Goal: Contribute content: Contribute content

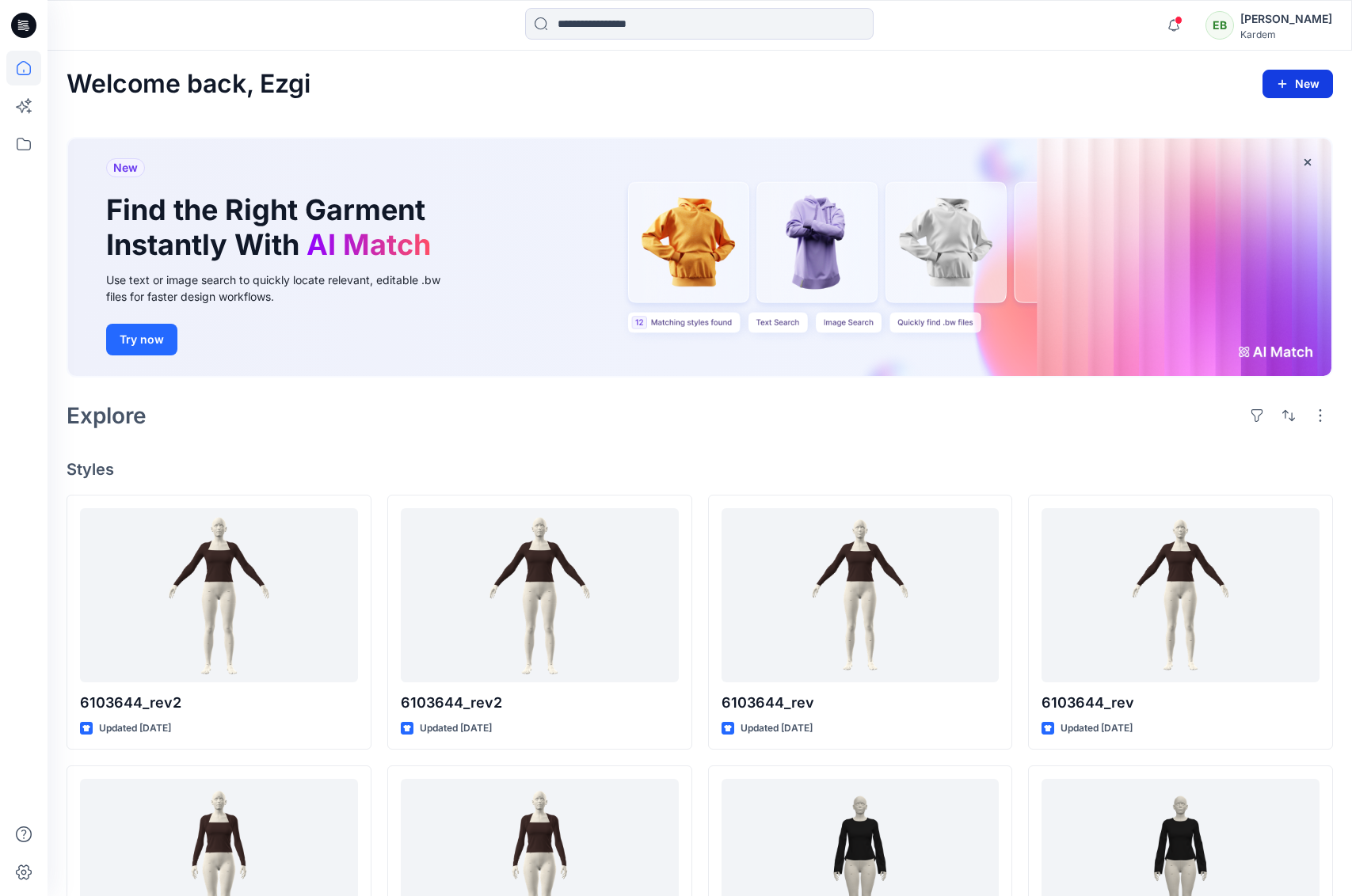
click at [1295, 85] on button "New" at bounding box center [1297, 83] width 70 height 28
click at [1252, 122] on p "New Style" at bounding box center [1249, 124] width 53 height 19
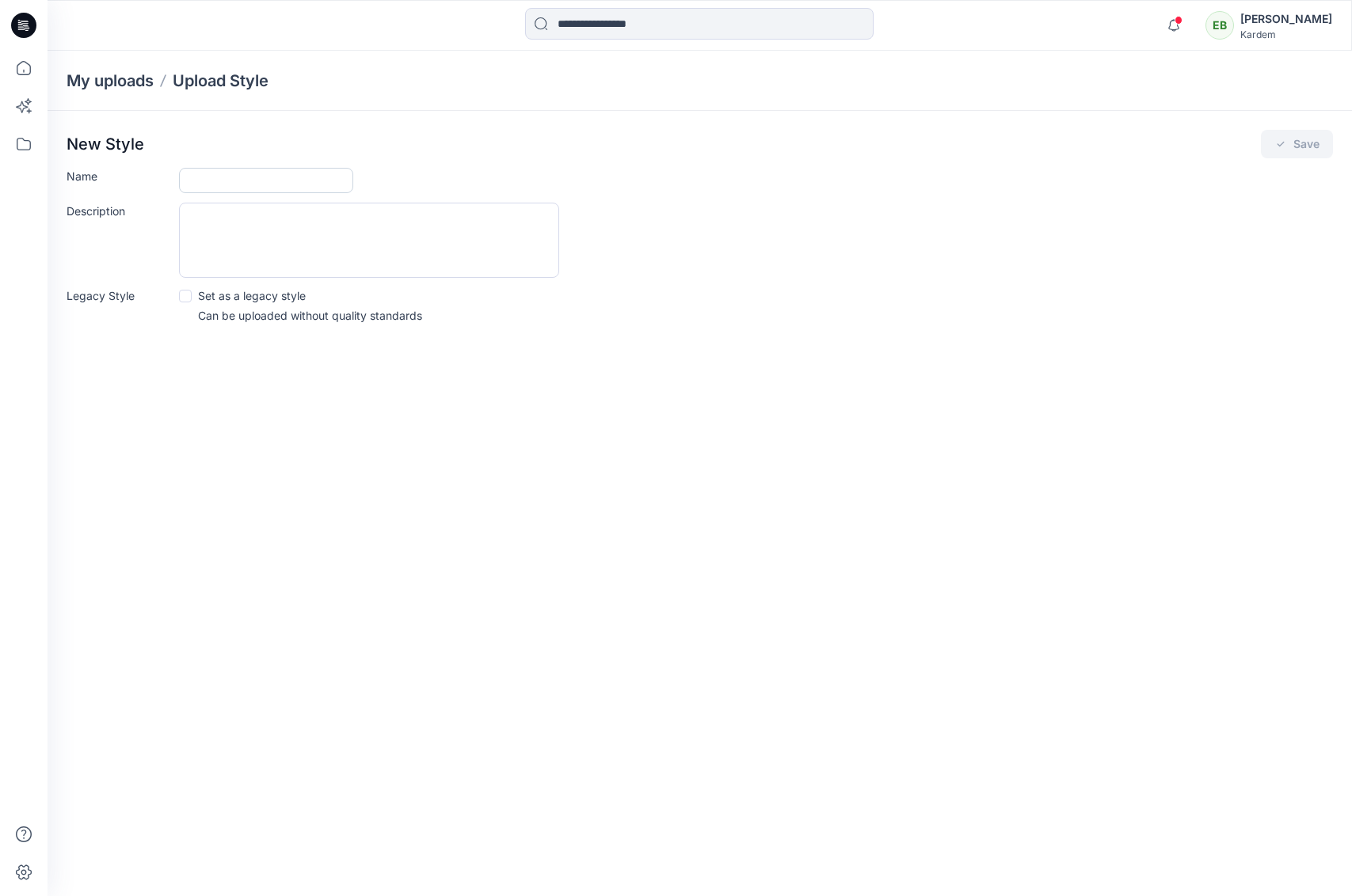
click at [301, 180] on input "Name" at bounding box center [265, 180] width 174 height 26
type input "*****"
click at [1277, 145] on icon "submit" at bounding box center [1280, 144] width 12 height 12
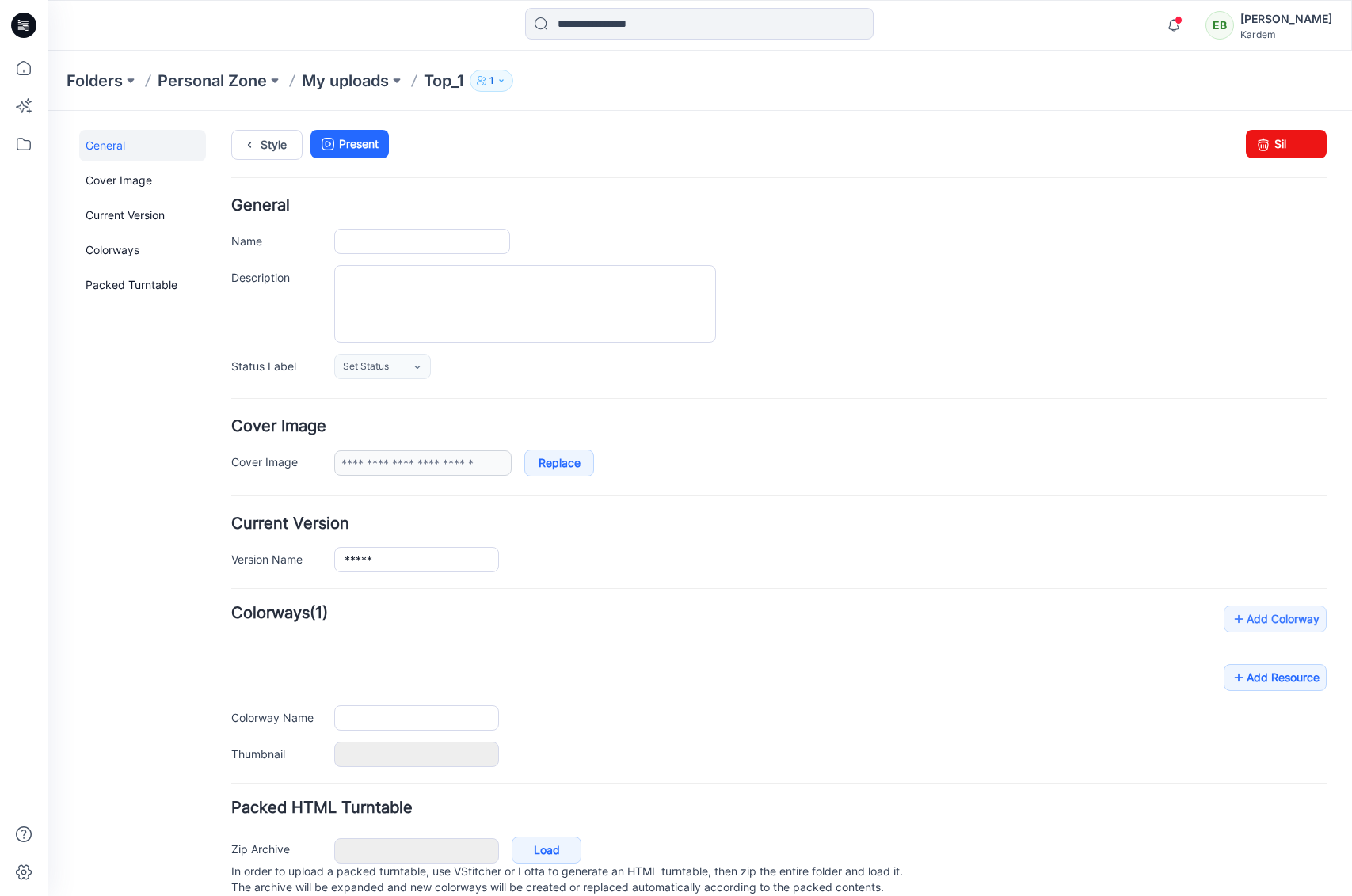
type input "*****"
type input "**********"
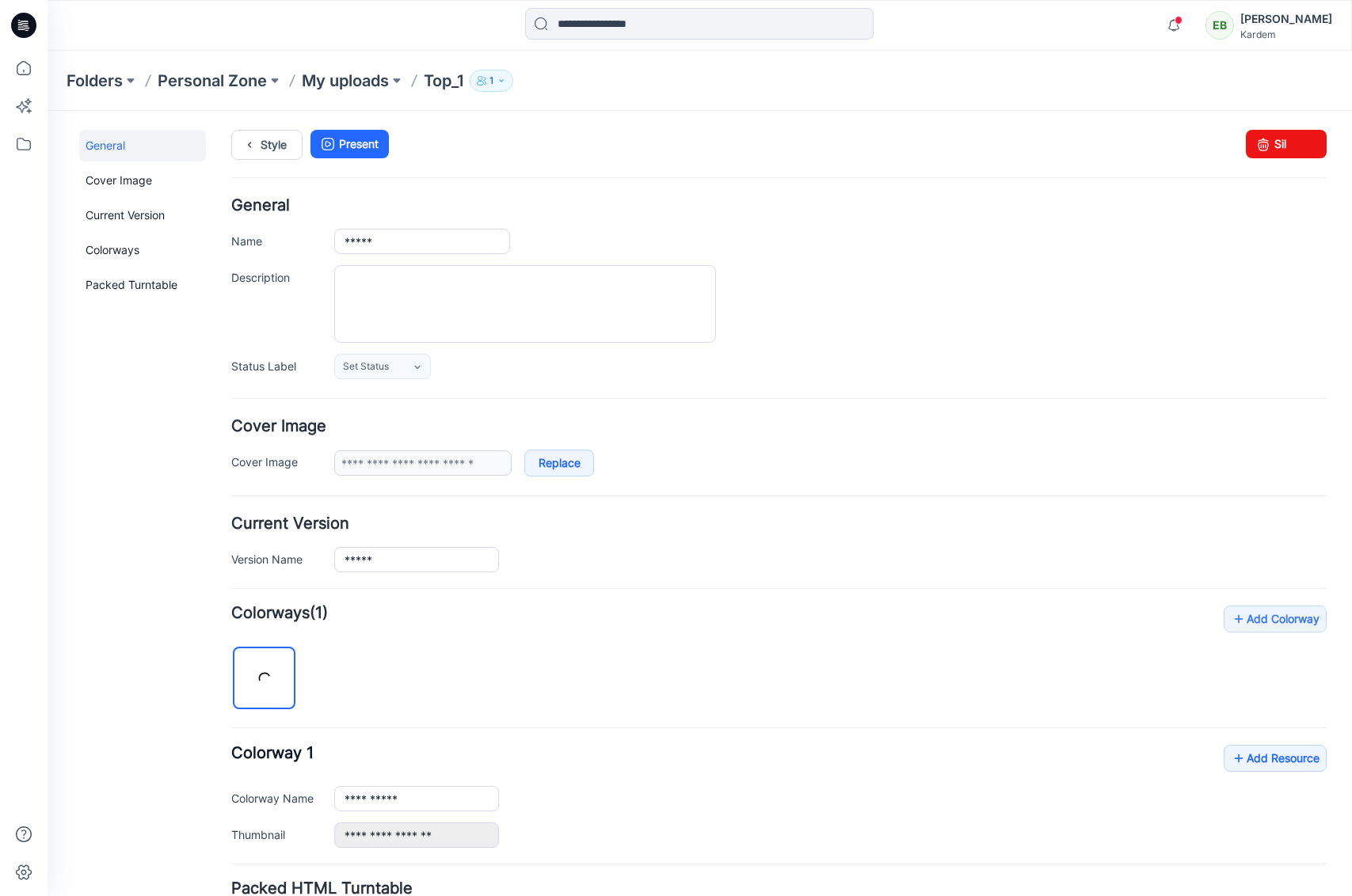
scroll to position [134, 0]
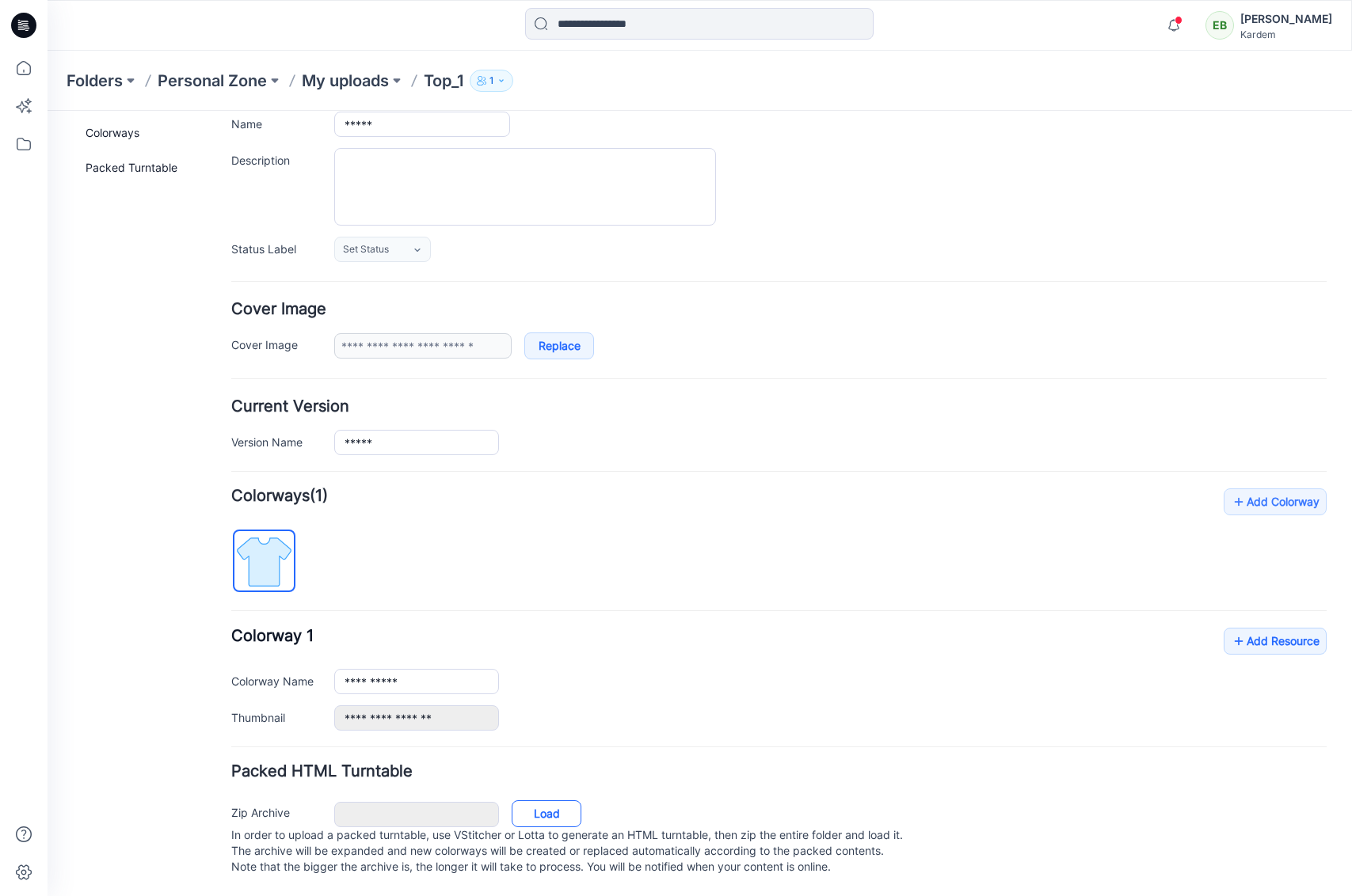
click at [535, 800] on link "Load" at bounding box center [547, 813] width 69 height 27
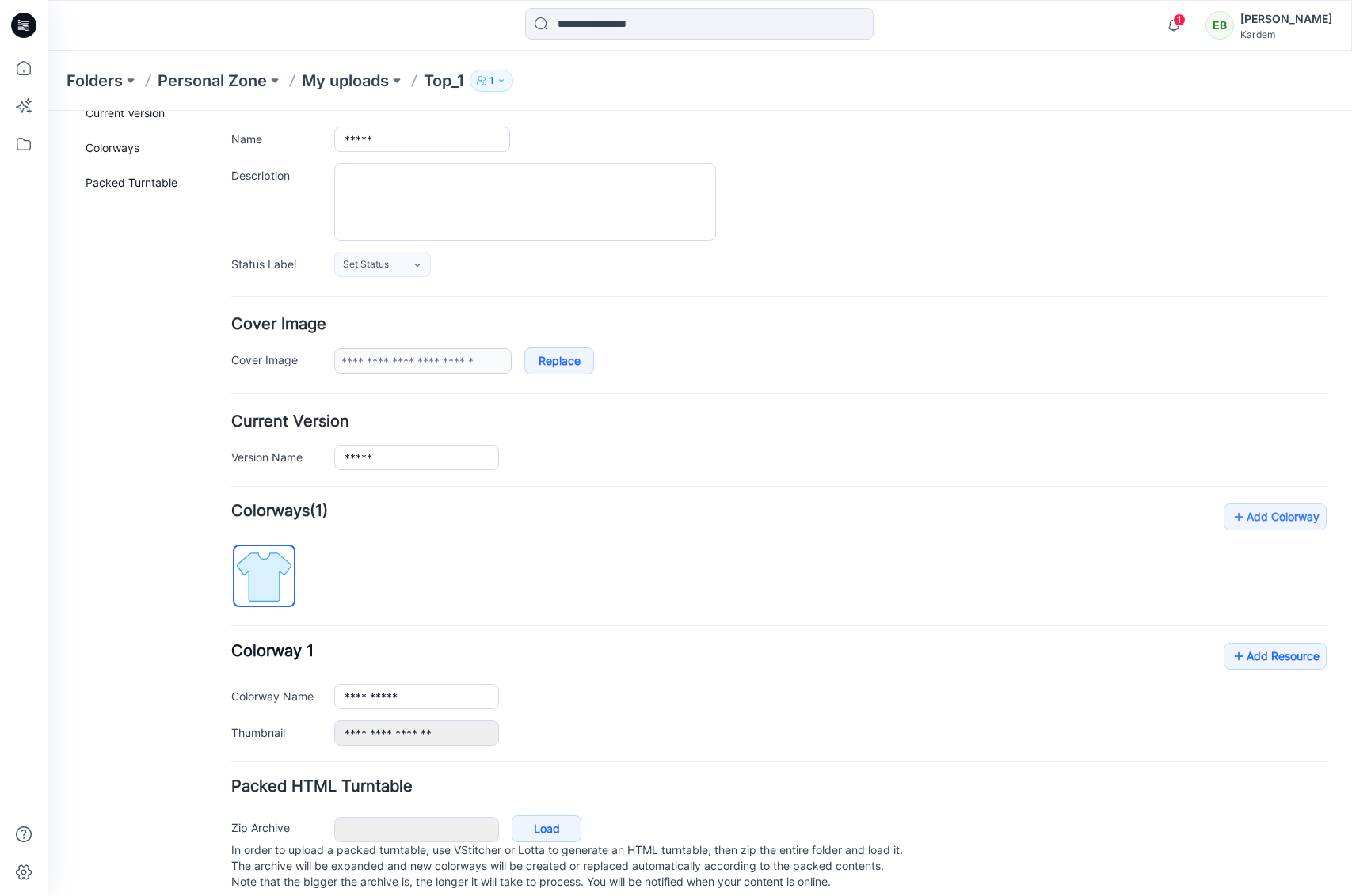
scroll to position [0, 0]
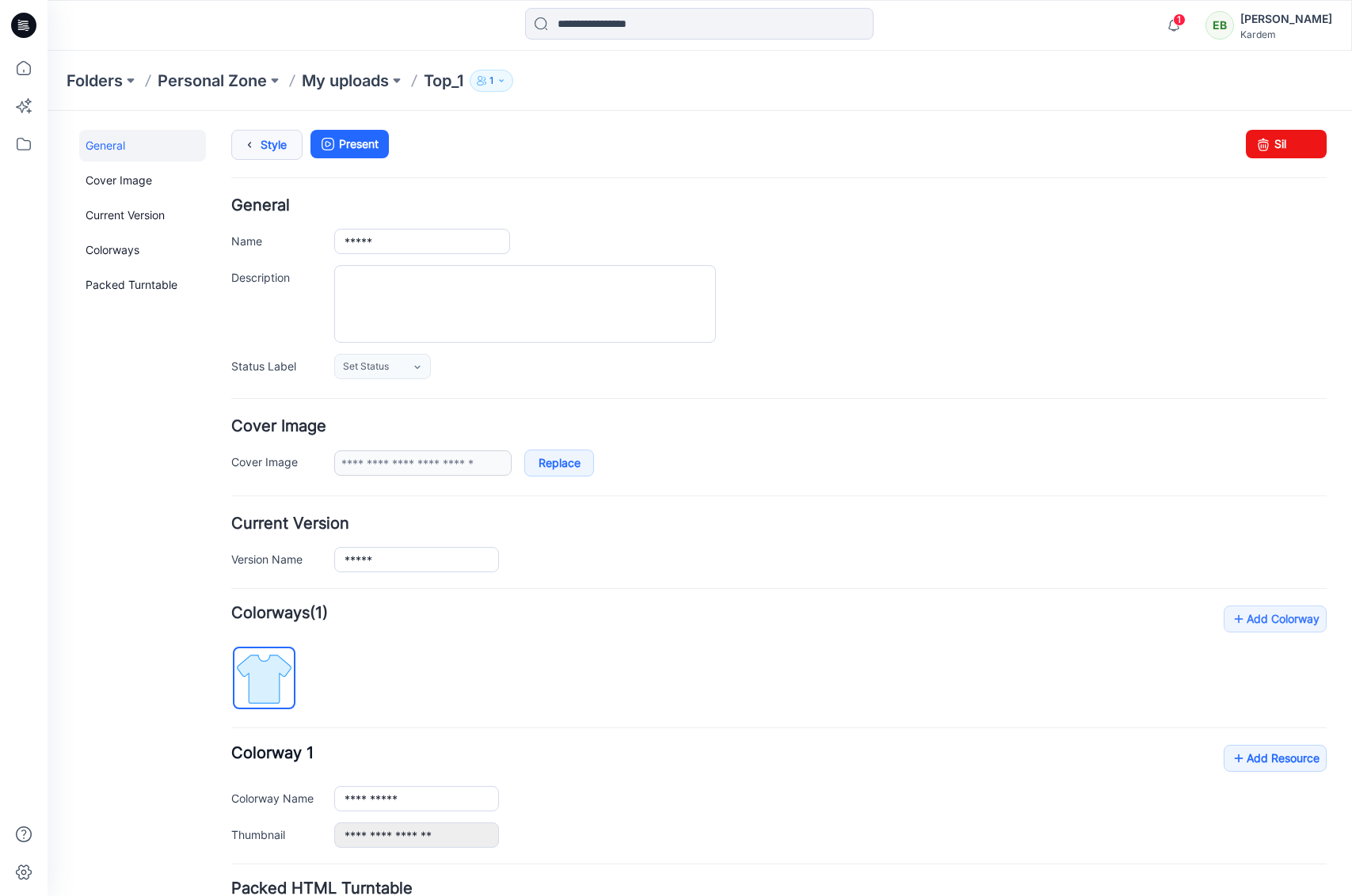
click at [270, 155] on link "Style" at bounding box center [267, 145] width 71 height 30
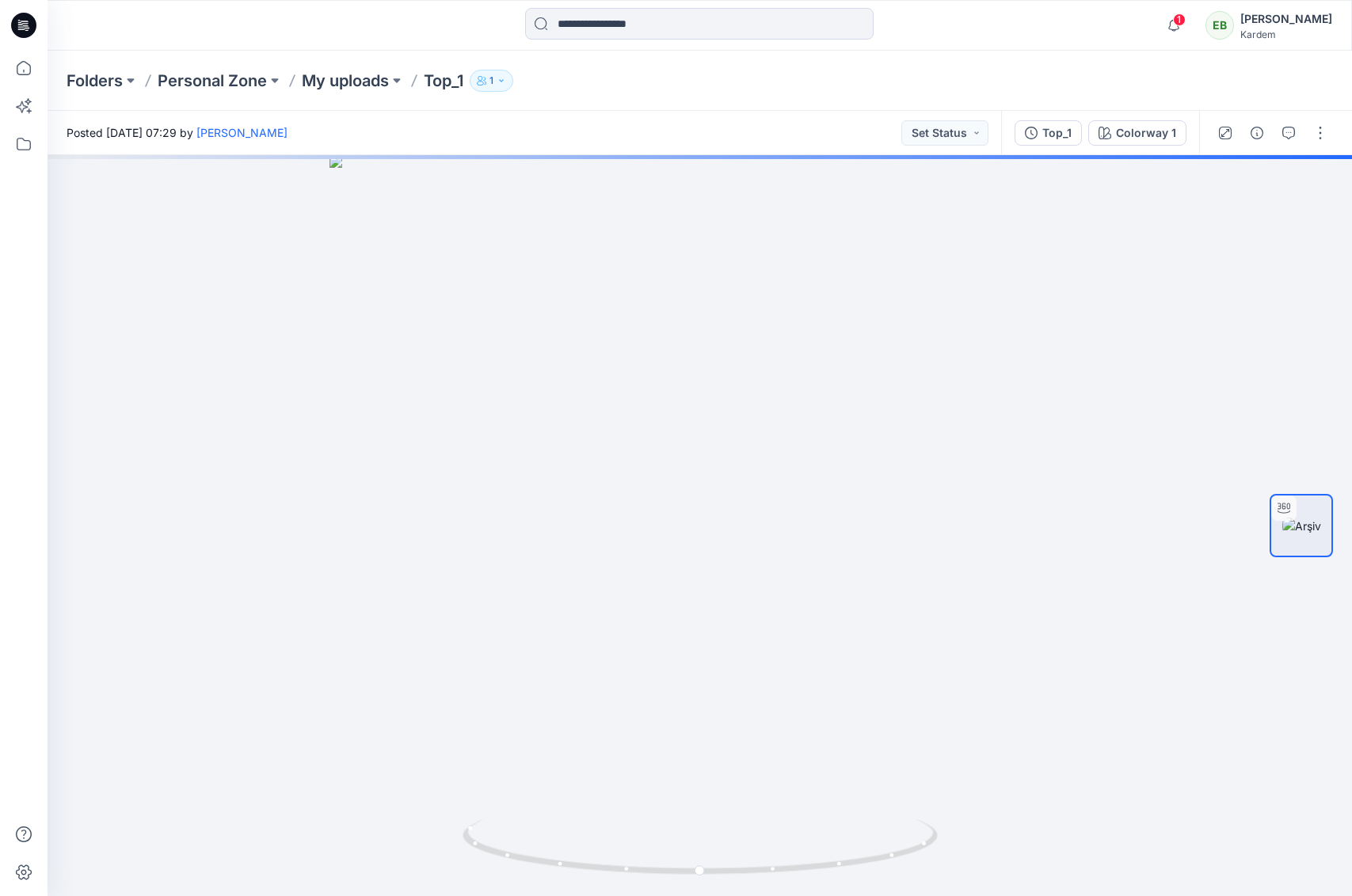
click at [25, 28] on icon at bounding box center [23, 25] width 26 height 26
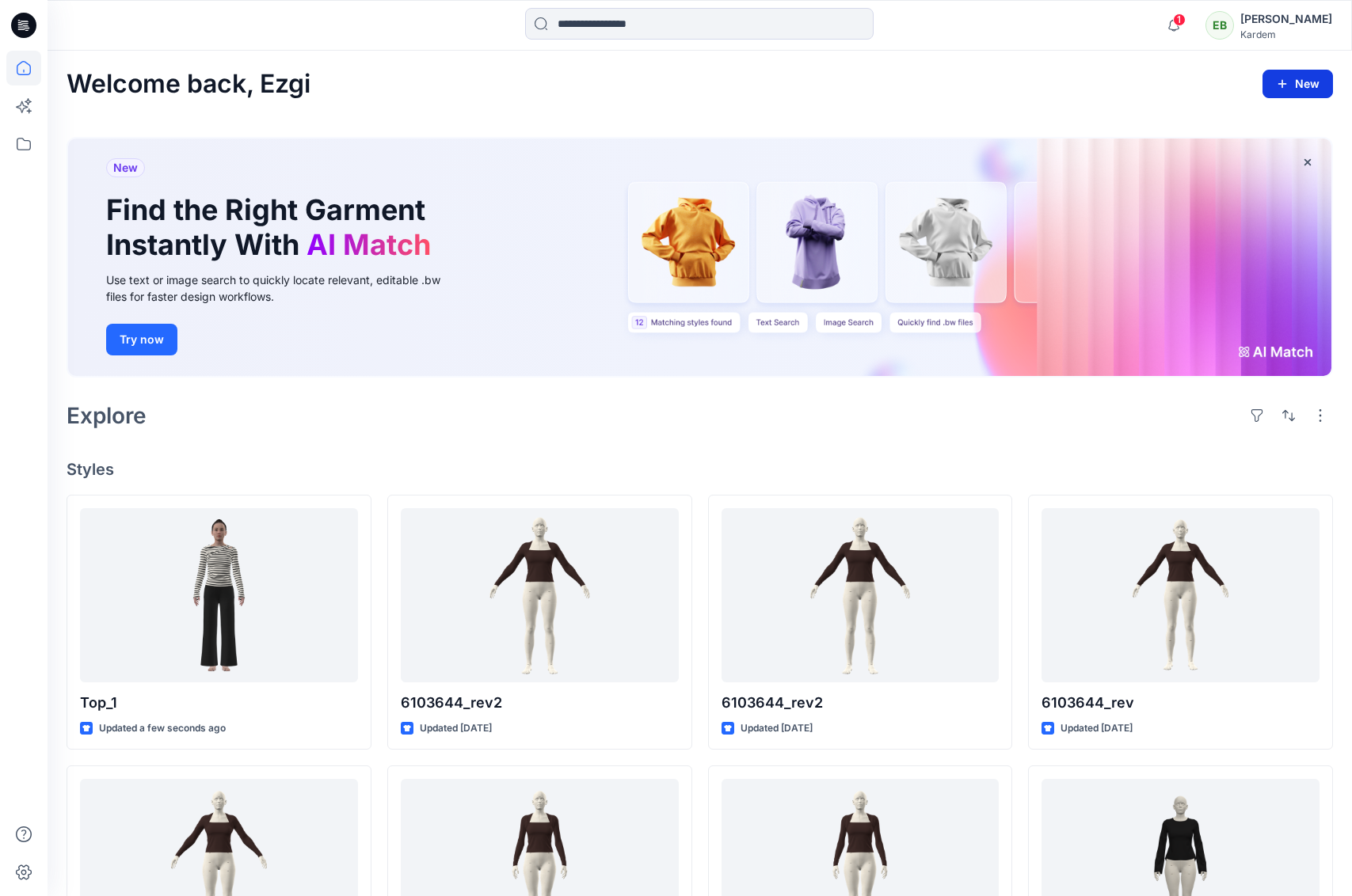
click at [1292, 85] on button "New" at bounding box center [1297, 83] width 70 height 28
click at [1270, 122] on p "New Style" at bounding box center [1249, 124] width 53 height 19
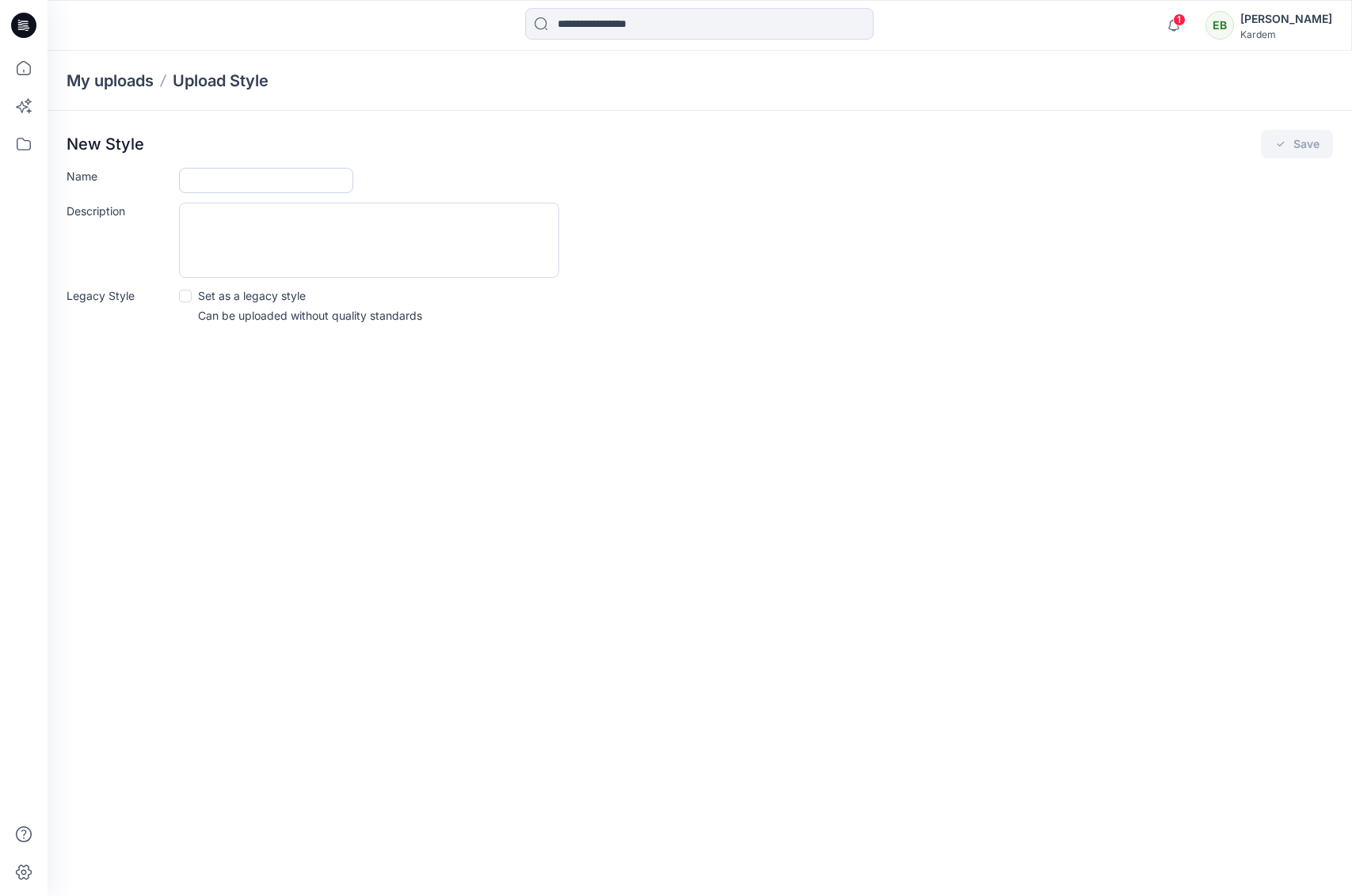
click at [290, 188] on input "Name" at bounding box center [265, 180] width 174 height 26
type input "*****"
click at [1312, 147] on button "Save" at bounding box center [1296, 144] width 72 height 28
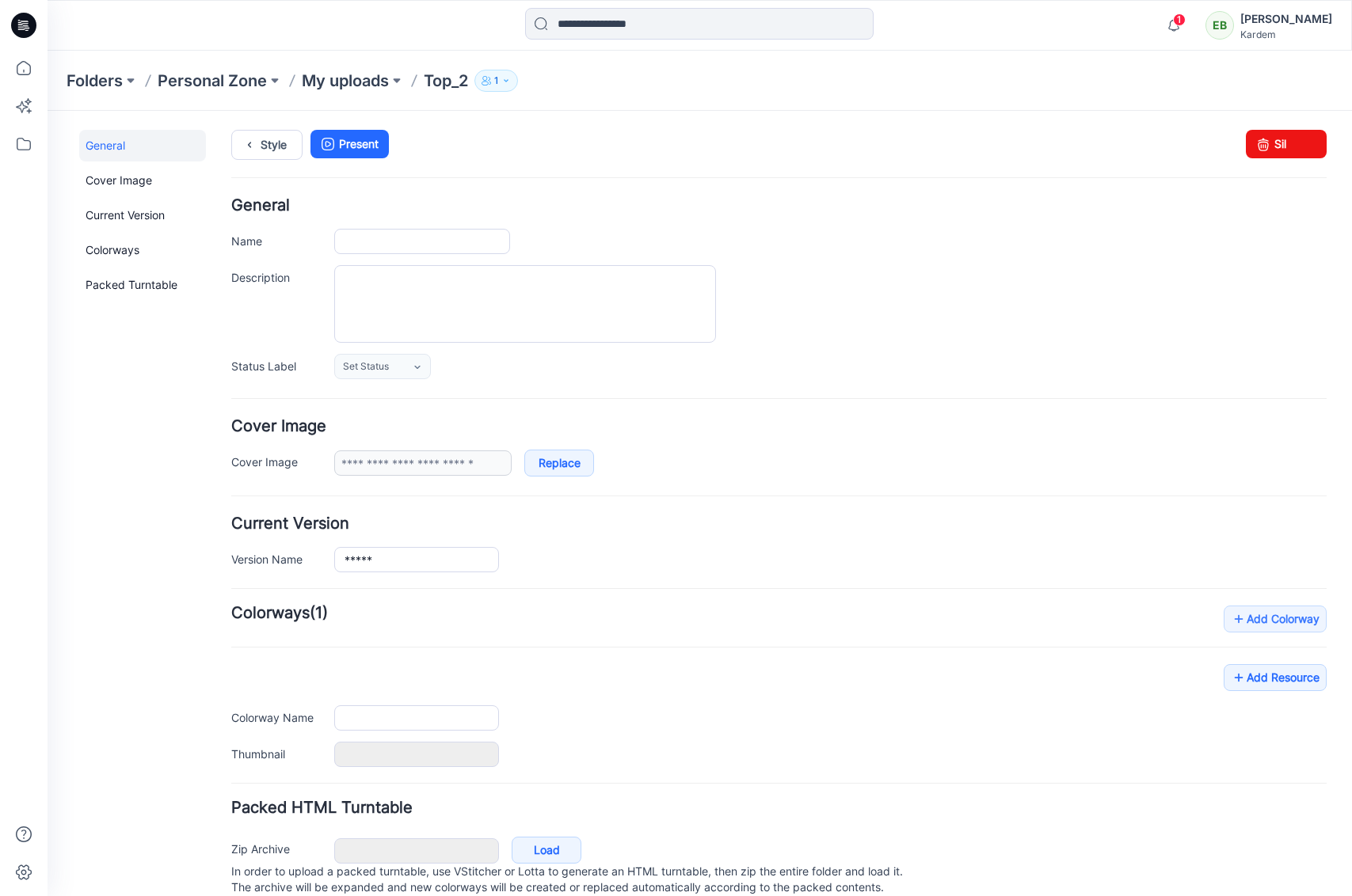
type input "*****"
type input "**********"
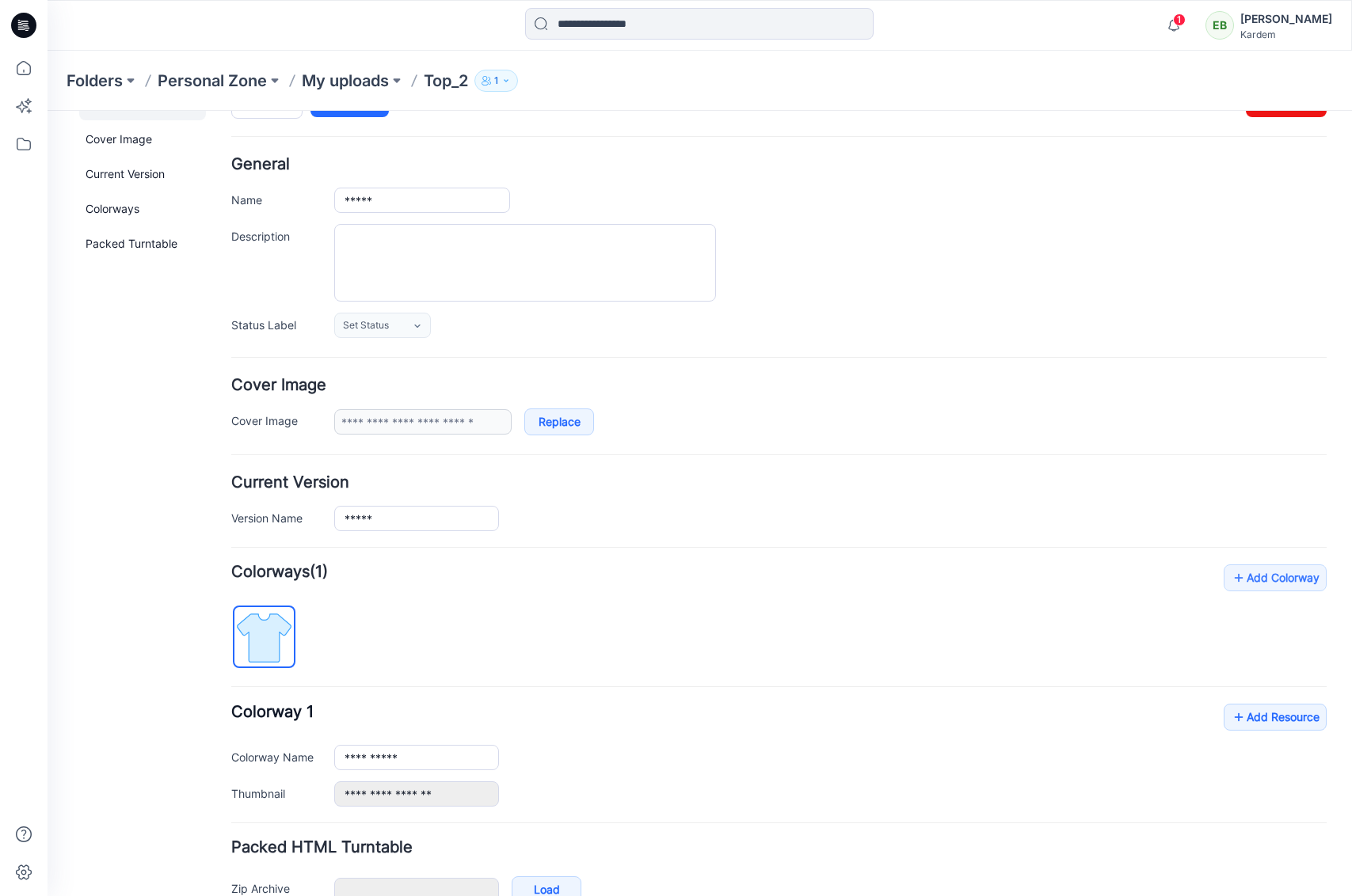
scroll to position [134, 0]
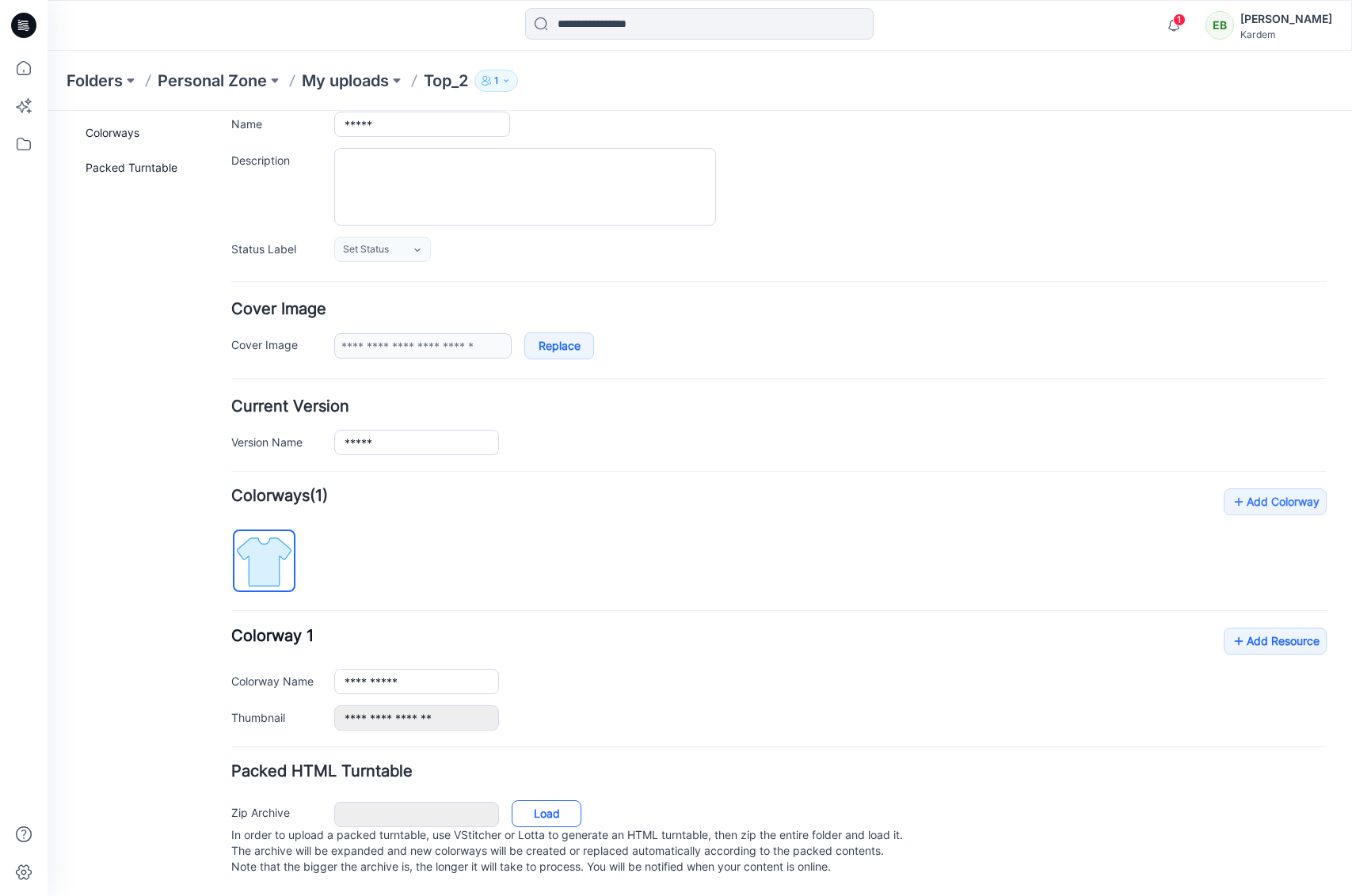
click at [576, 806] on link "Load" at bounding box center [547, 813] width 69 height 27
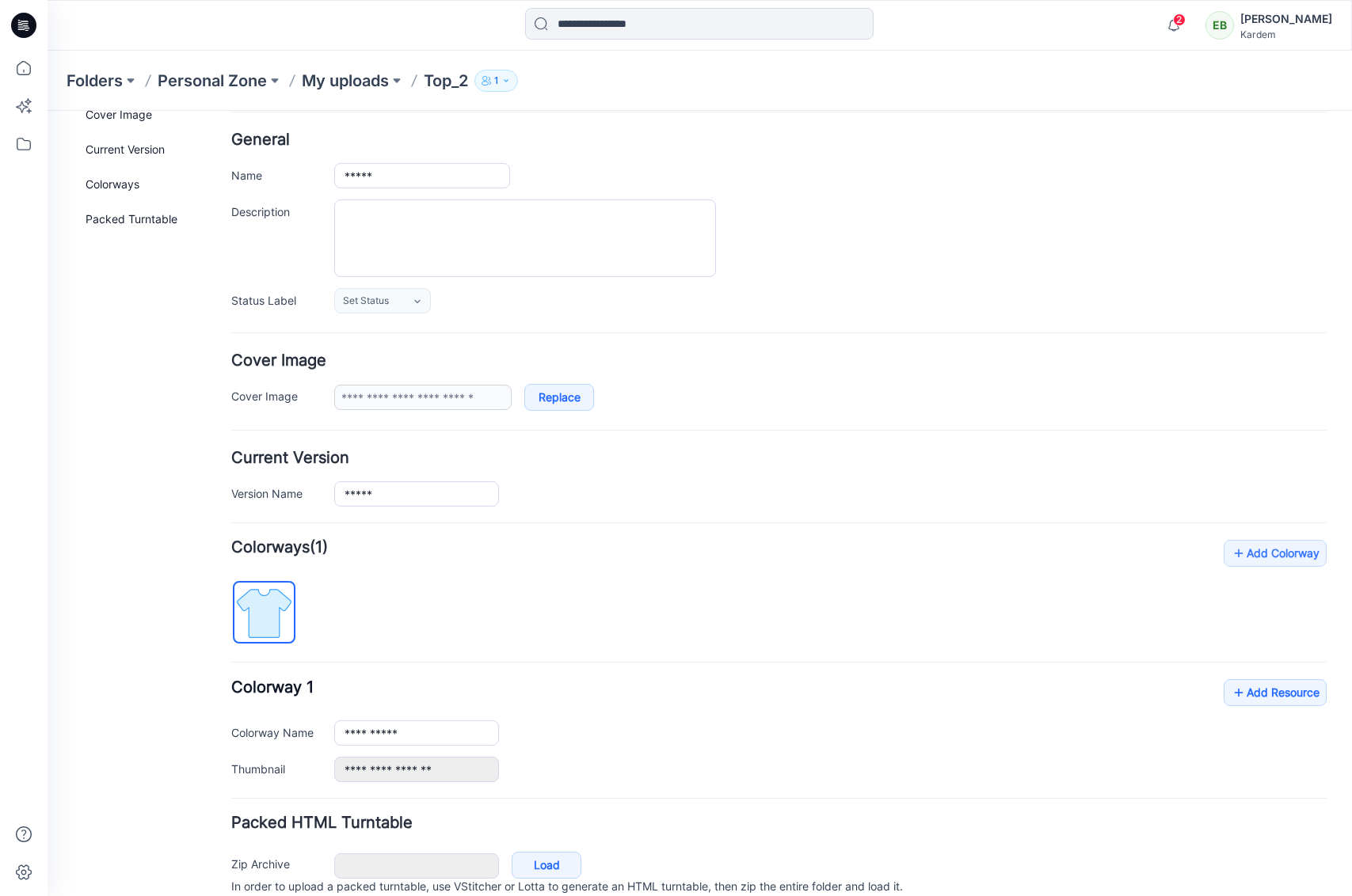
scroll to position [0, 0]
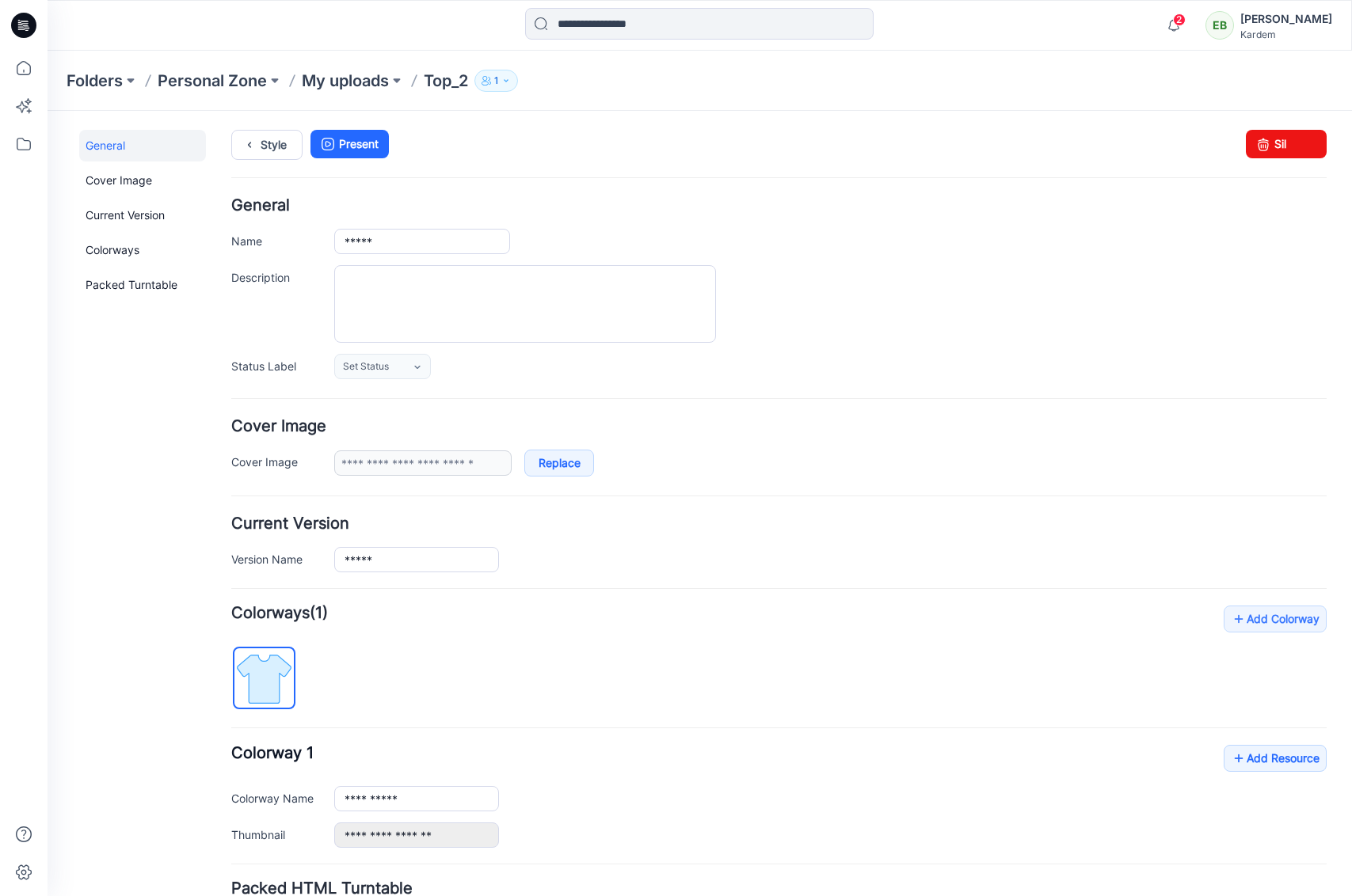
click at [35, 28] on div at bounding box center [23, 25] width 50 height 50
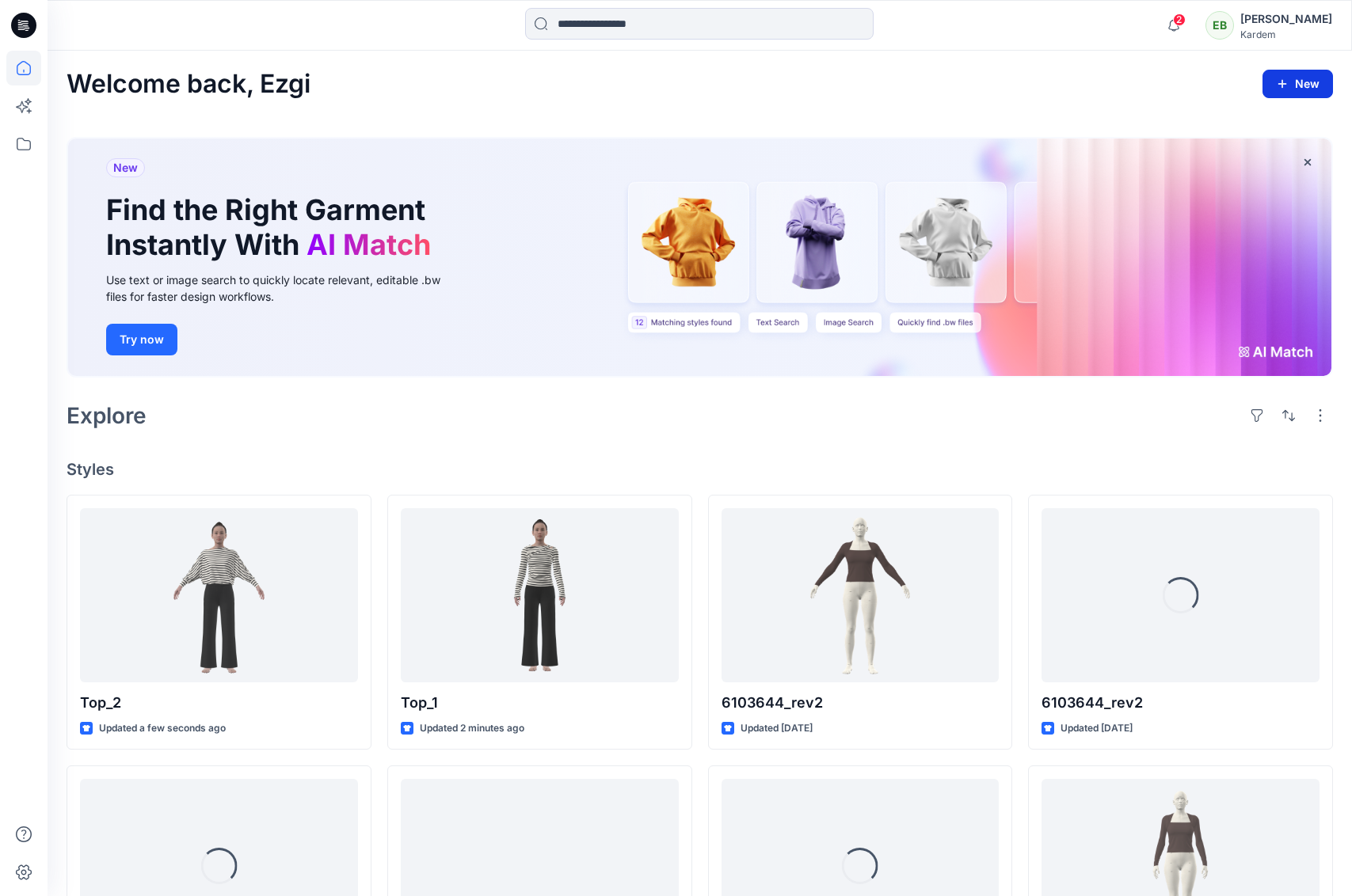
click at [1288, 83] on icon "button" at bounding box center [1282, 83] width 12 height 12
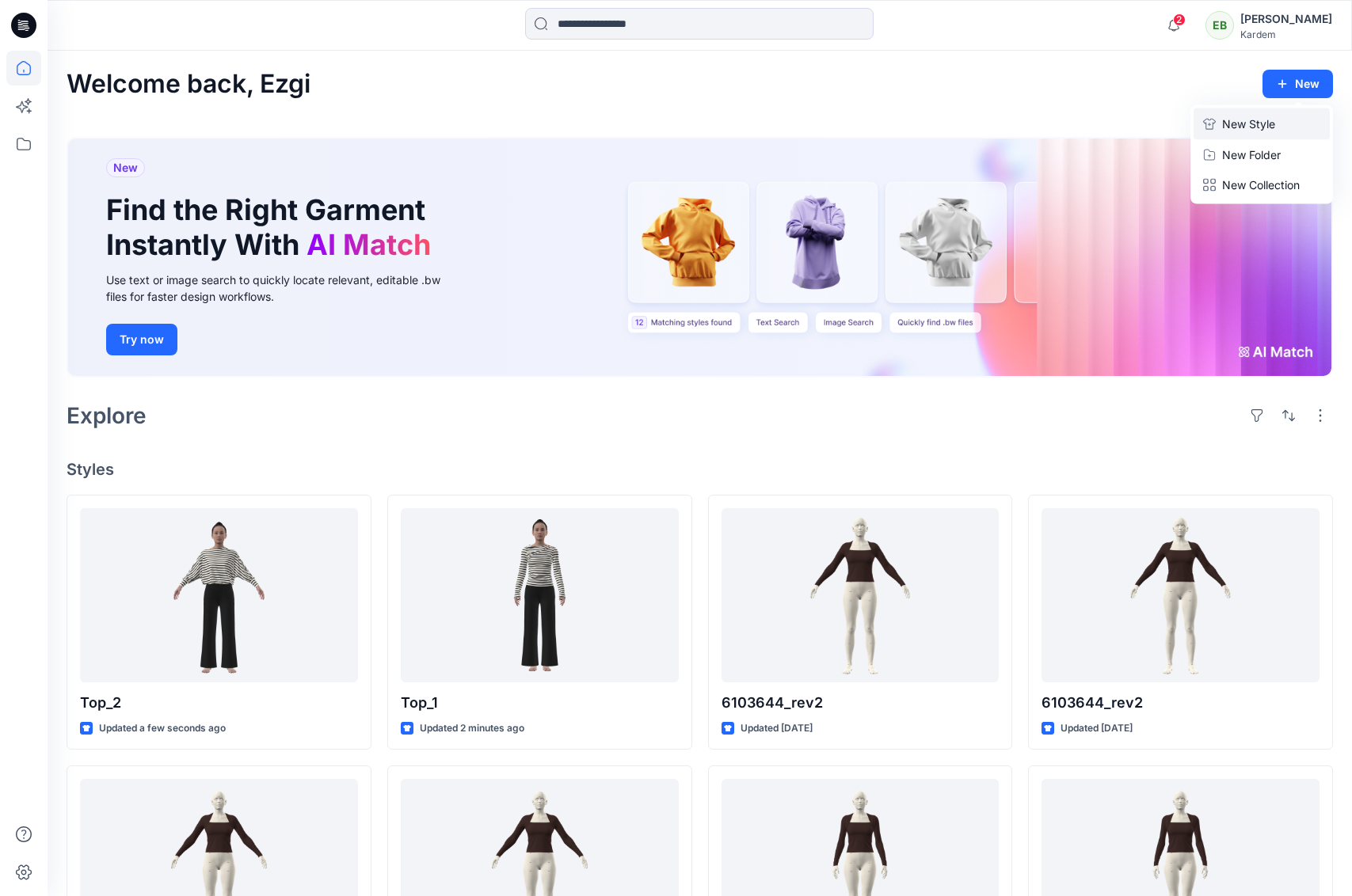
click at [1278, 118] on button "New Style" at bounding box center [1261, 124] width 136 height 31
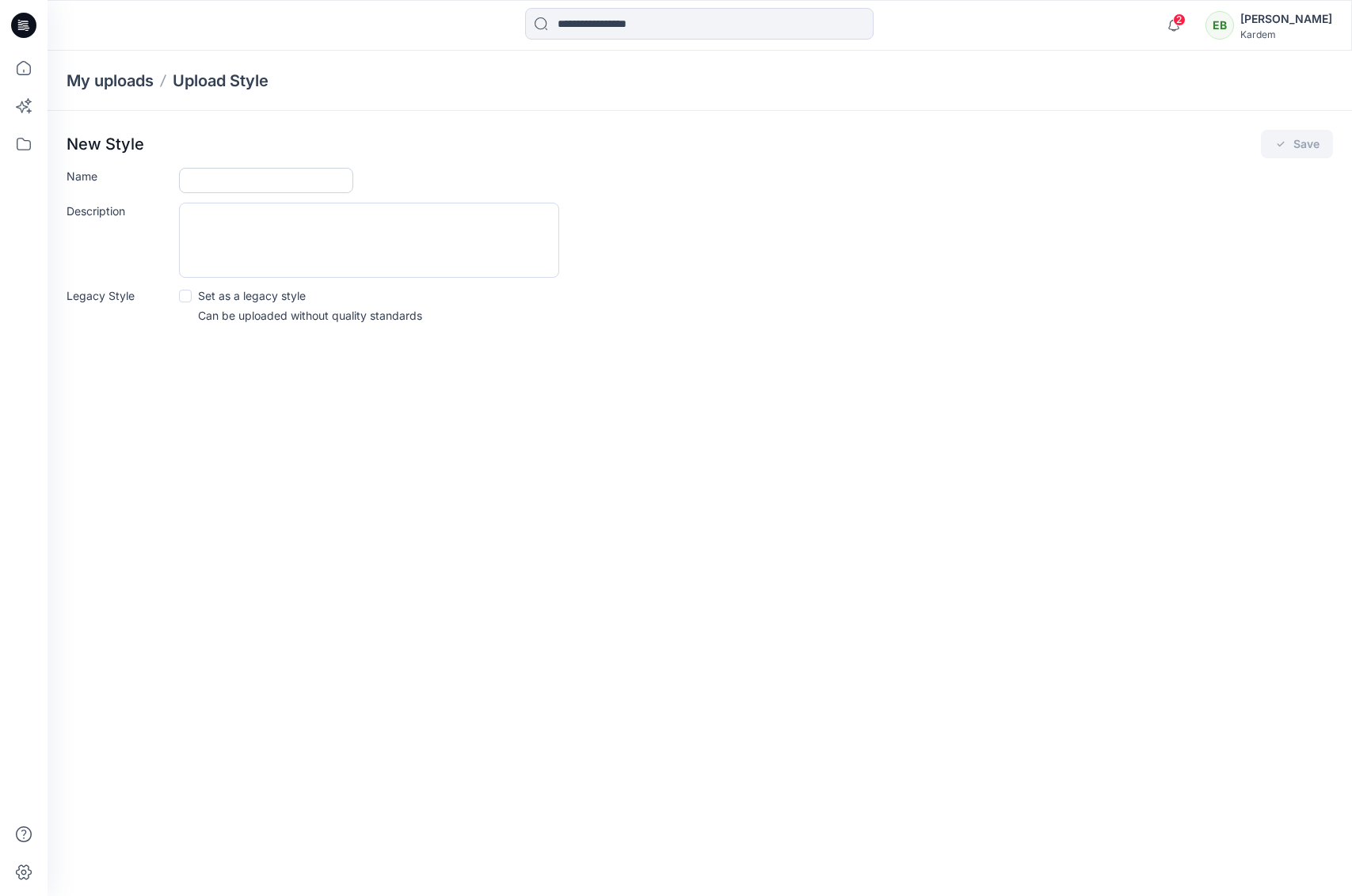
click at [195, 178] on input "Name" at bounding box center [265, 180] width 174 height 26
type input "*"
type input "*****"
click at [1278, 146] on icon "submit" at bounding box center [1280, 144] width 12 height 12
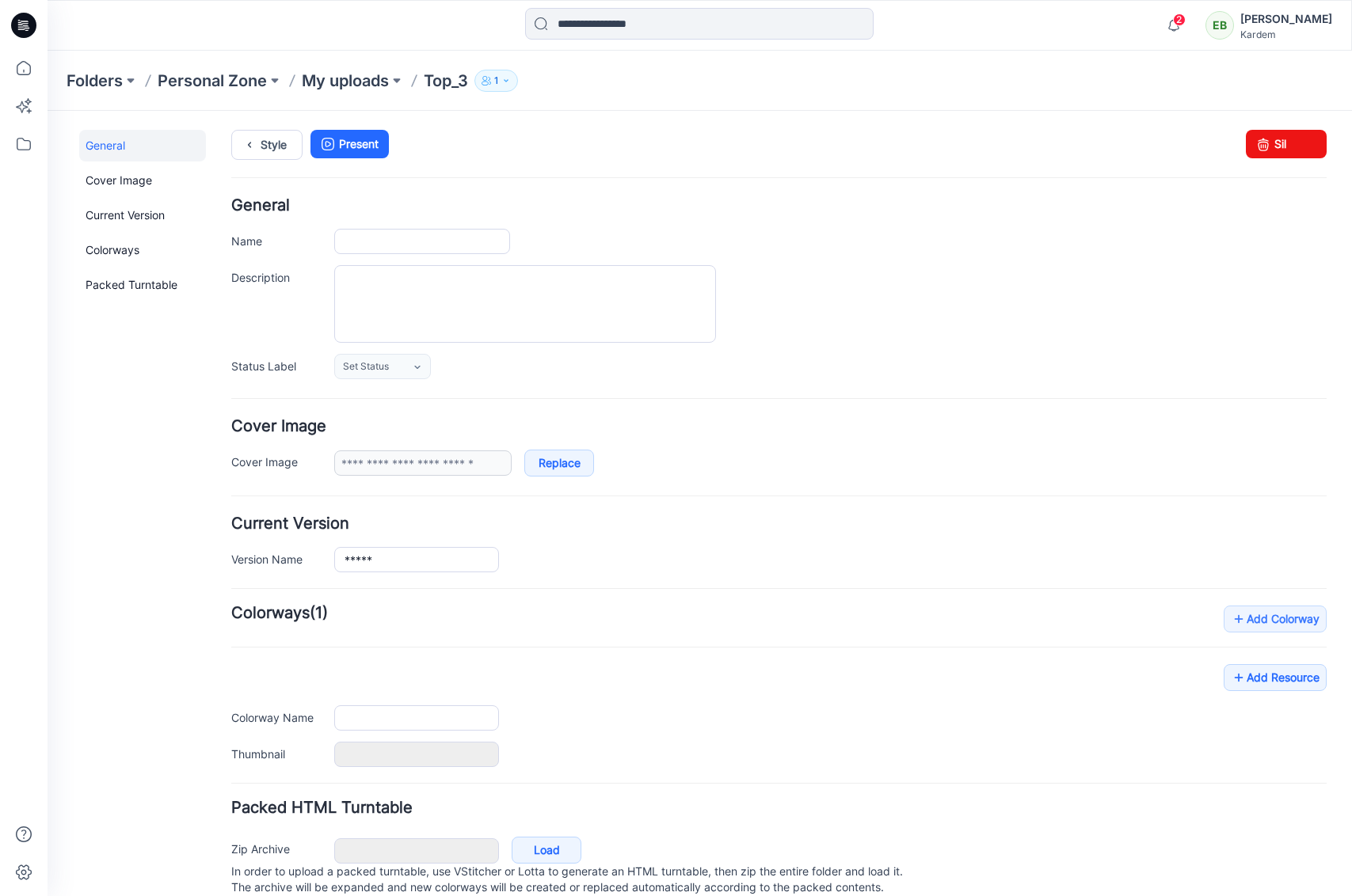
type input "*****"
type input "**********"
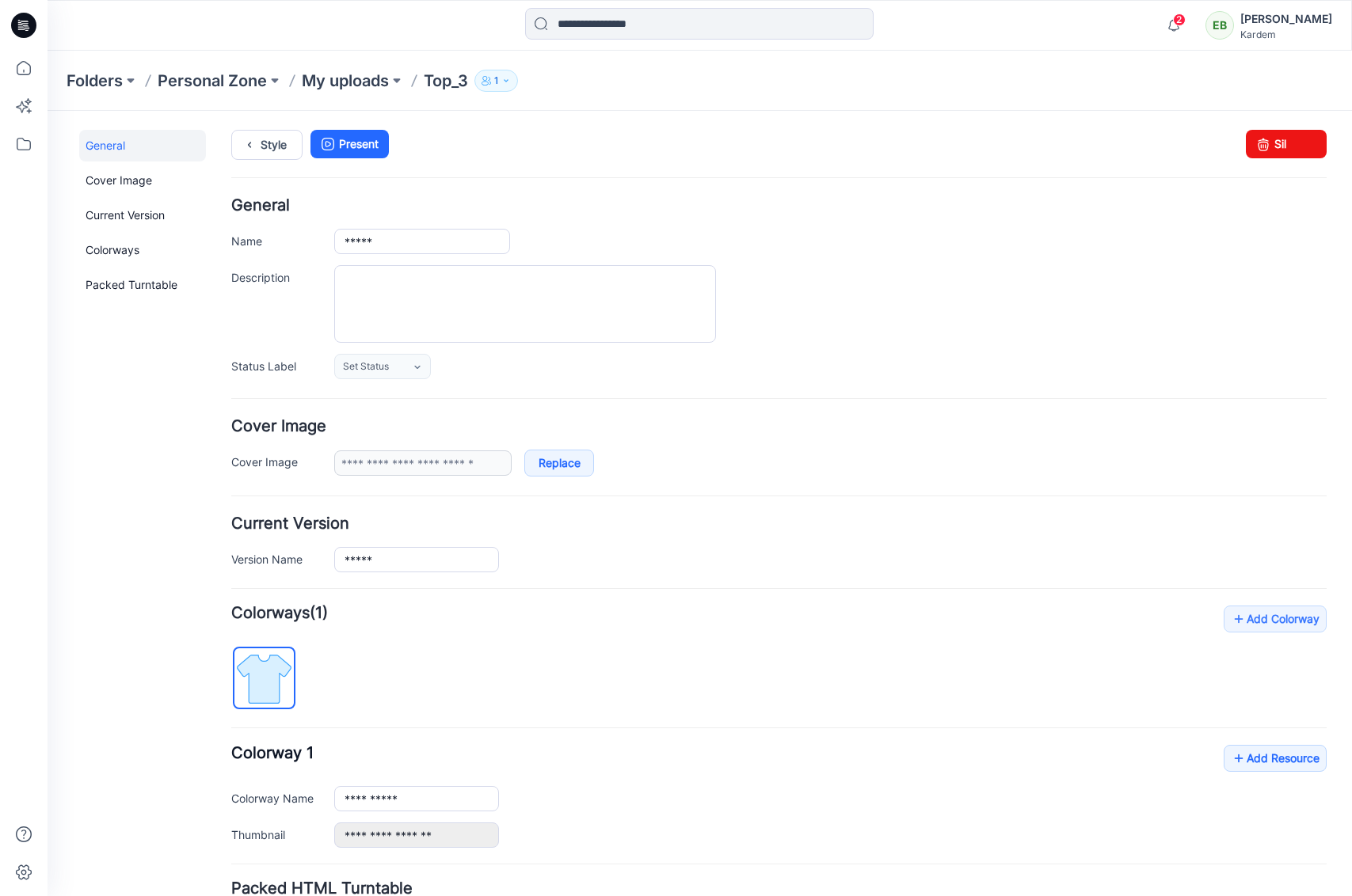
scroll to position [134, 0]
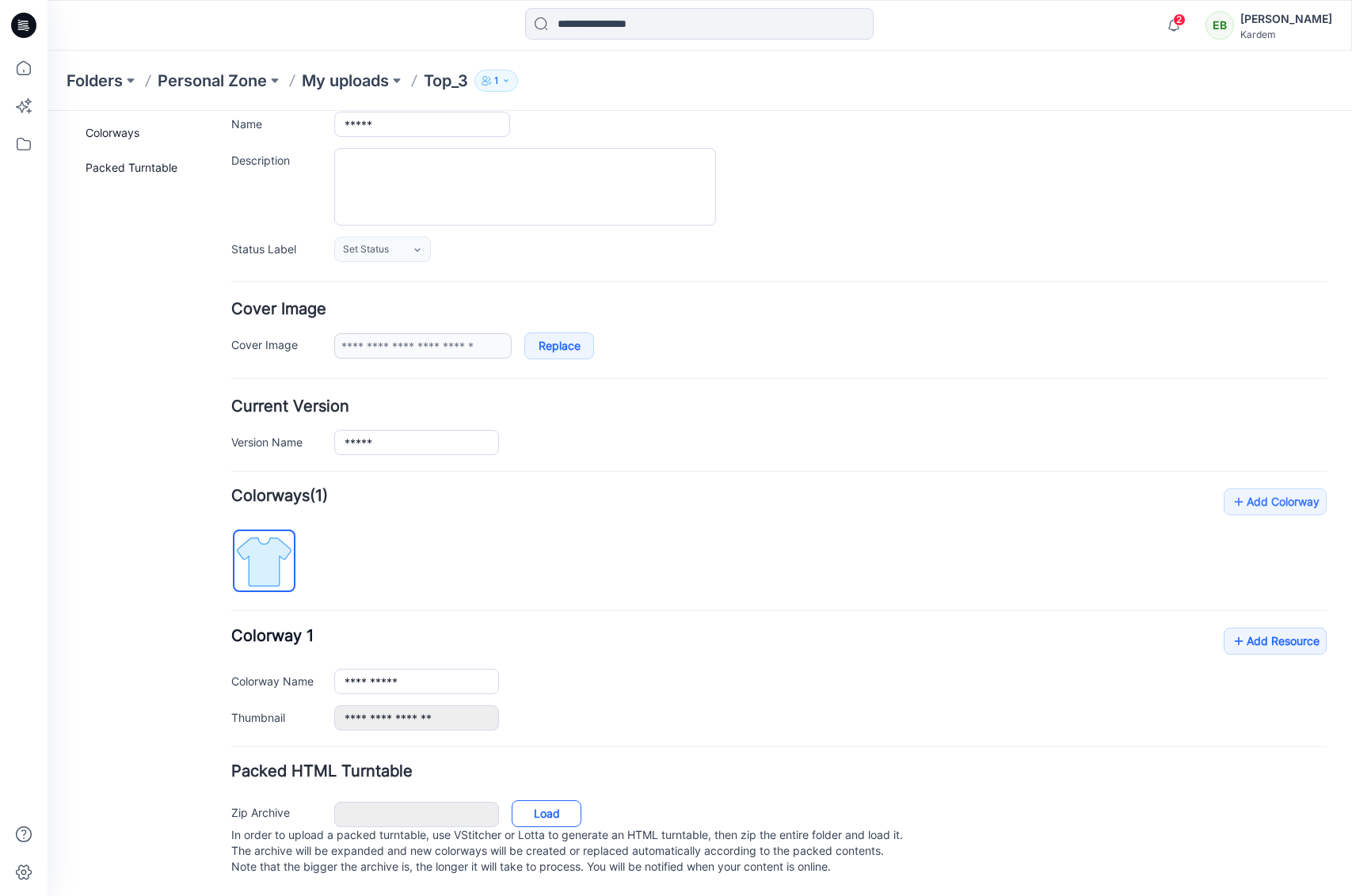
click at [557, 800] on link "Load" at bounding box center [547, 813] width 69 height 27
click at [29, 28] on icon at bounding box center [23, 25] width 26 height 26
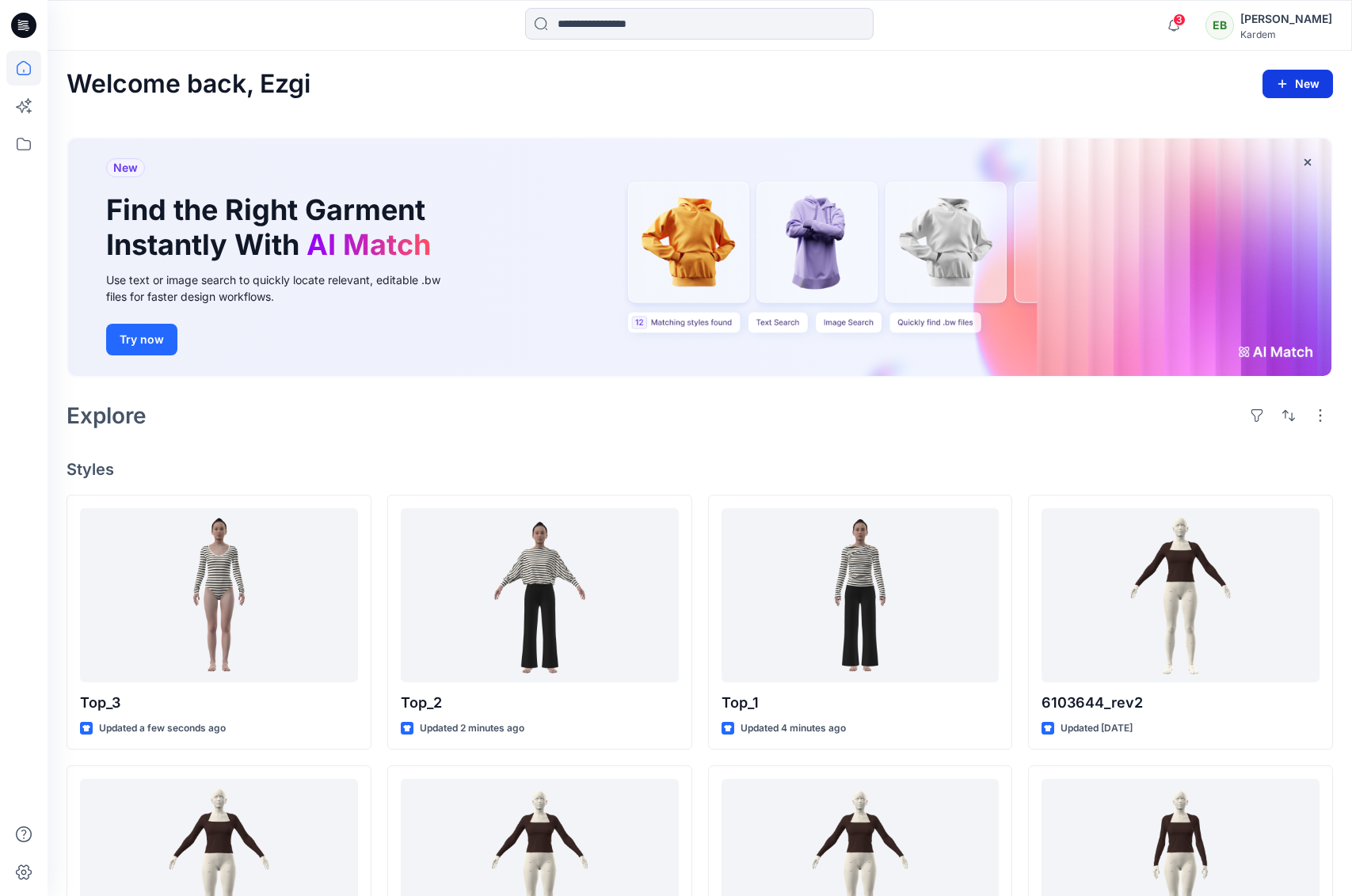
click at [1289, 83] on button "New" at bounding box center [1297, 83] width 70 height 28
click at [1254, 124] on p "New Style" at bounding box center [1249, 124] width 53 height 19
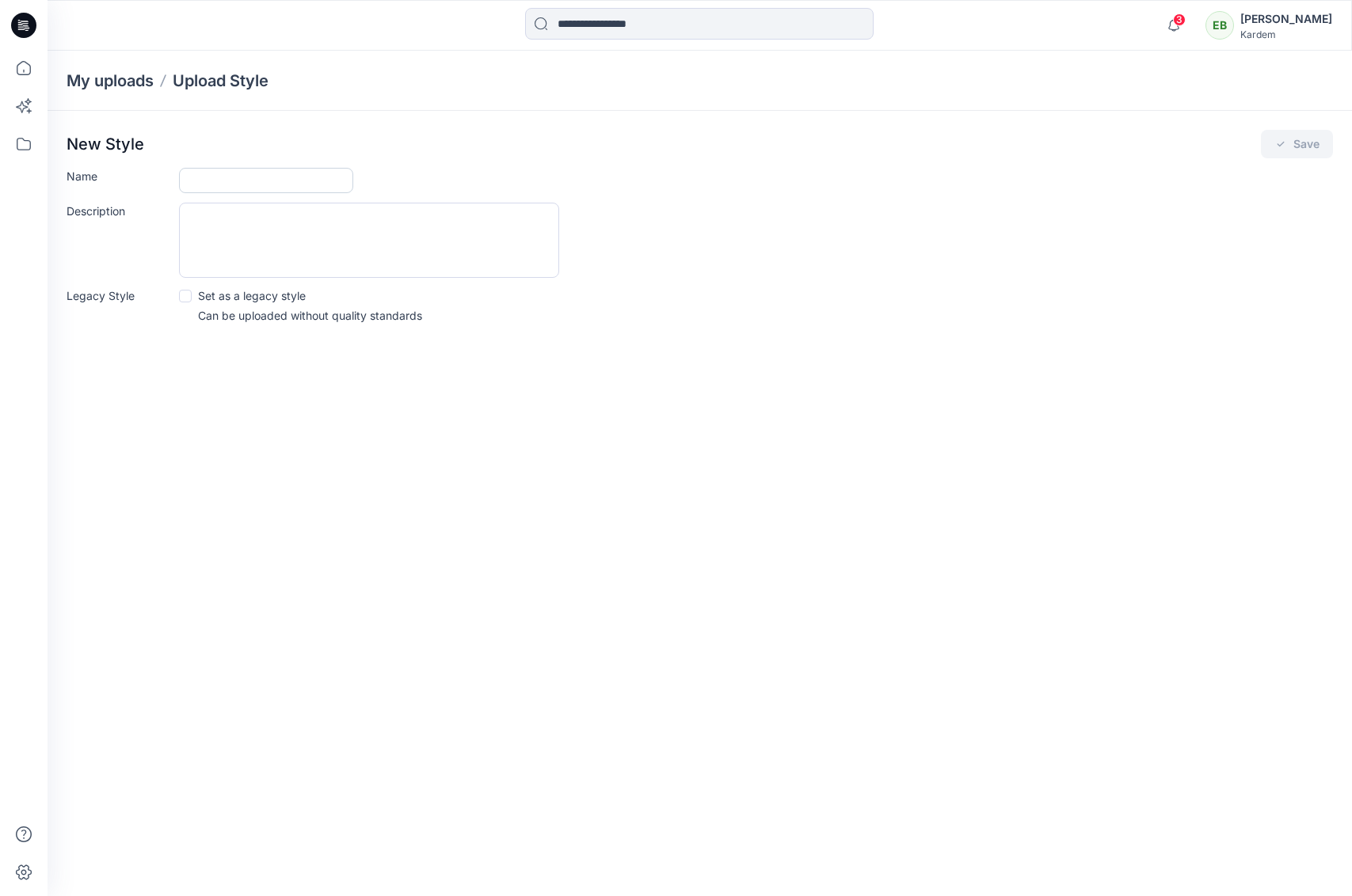
click at [313, 182] on input "Name" at bounding box center [265, 180] width 174 height 26
type input "*****"
click at [1284, 141] on icon "submit" at bounding box center [1280, 144] width 12 height 12
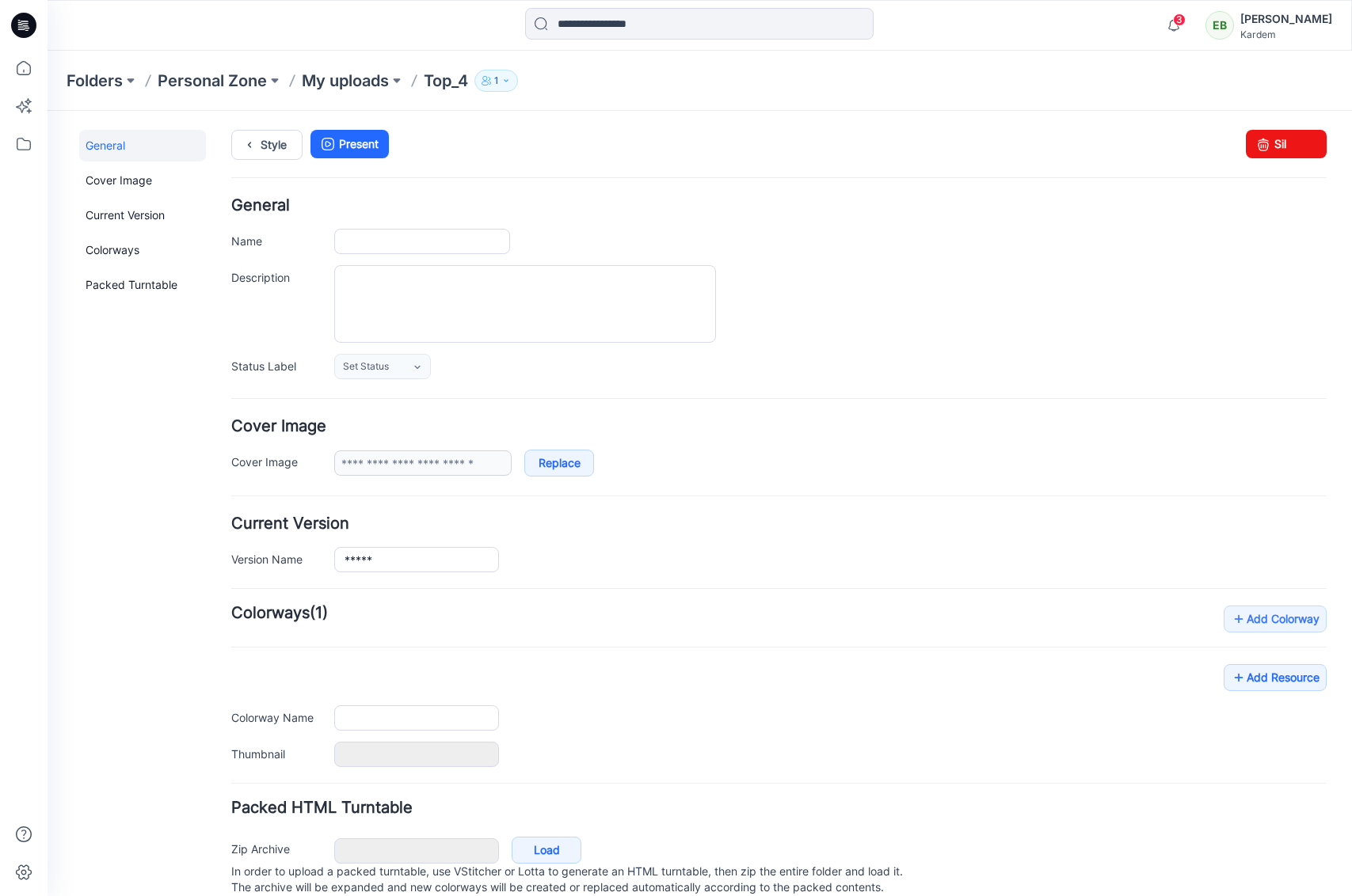
type input "*****"
type input "**********"
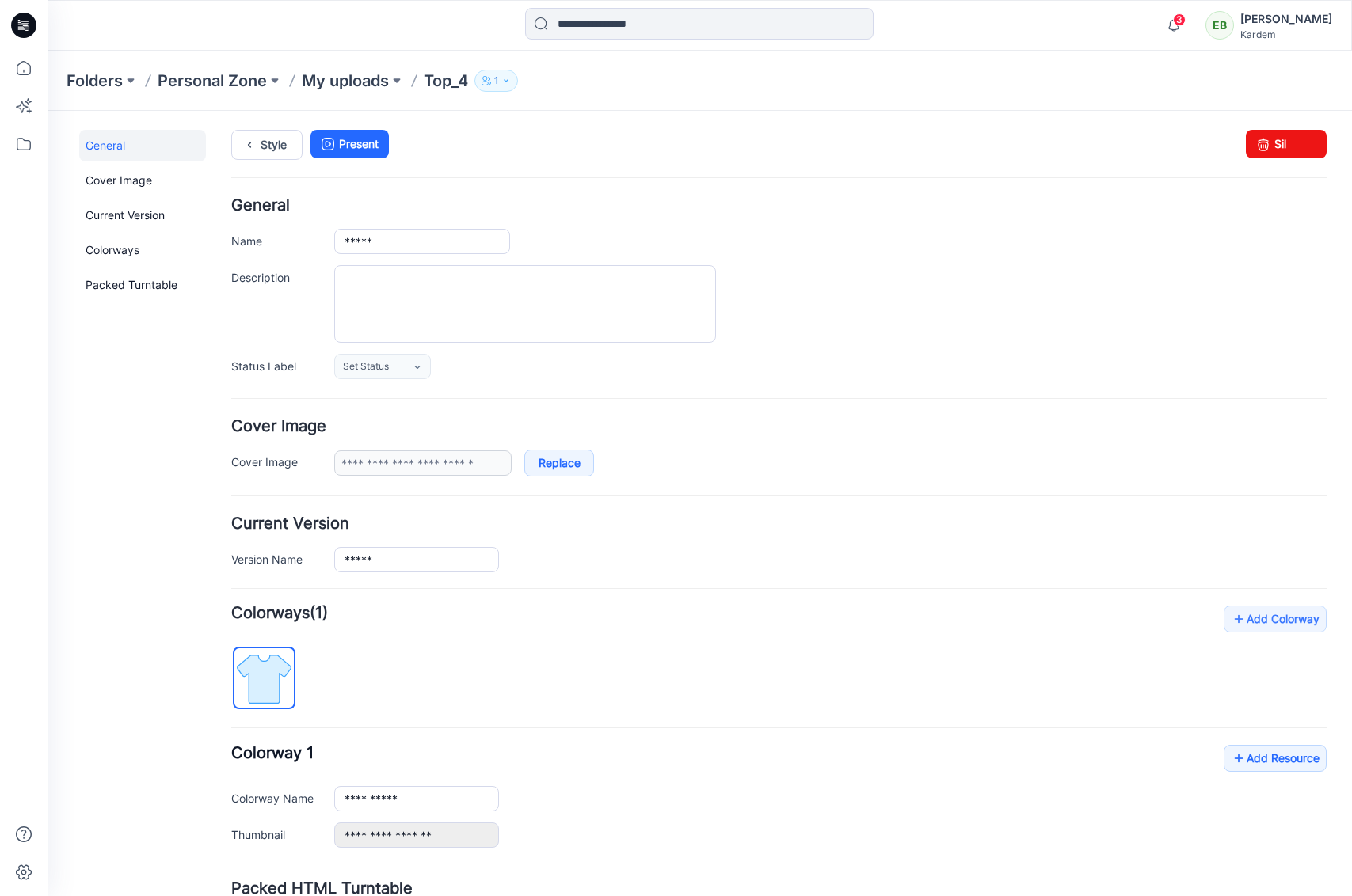
scroll to position [134, 0]
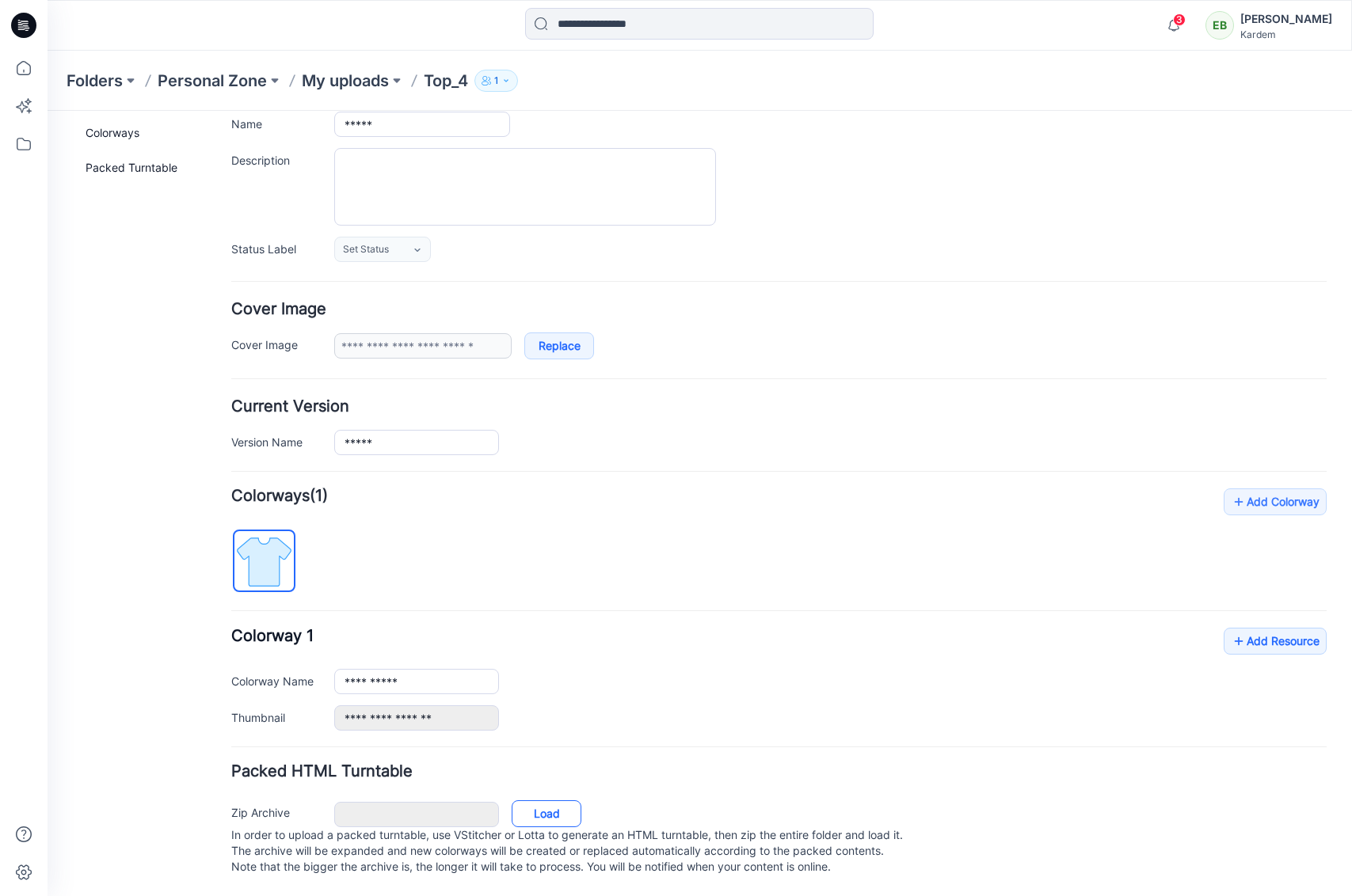
click at [526, 800] on link "Load" at bounding box center [547, 813] width 69 height 27
click at [529, 800] on link "Load" at bounding box center [547, 813] width 69 height 27
click at [26, 25] on icon at bounding box center [23, 25] width 26 height 26
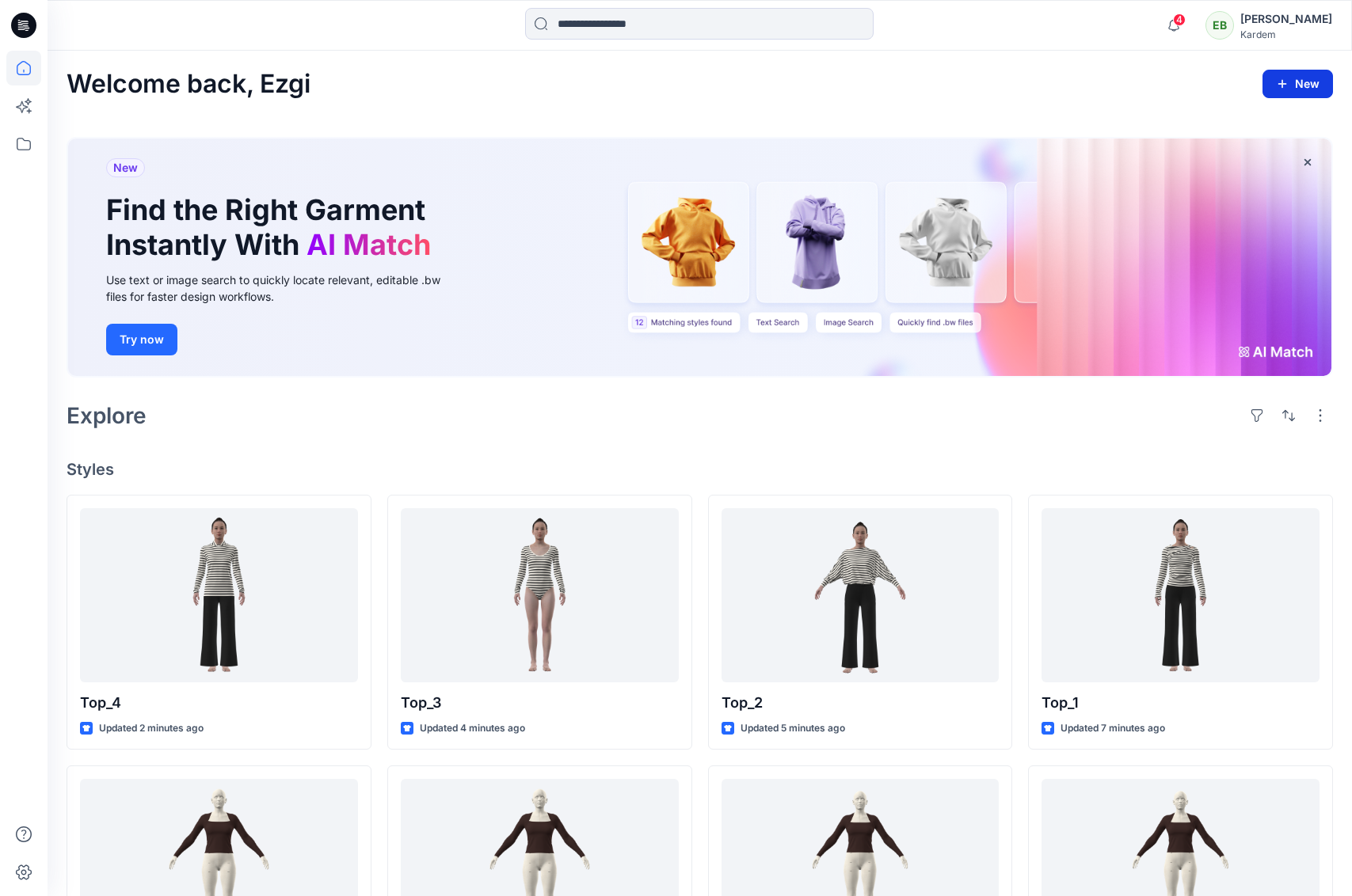
click at [1277, 76] on button "New" at bounding box center [1297, 83] width 70 height 28
click at [1292, 120] on button "New Style" at bounding box center [1261, 124] width 136 height 31
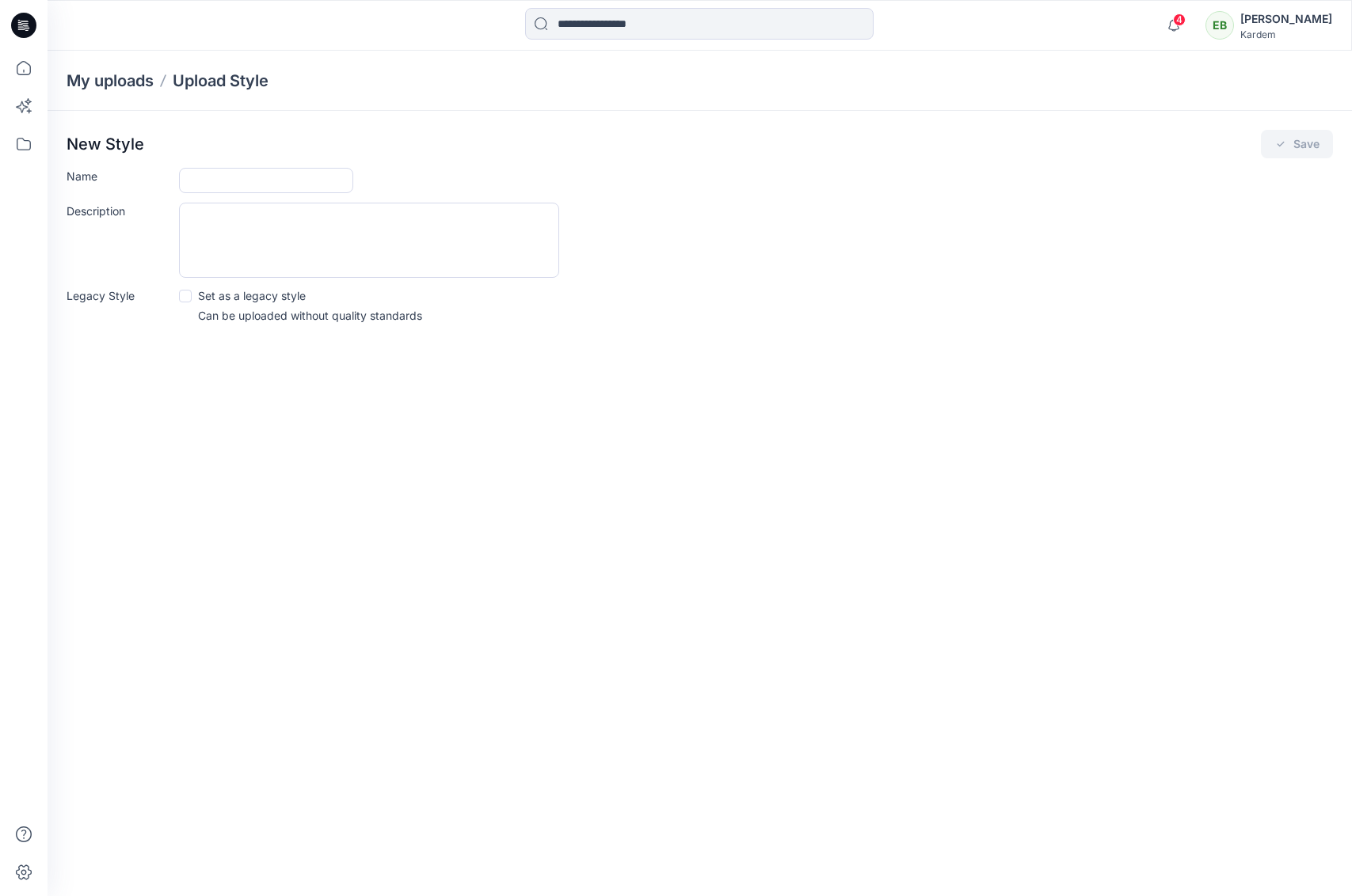
click at [220, 159] on div "New Style Save Name Description Legacy Style Set as a legacy style Can be uploa…" at bounding box center [699, 231] width 1304 height 241
click at [220, 172] on input "Name" at bounding box center [265, 180] width 174 height 26
type input "*****"
click at [1295, 144] on button "Save" at bounding box center [1296, 144] width 72 height 28
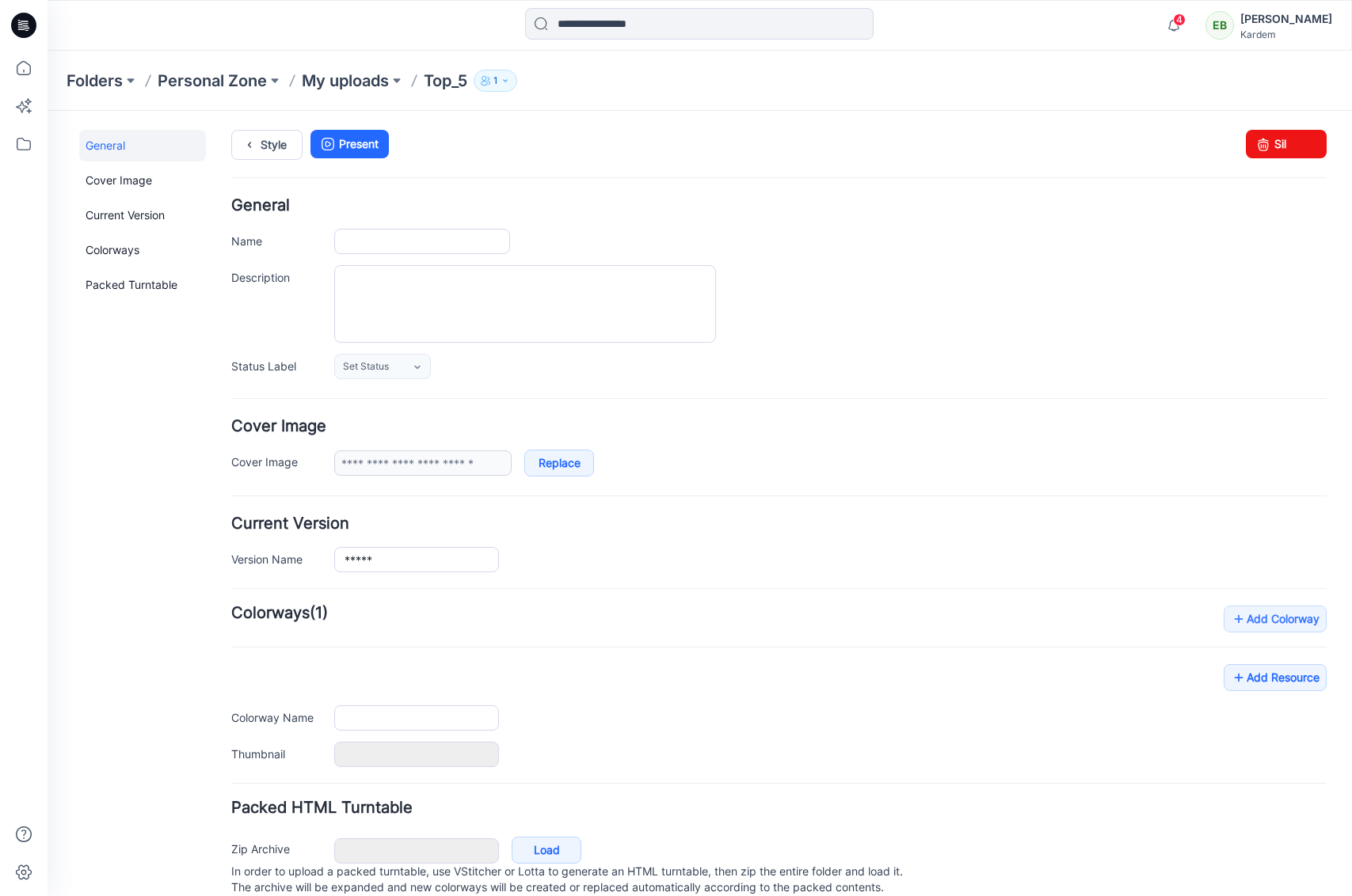
type input "*****"
type input "**********"
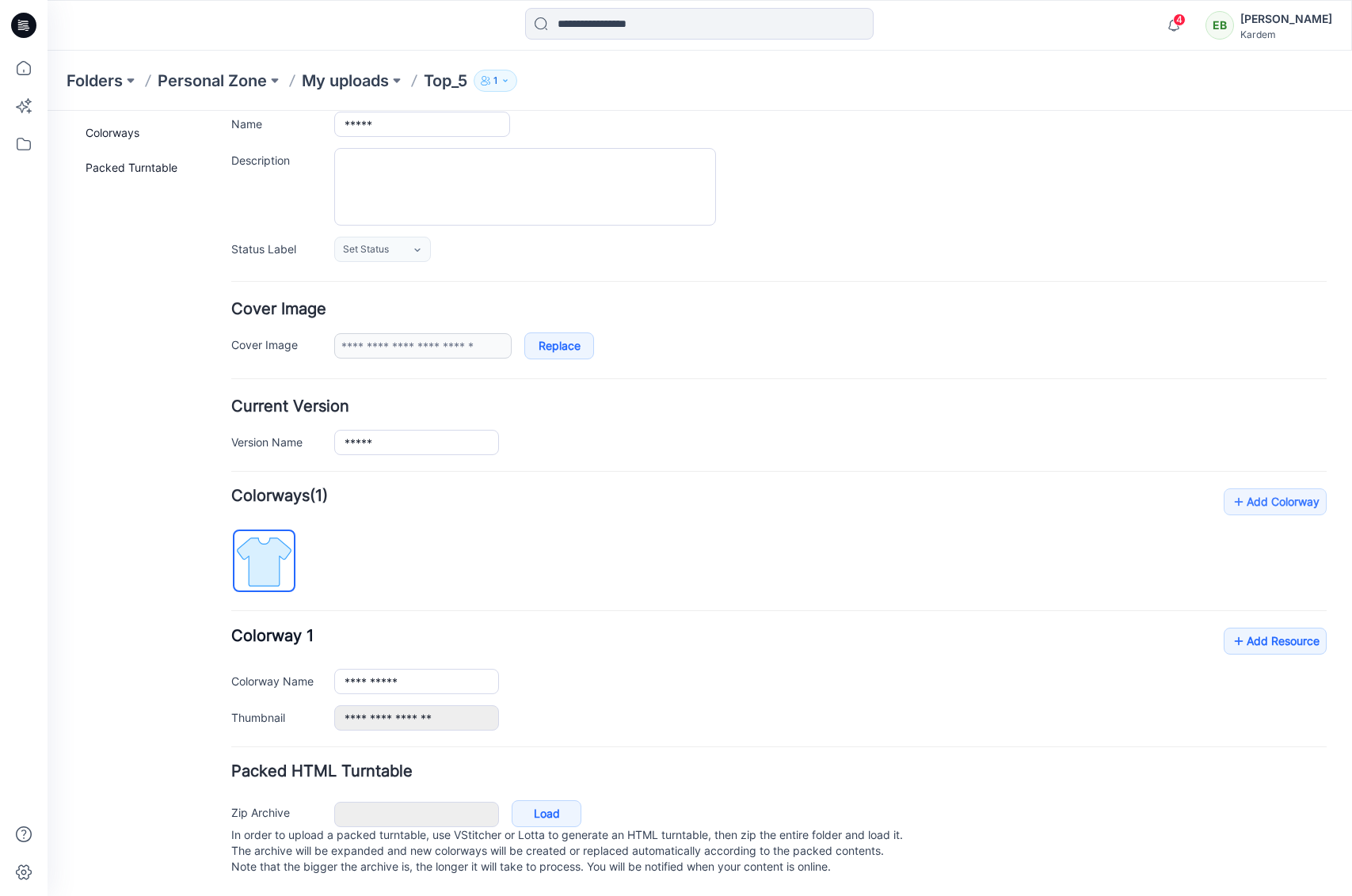
scroll to position [134, 0]
click at [551, 800] on link "Load" at bounding box center [547, 813] width 69 height 27
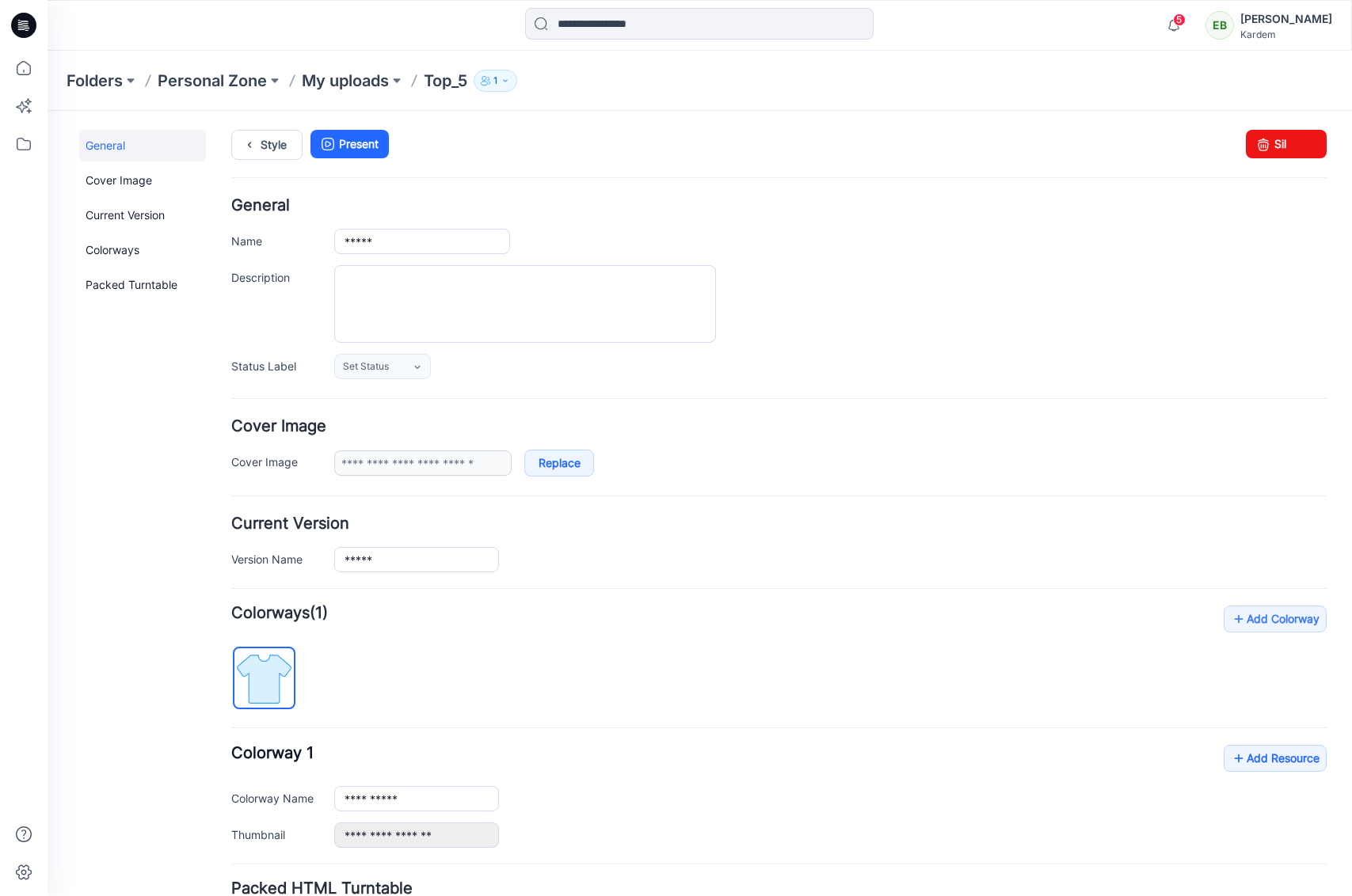
click at [31, 26] on icon at bounding box center [23, 25] width 26 height 26
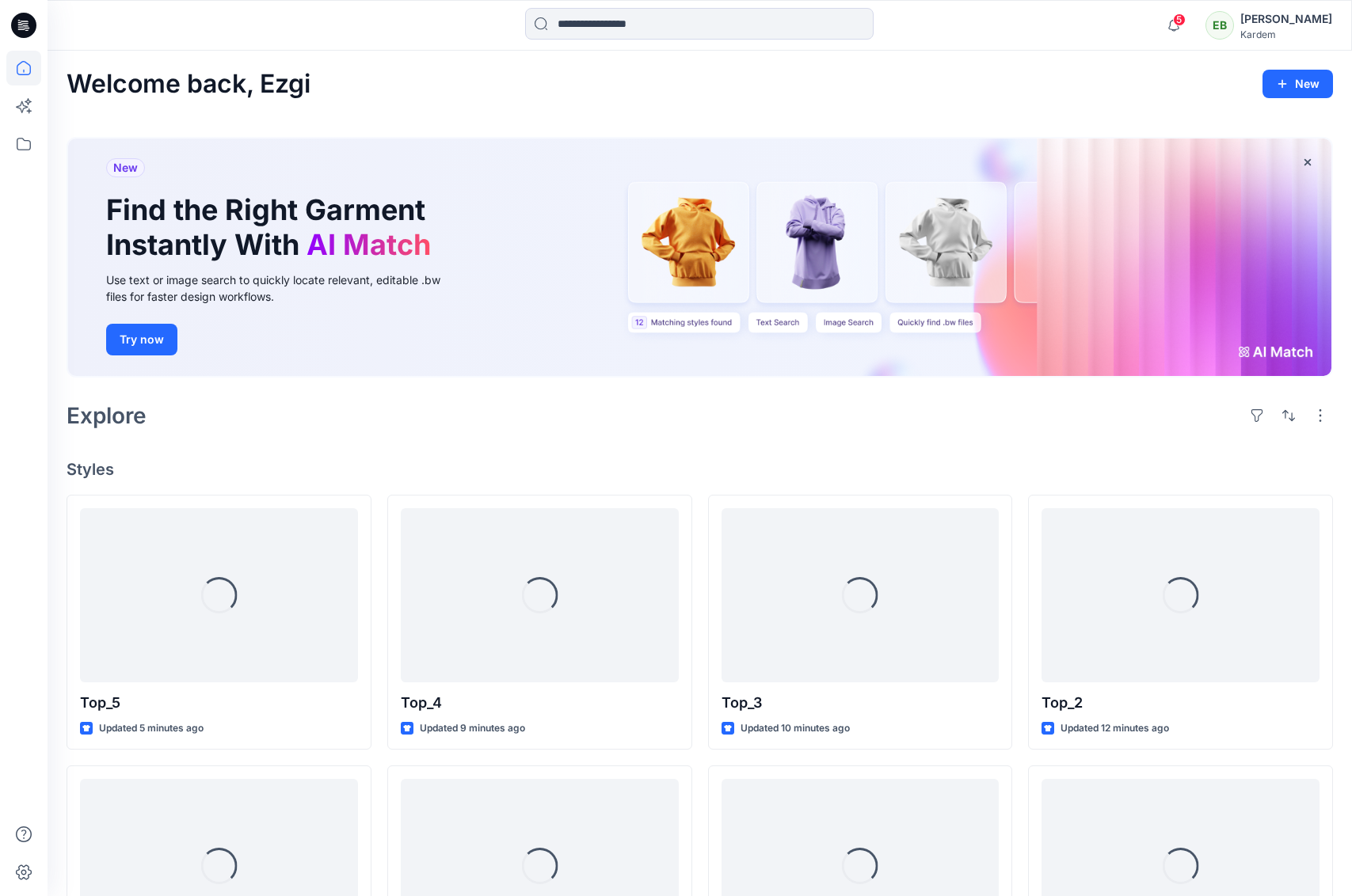
scroll to position [11, 0]
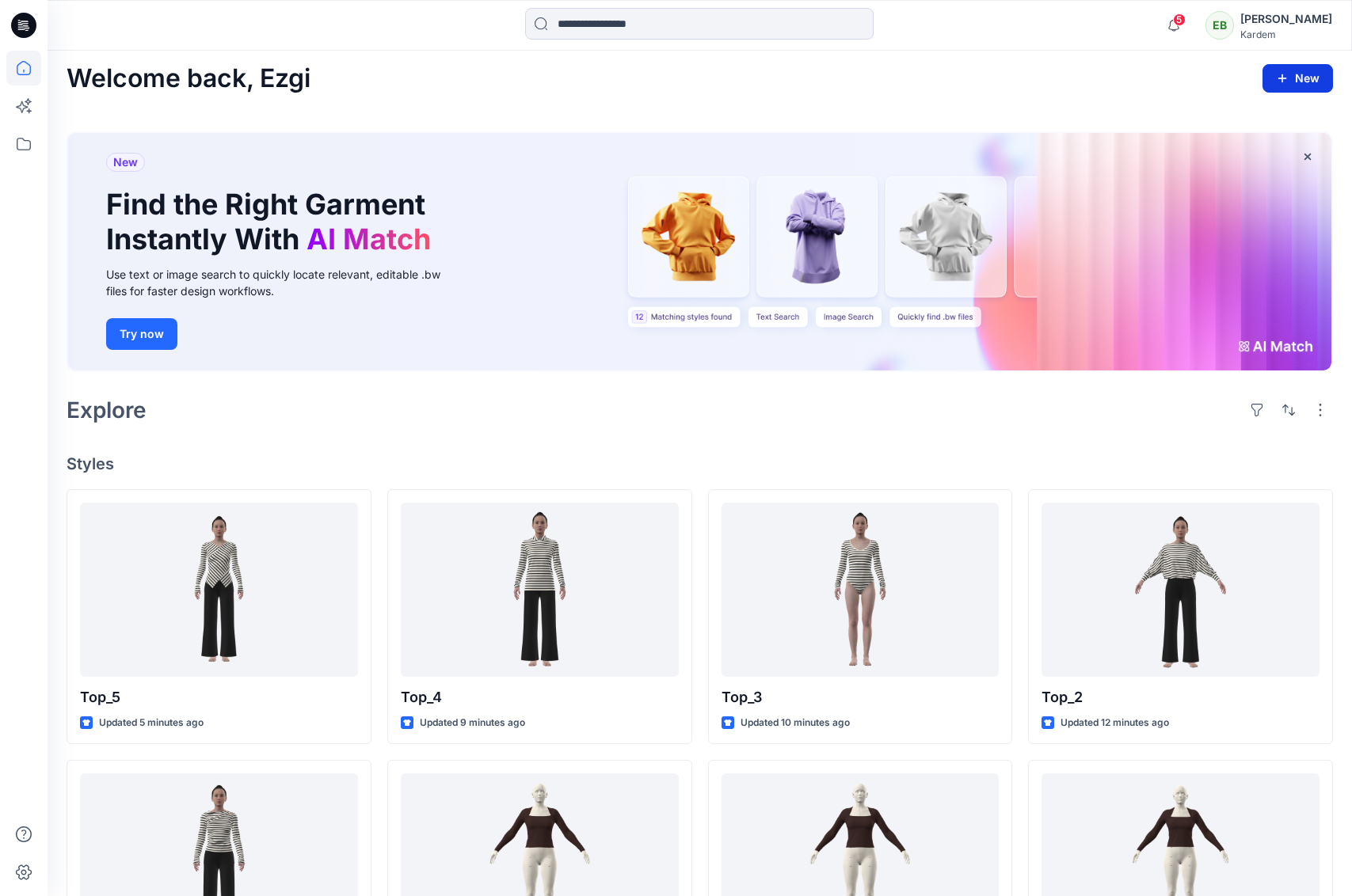
click at [1290, 75] on button "New" at bounding box center [1297, 79] width 70 height 28
click at [1234, 123] on p "New Style" at bounding box center [1249, 117] width 53 height 19
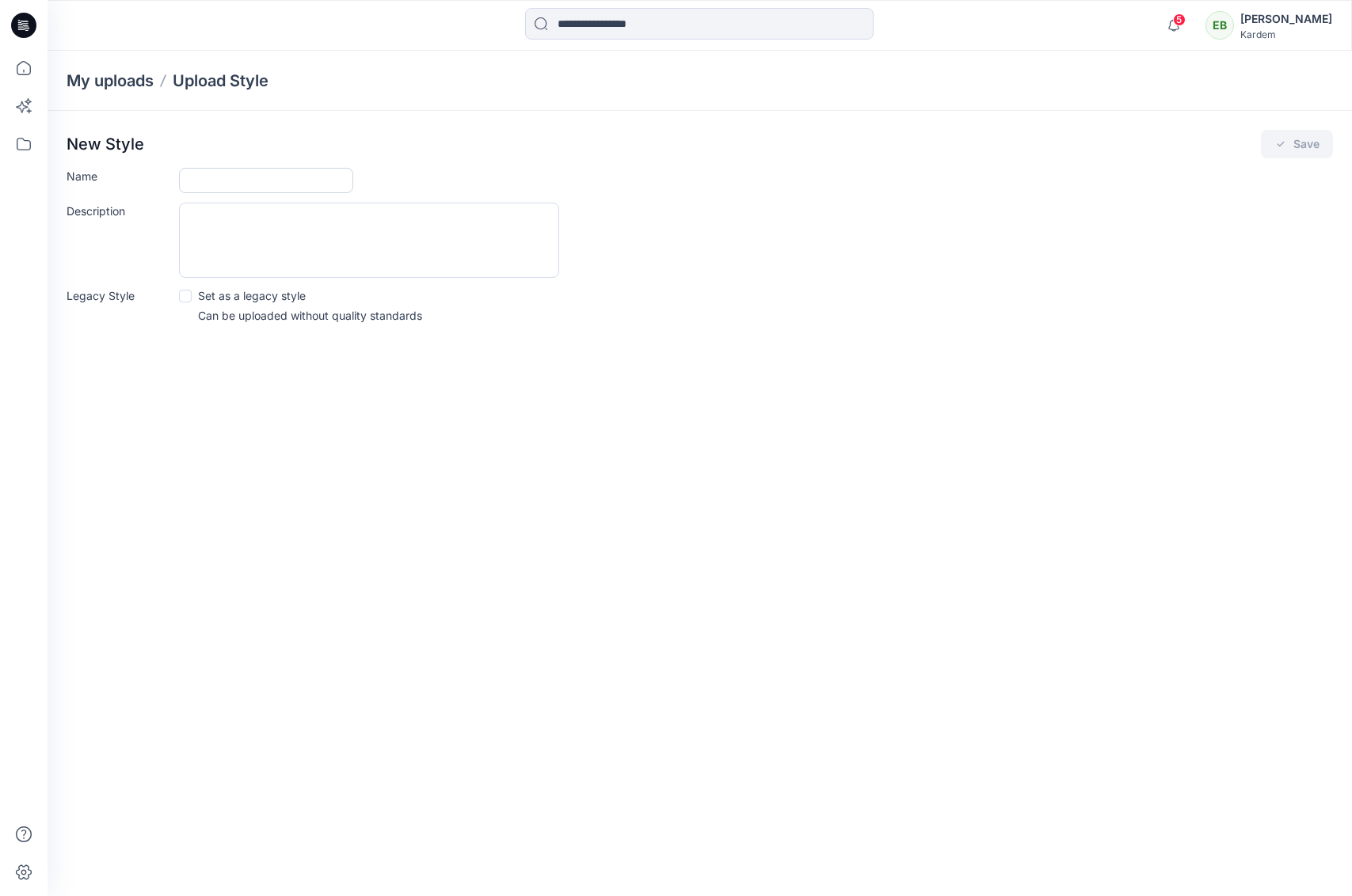
click at [272, 186] on input "Name" at bounding box center [265, 180] width 174 height 26
type input "*****"
click at [1307, 141] on button "Save" at bounding box center [1296, 144] width 72 height 28
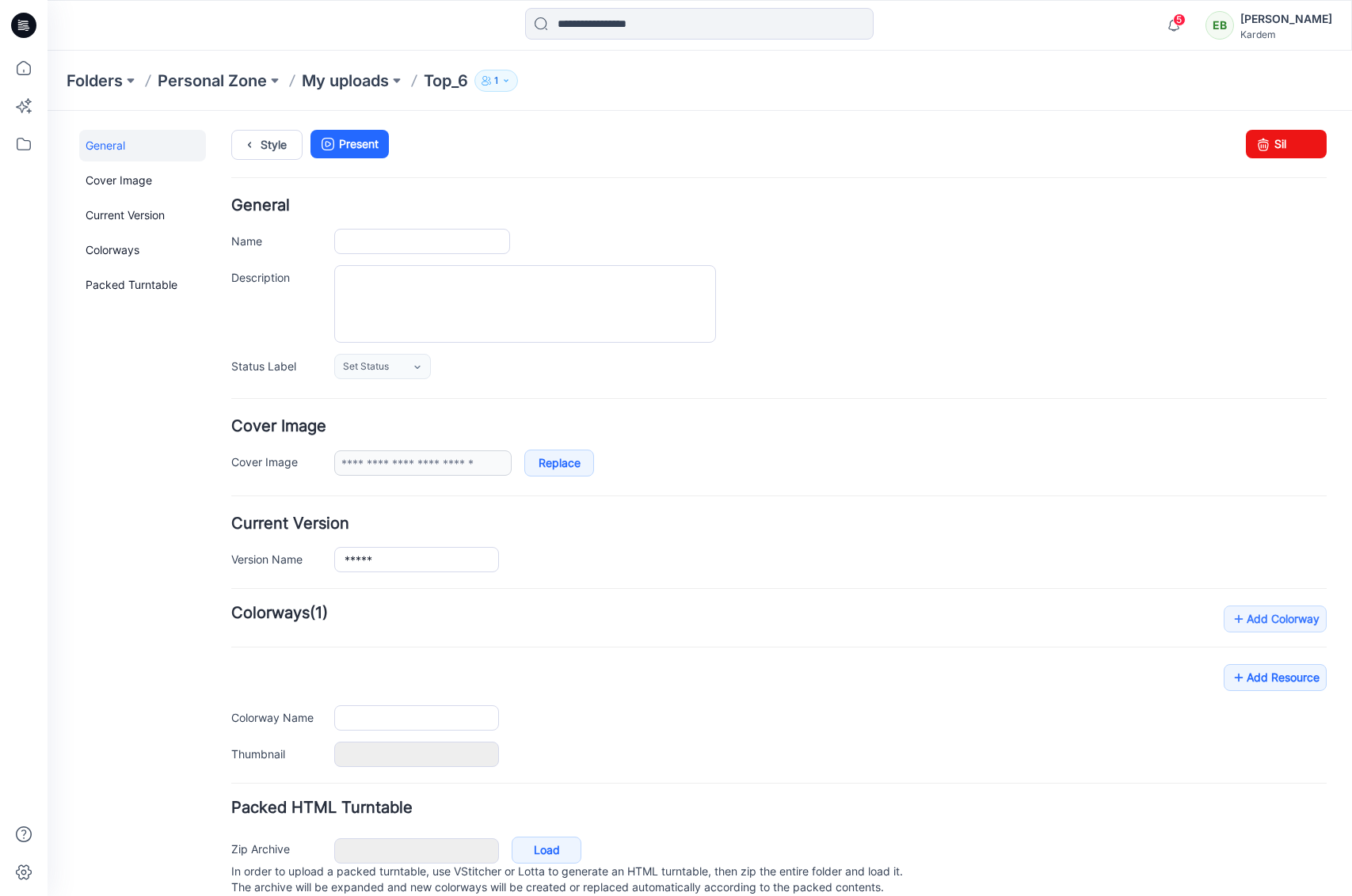
type input "*****"
type input "**********"
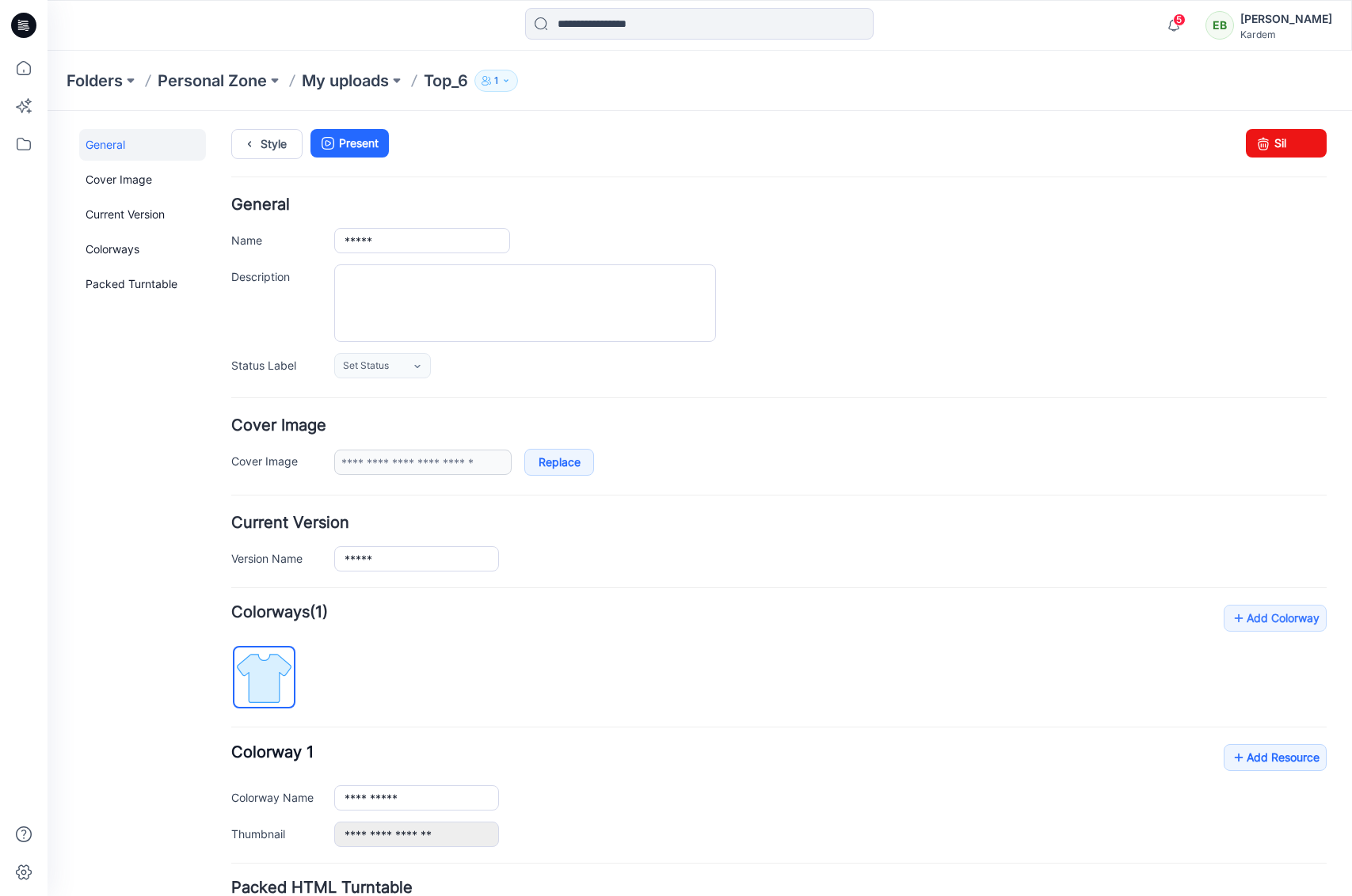
scroll to position [134, 0]
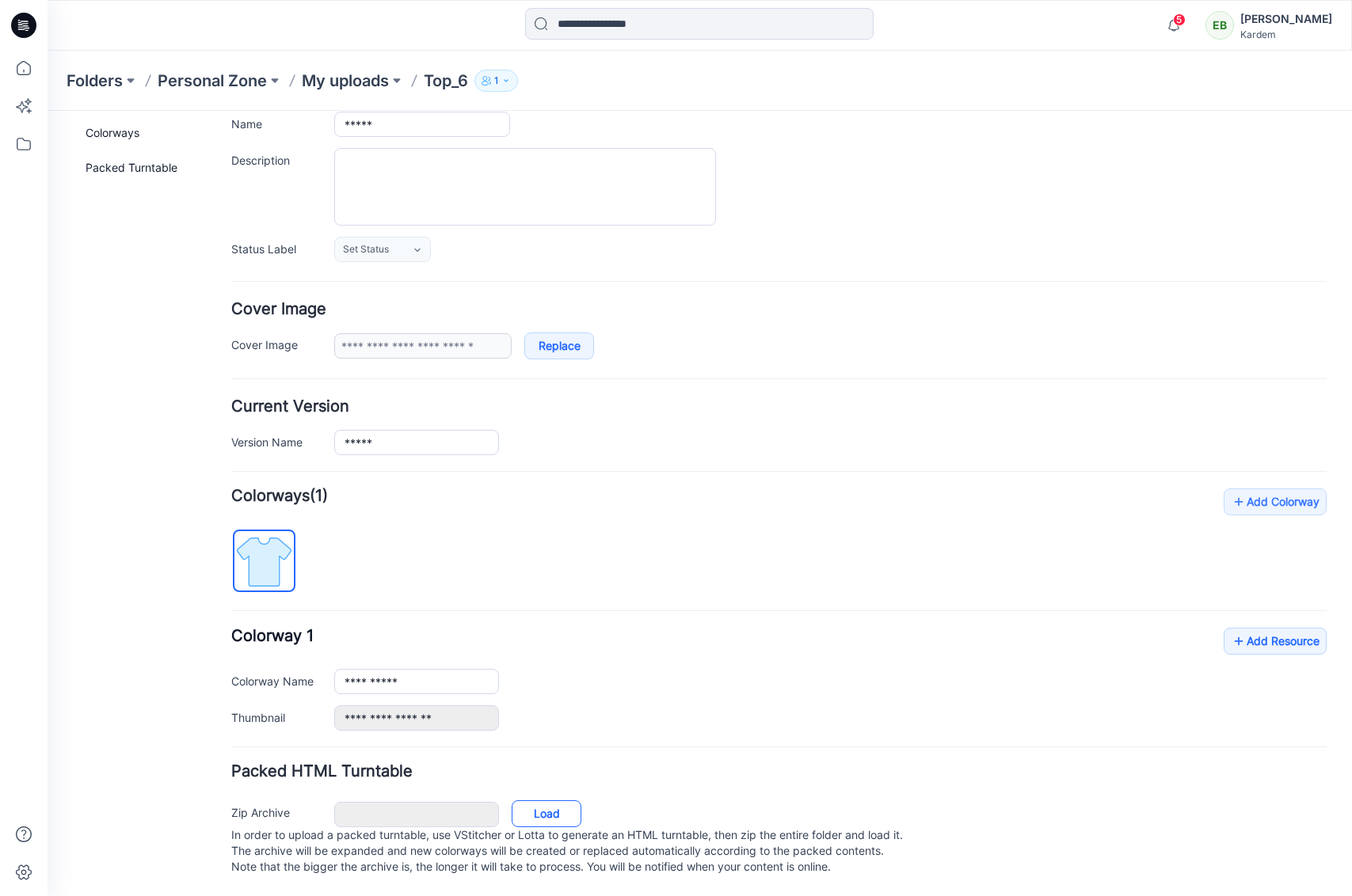
click at [568, 801] on link "Load" at bounding box center [547, 813] width 69 height 27
click at [28, 29] on icon at bounding box center [23, 25] width 26 height 26
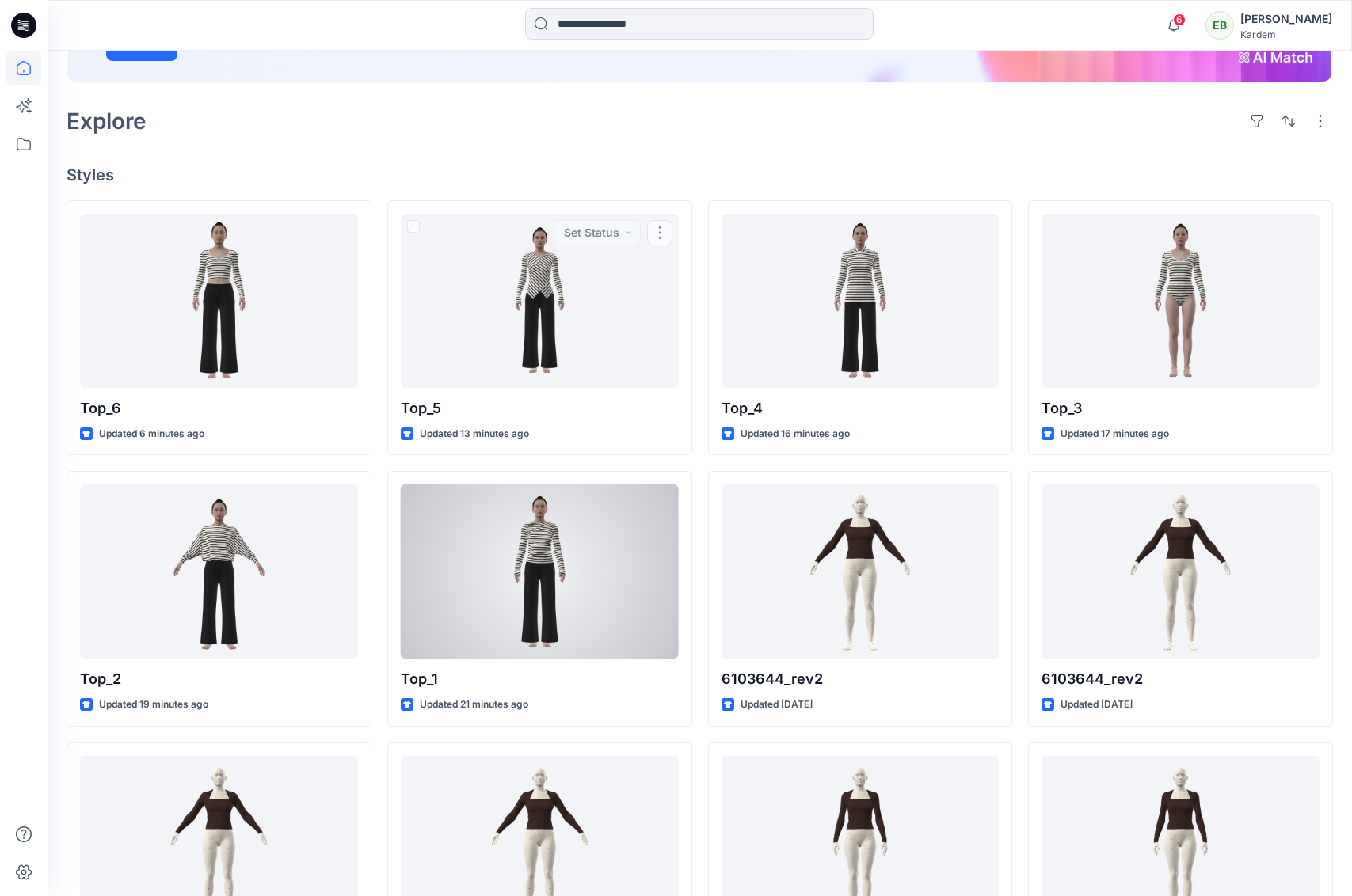
scroll to position [296, 0]
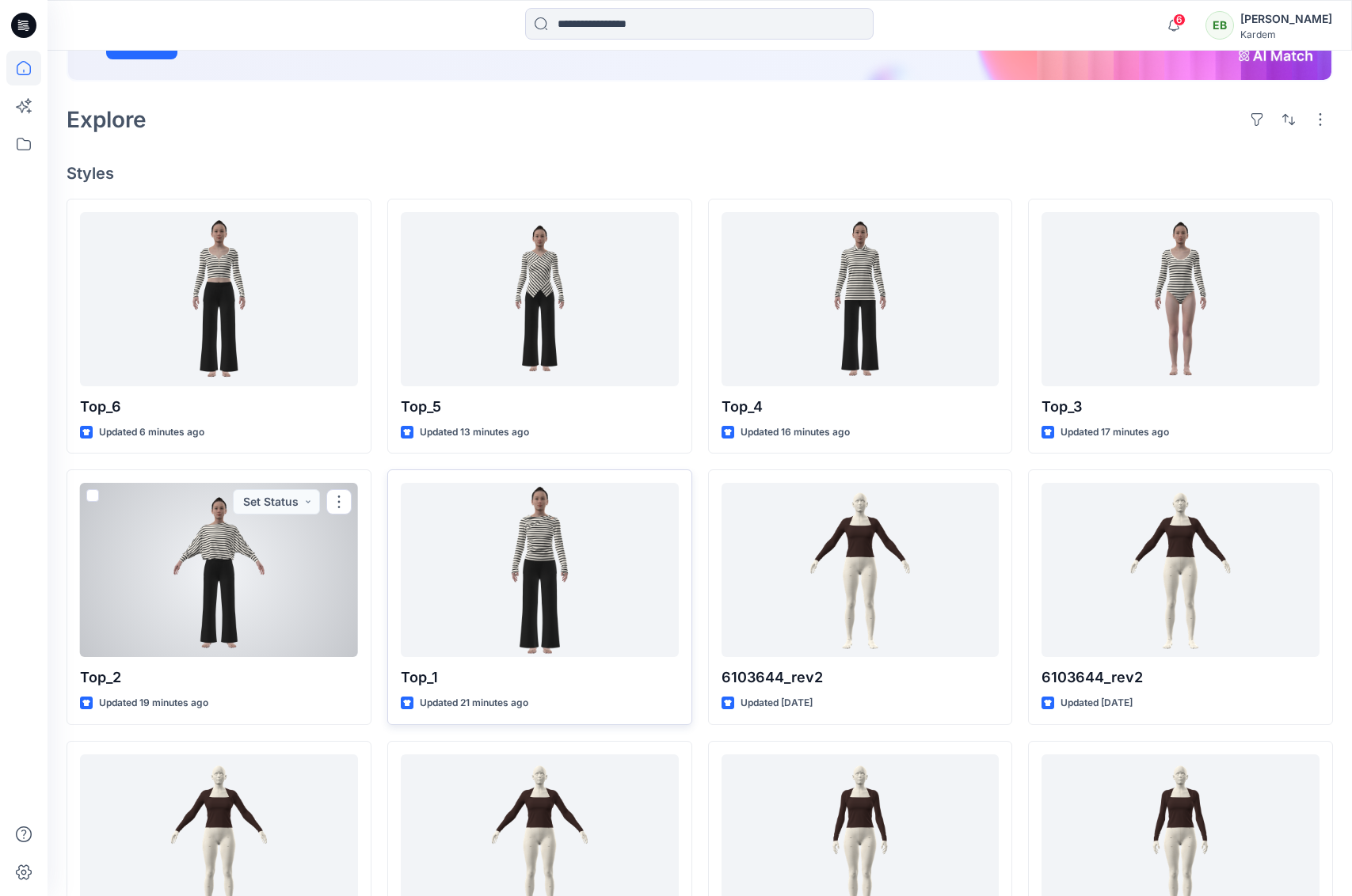
drag, startPoint x: 90, startPoint y: 496, endPoint x: 420, endPoint y: 491, distance: 330.0
click at [96, 497] on span at bounding box center [92, 495] width 12 height 12
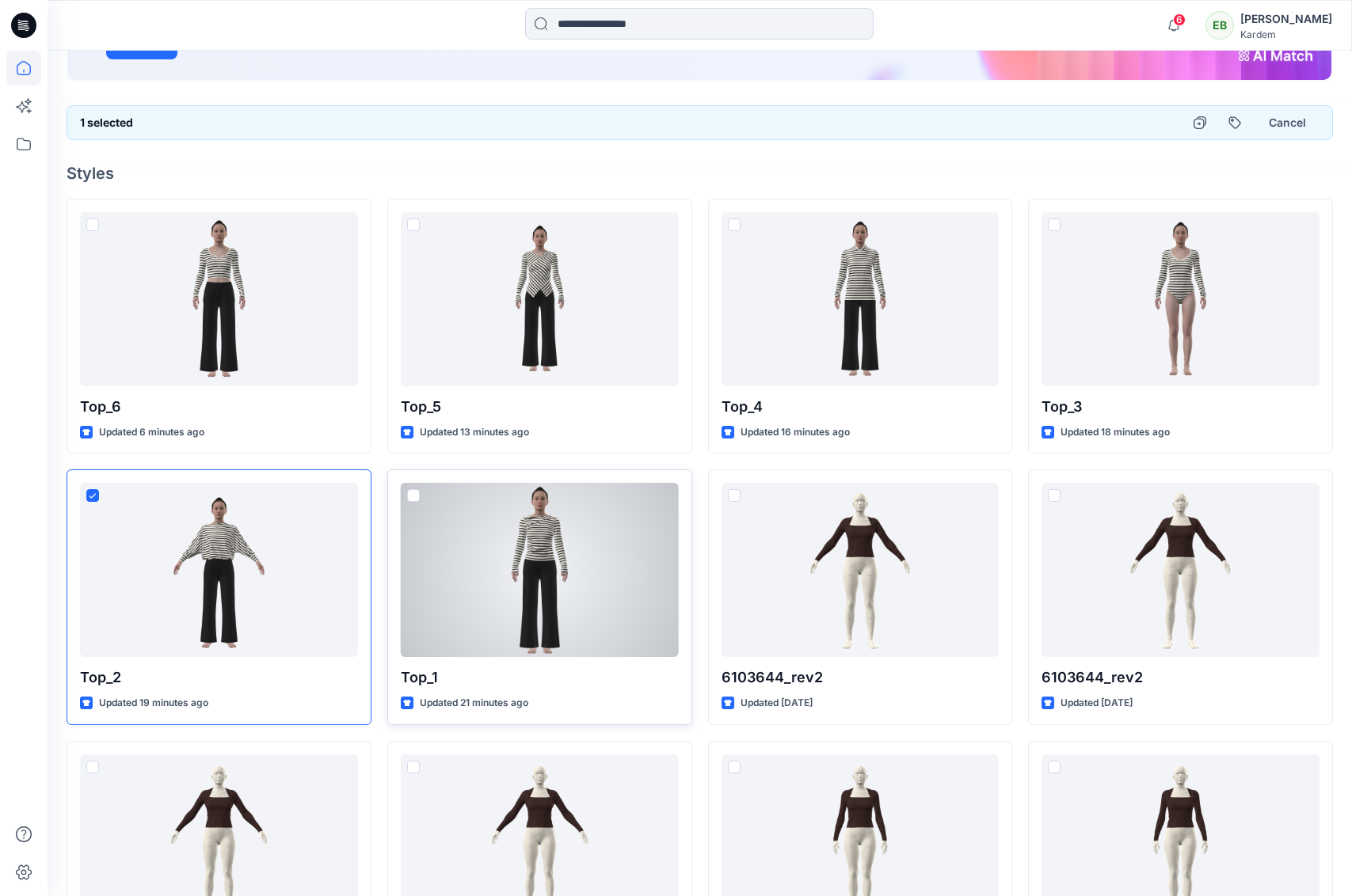
drag, startPoint x: 413, startPoint y: 496, endPoint x: 420, endPoint y: 491, distance: 8.6
click at [413, 496] on span at bounding box center [413, 495] width 12 height 12
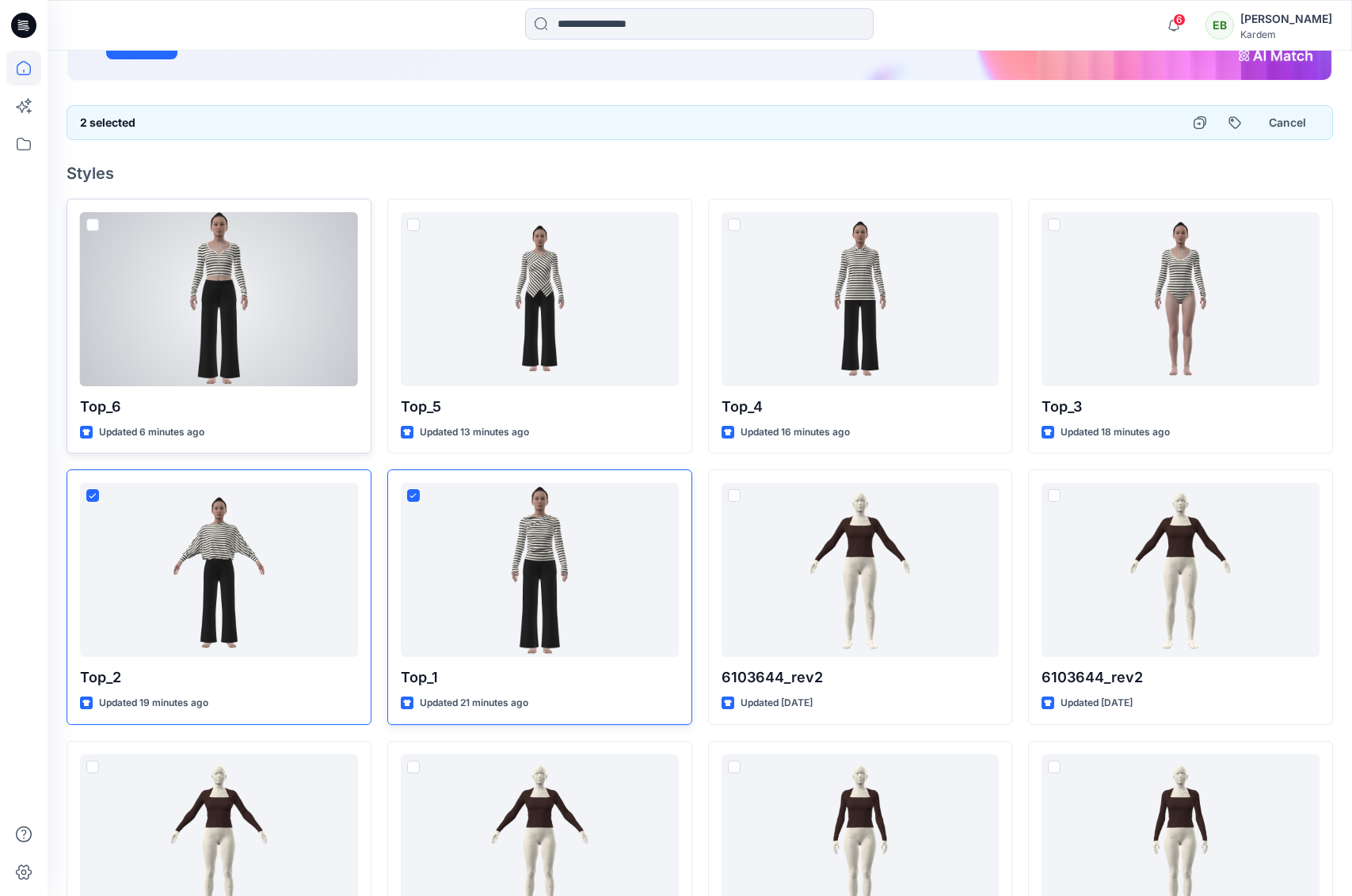
click at [97, 225] on span at bounding box center [92, 224] width 12 height 12
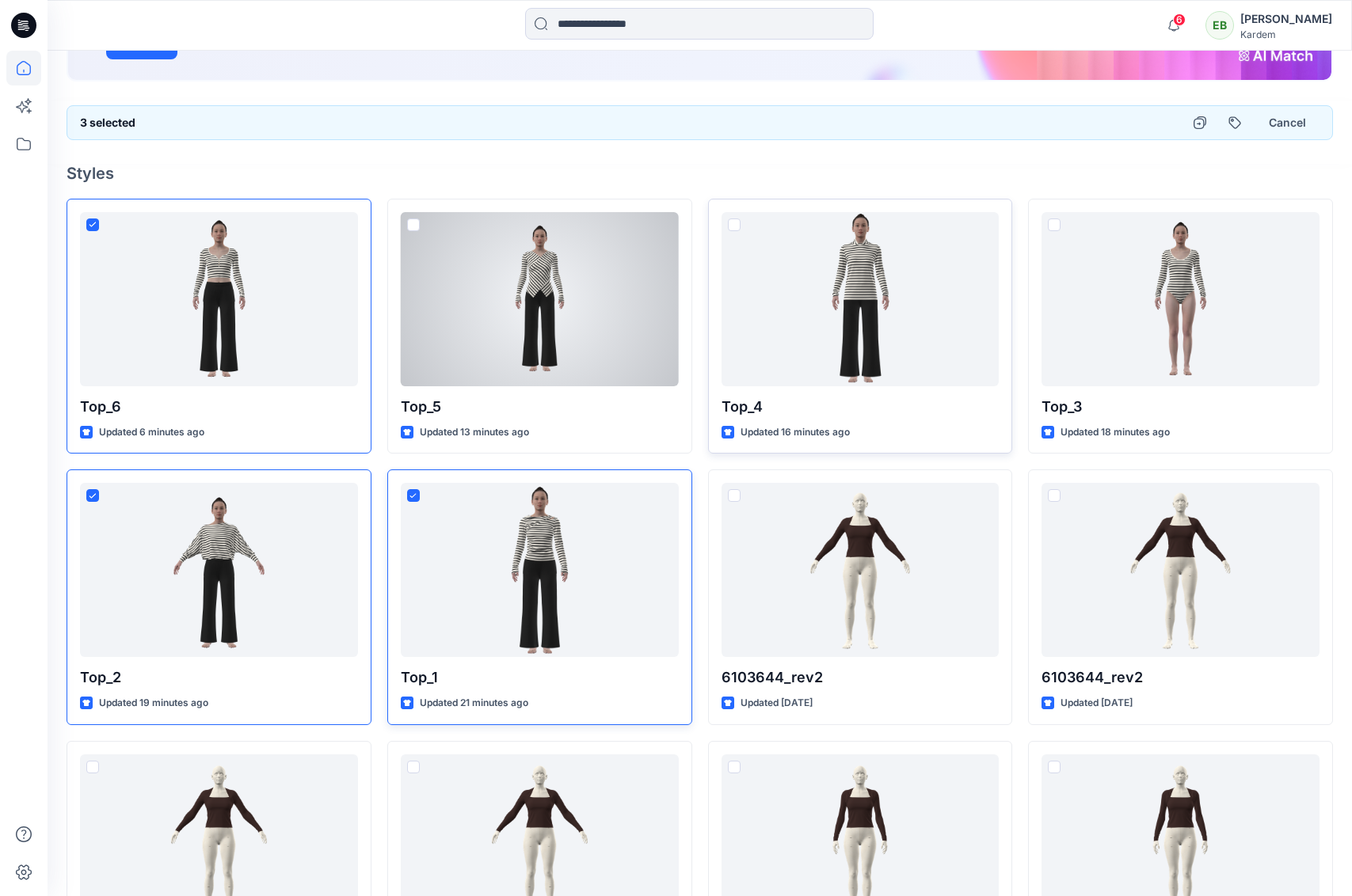
drag, startPoint x: 413, startPoint y: 226, endPoint x: 763, endPoint y: 209, distance: 350.4
click at [414, 226] on span at bounding box center [413, 224] width 12 height 12
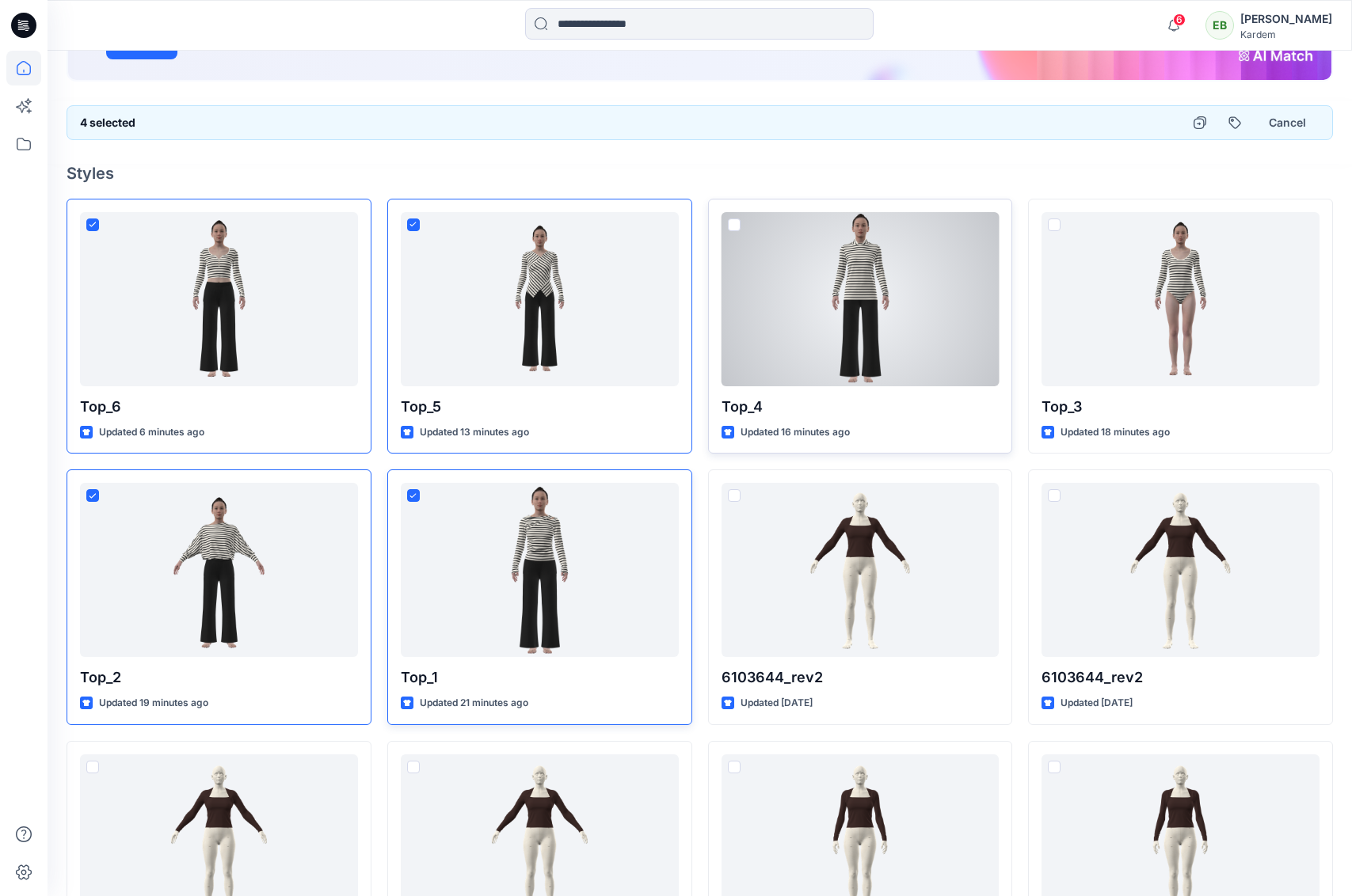
drag, startPoint x: 734, startPoint y: 223, endPoint x: 944, endPoint y: 226, distance: 210.0
click at [734, 223] on span at bounding box center [733, 224] width 12 height 12
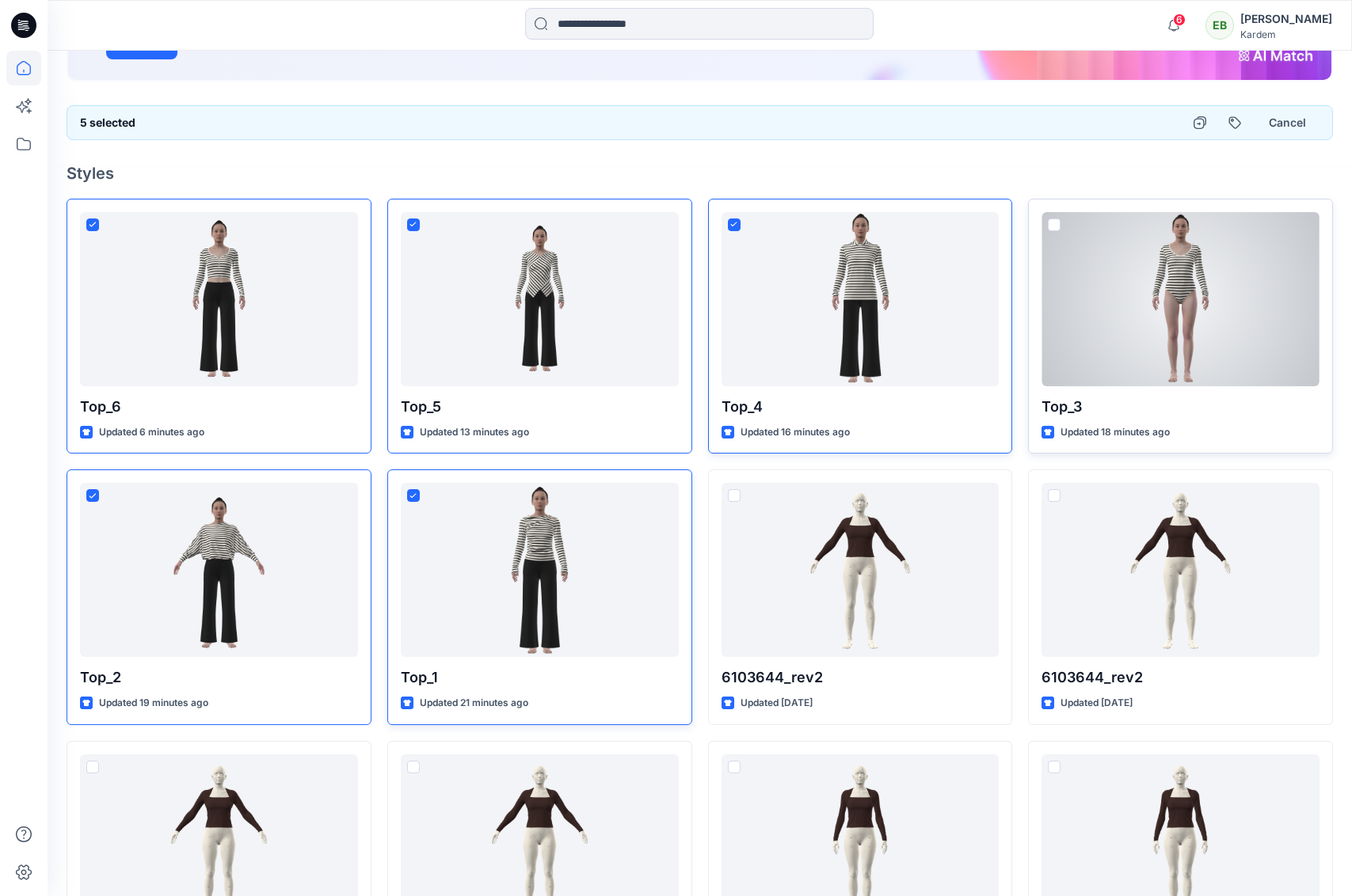
click at [1050, 219] on span at bounding box center [1053, 224] width 12 height 12
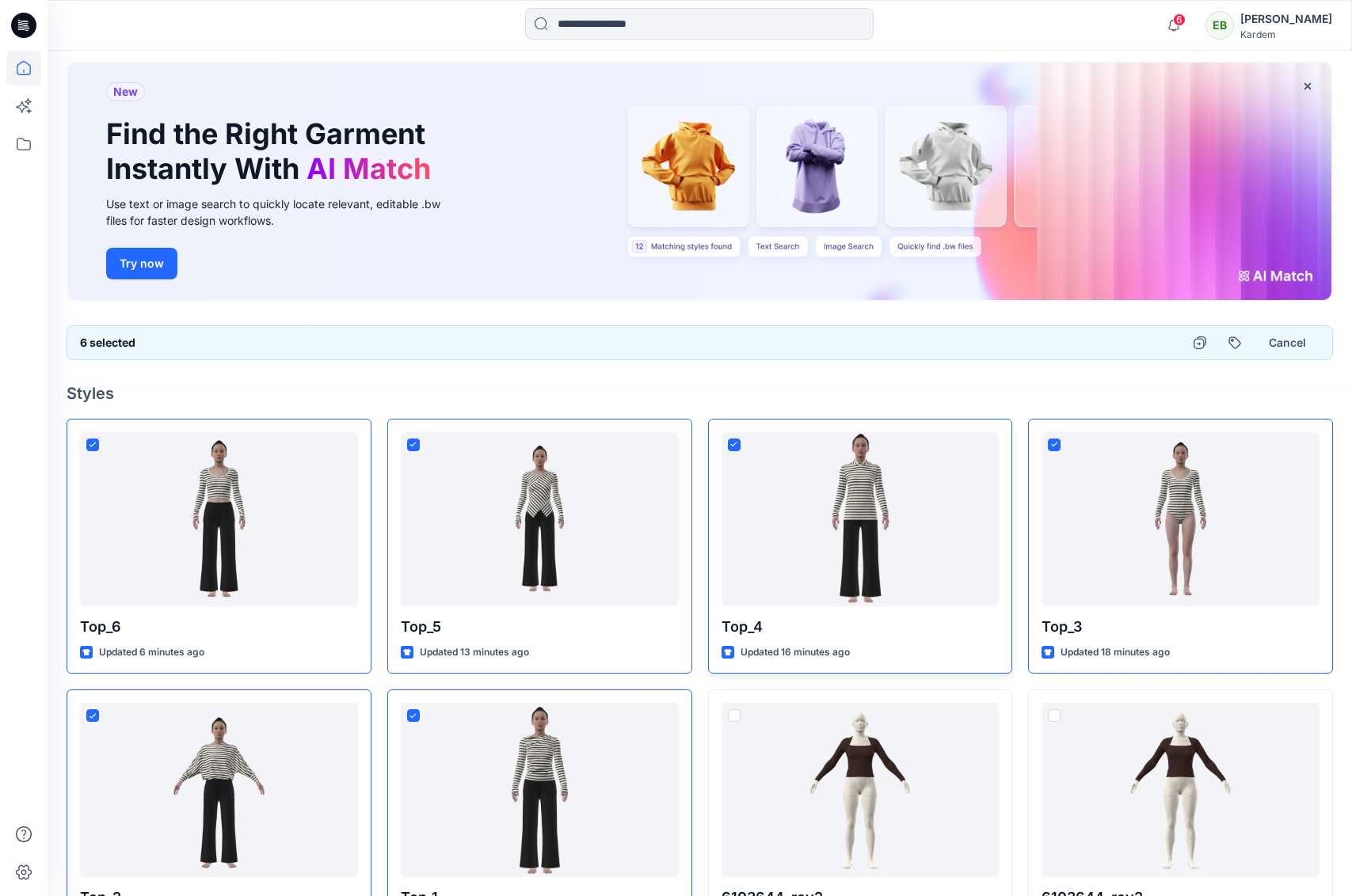
scroll to position [0, 0]
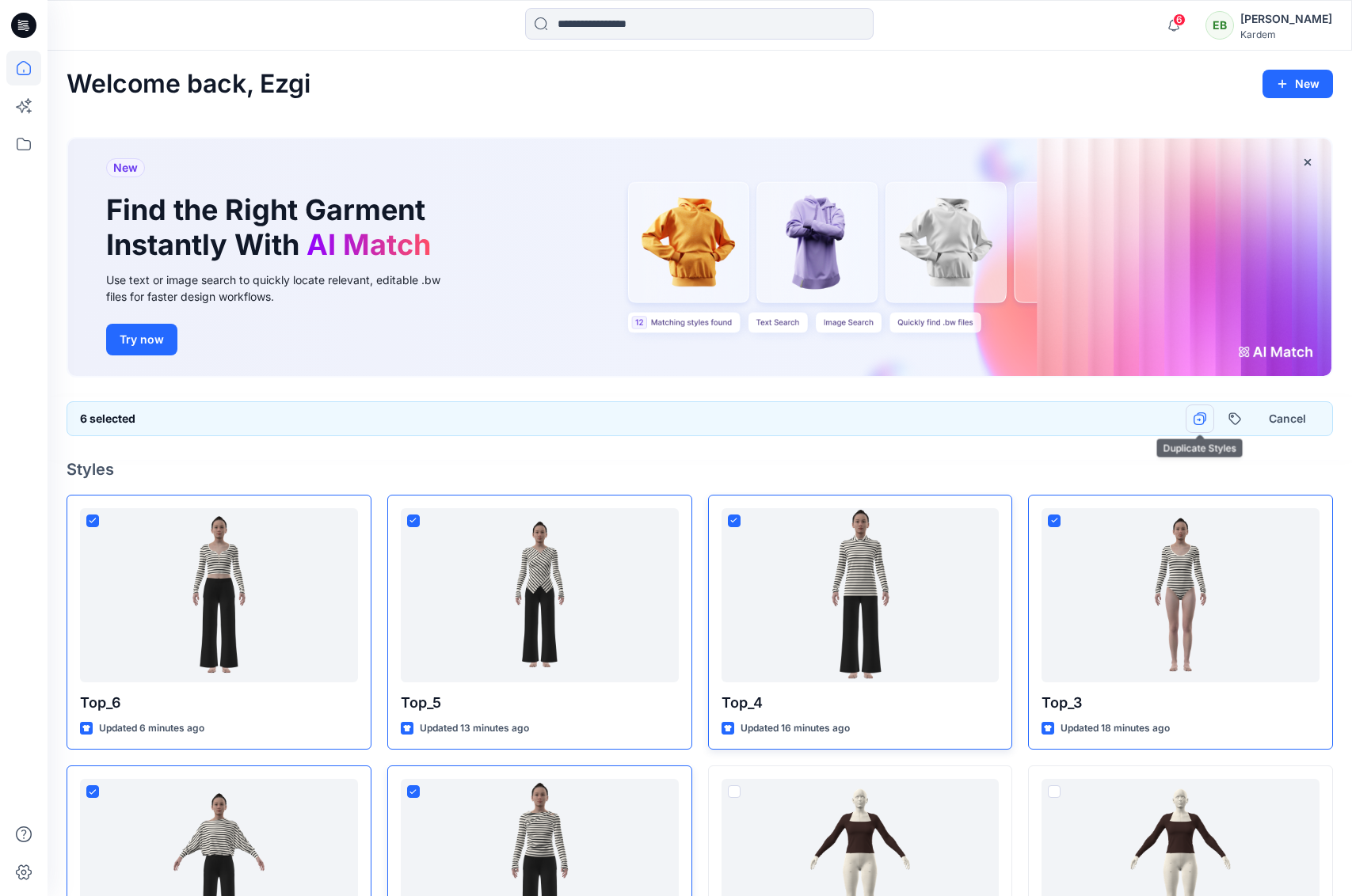
click at [1196, 417] on icon "button" at bounding box center [1199, 418] width 12 height 12
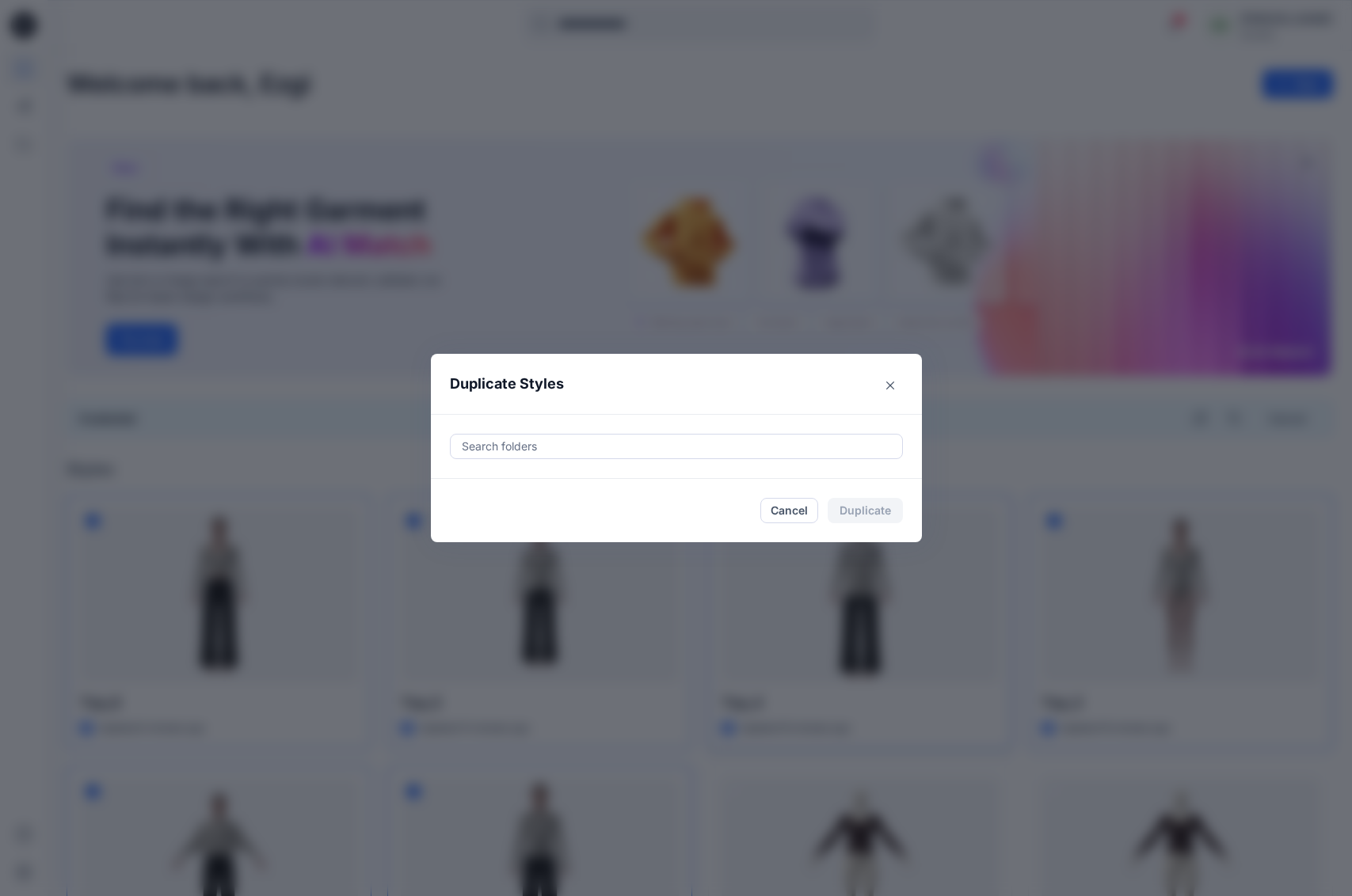
click at [577, 450] on div at bounding box center [676, 446] width 432 height 19
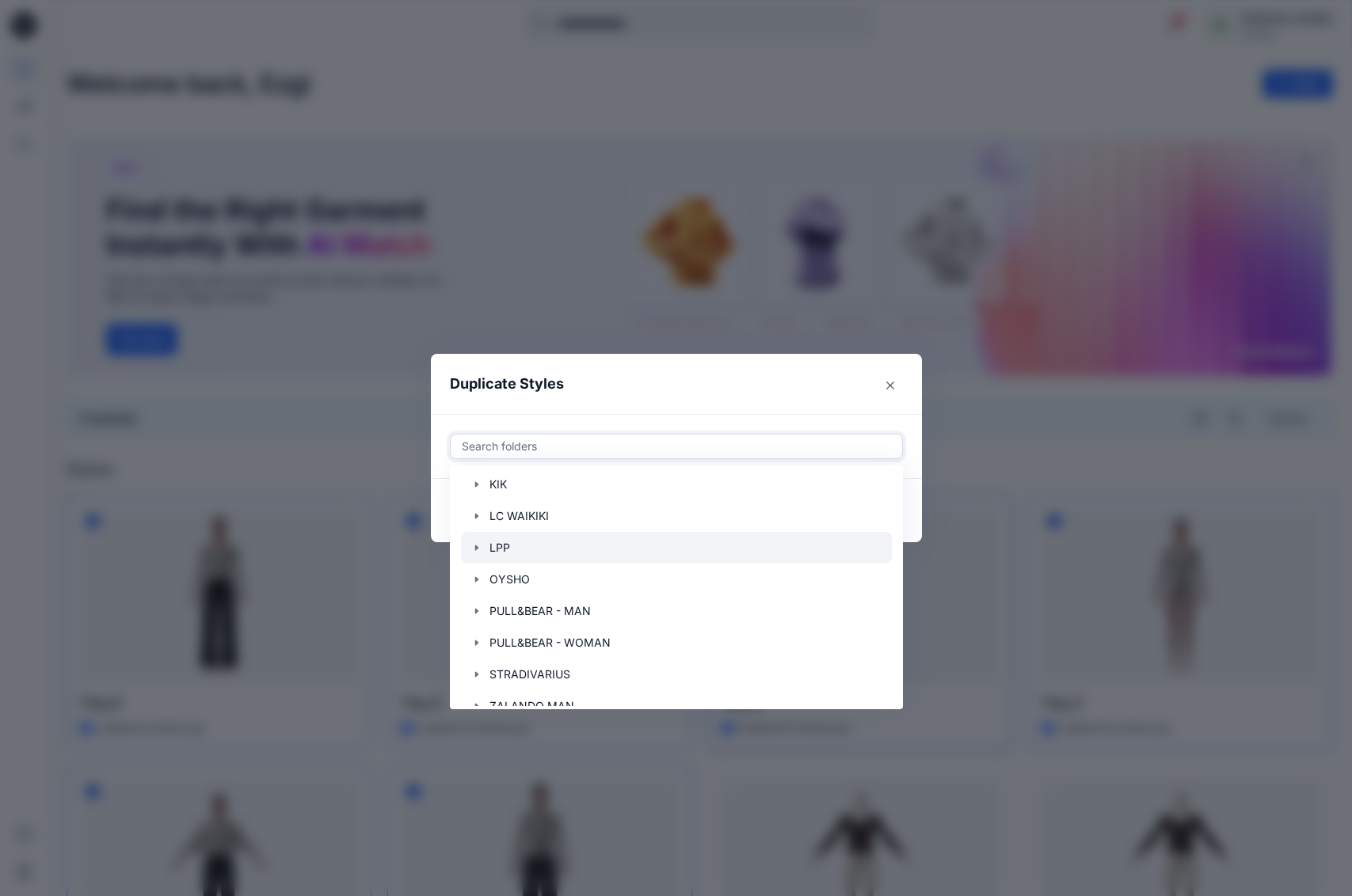
scroll to position [380, 0]
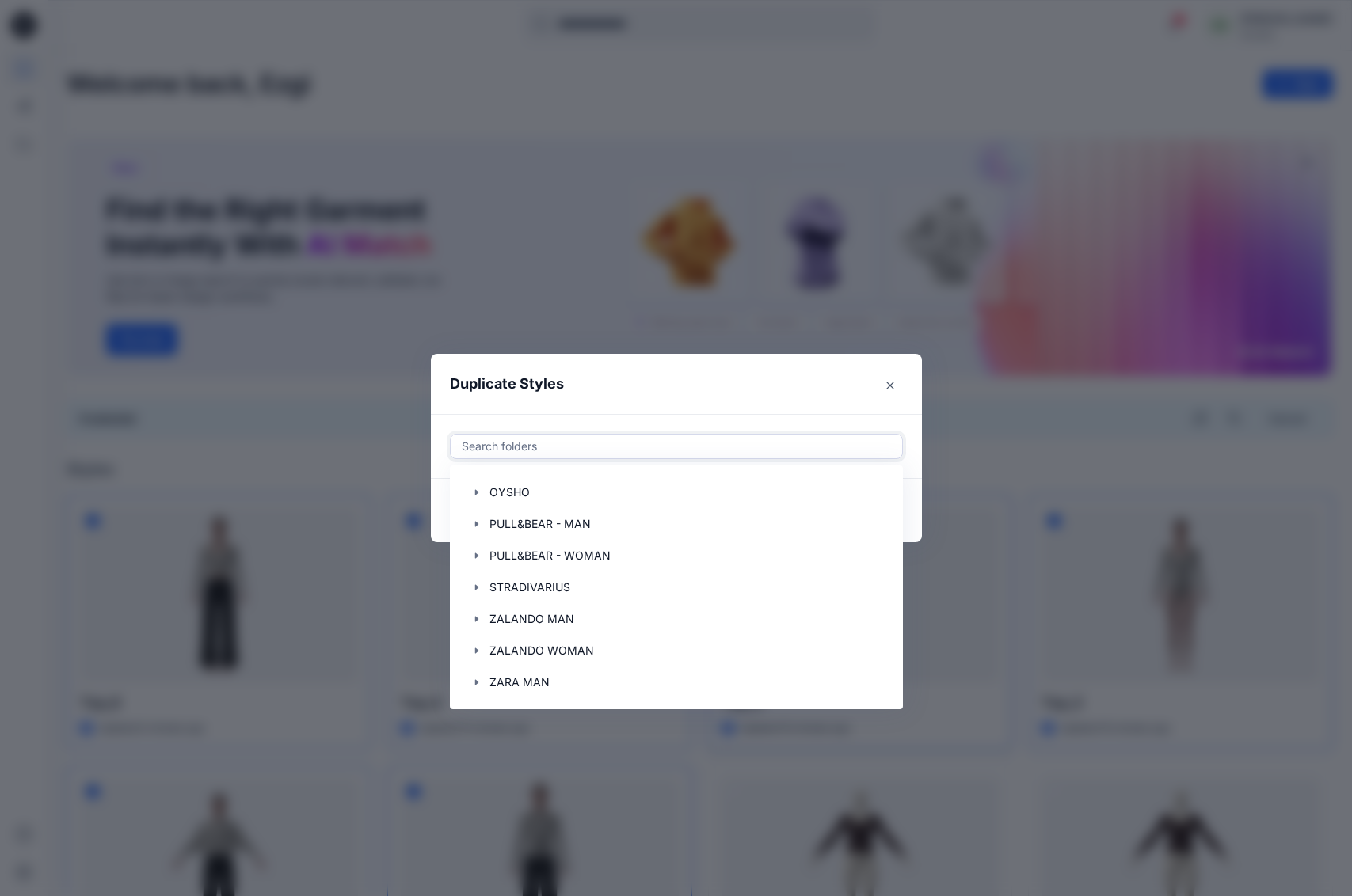
click at [595, 440] on div at bounding box center [676, 446] width 432 height 19
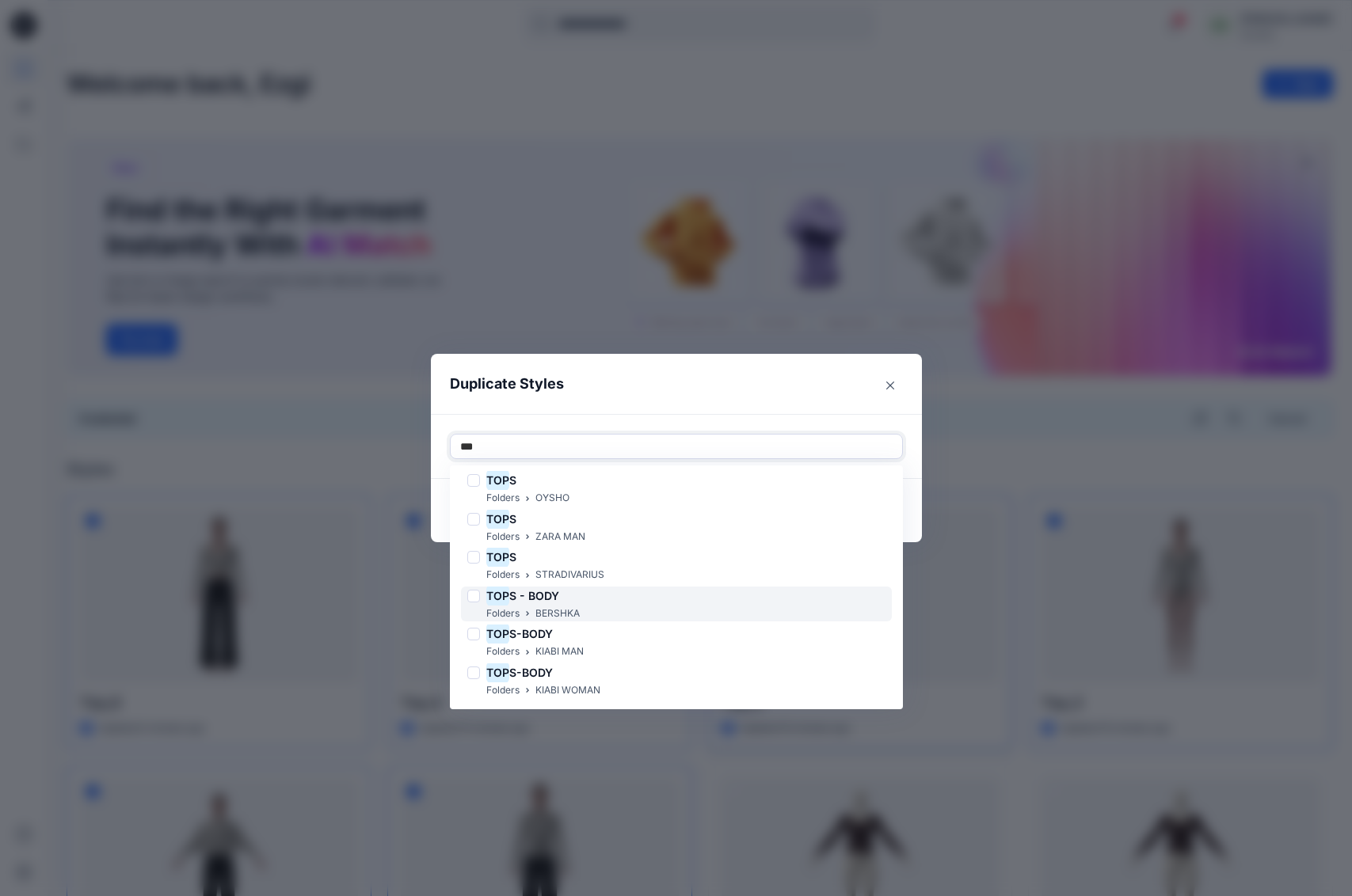
scroll to position [126, 0]
click at [568, 597] on div "TOP S" at bounding box center [536, 590] width 137 height 19
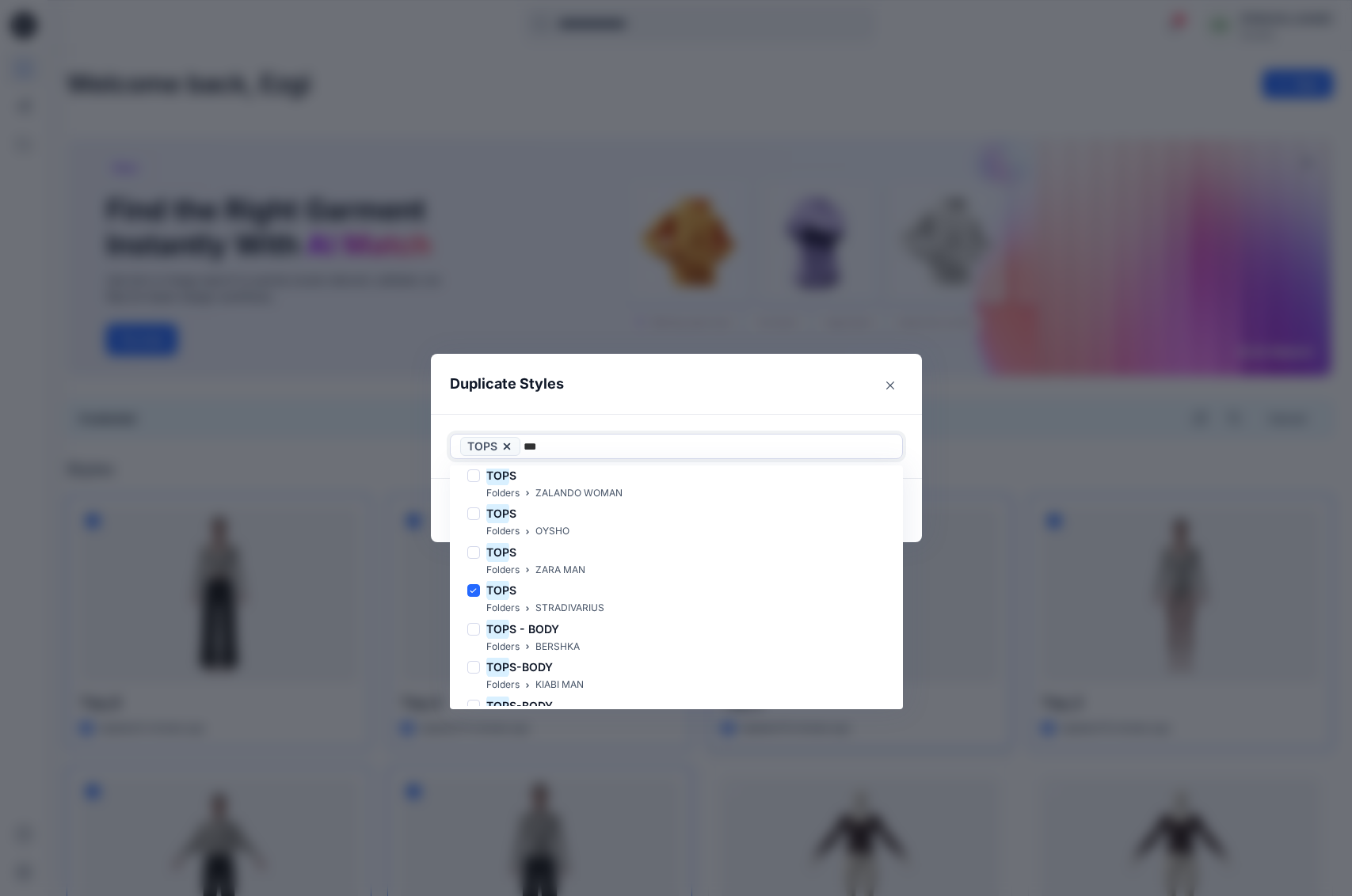
type input "***"
click at [624, 396] on header "Duplicate Styles" at bounding box center [660, 384] width 459 height 60
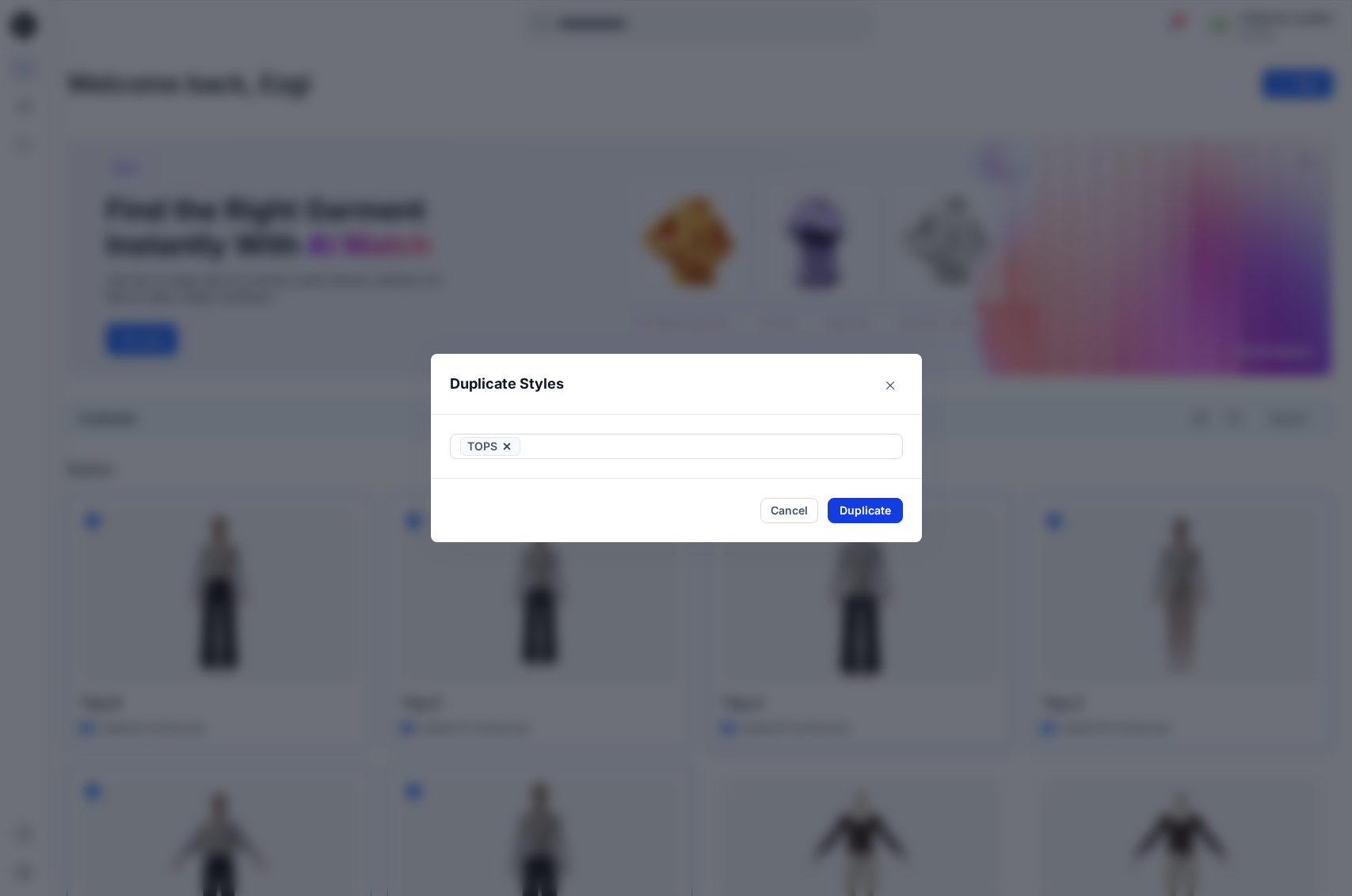
click at [879, 511] on button "Duplicate" at bounding box center [865, 510] width 75 height 26
click at [879, 511] on button "Close" at bounding box center [877, 510] width 51 height 26
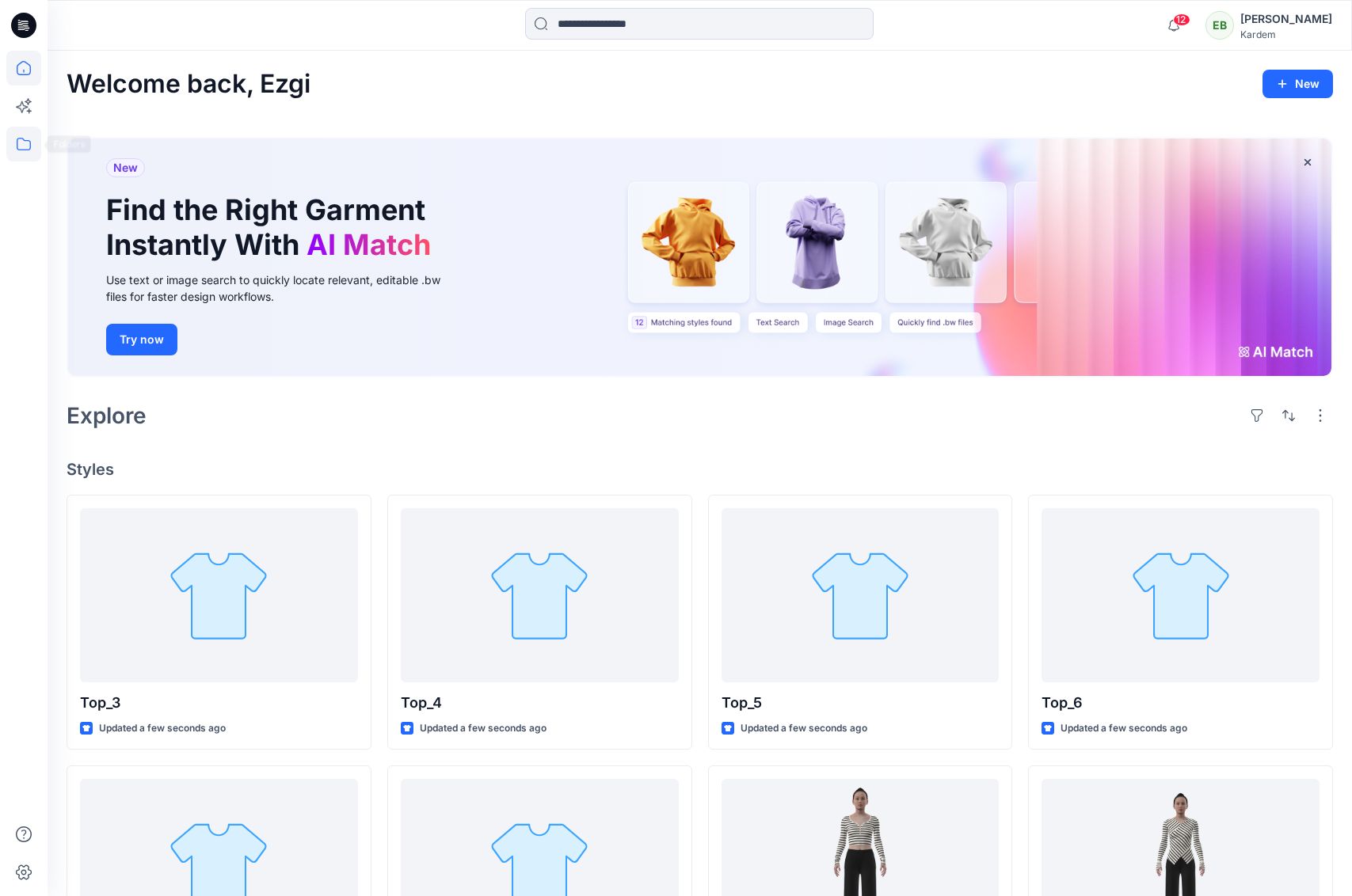
click at [36, 149] on icon at bounding box center [24, 144] width 35 height 35
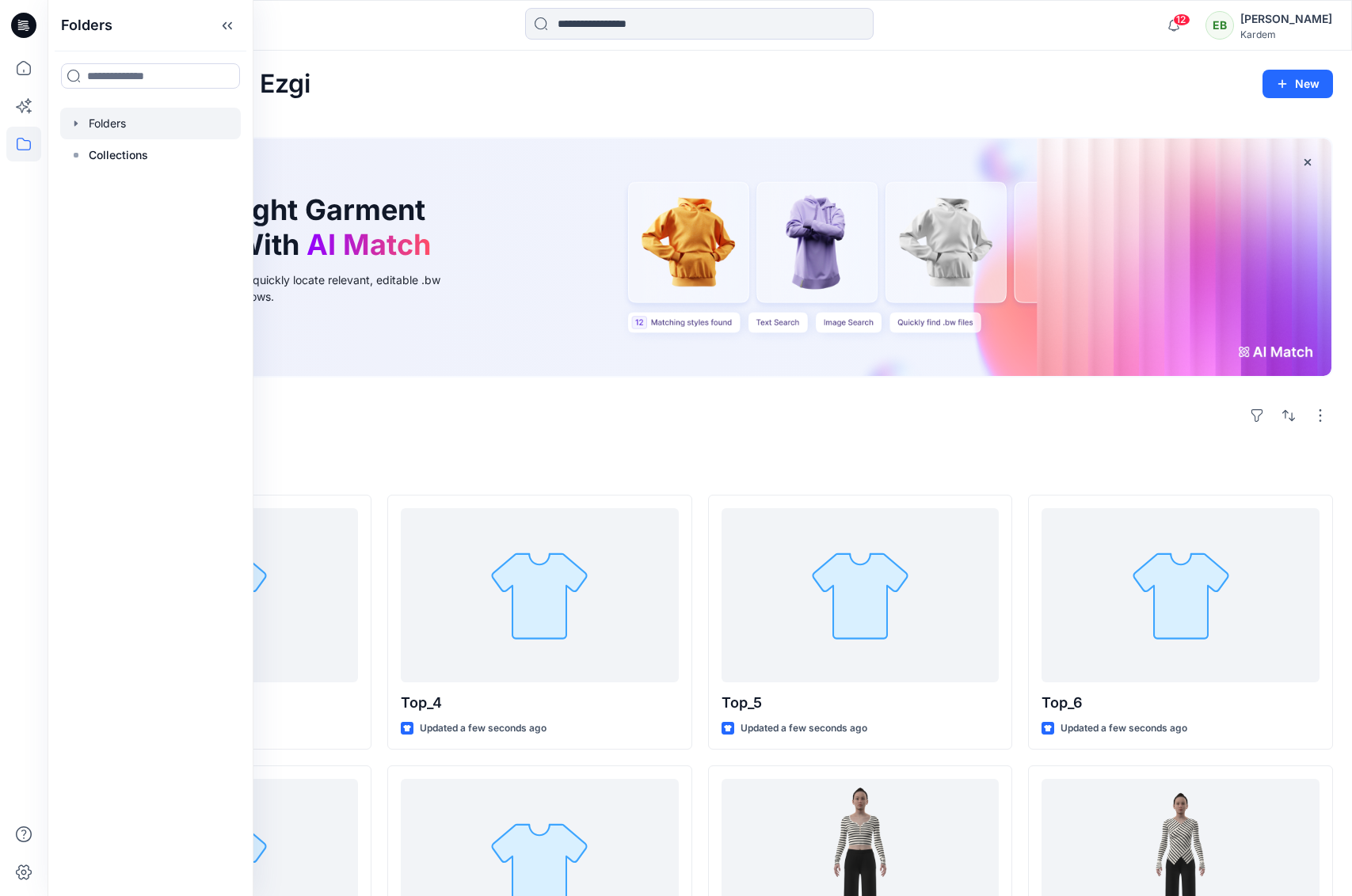
click at [99, 117] on div at bounding box center [150, 123] width 180 height 31
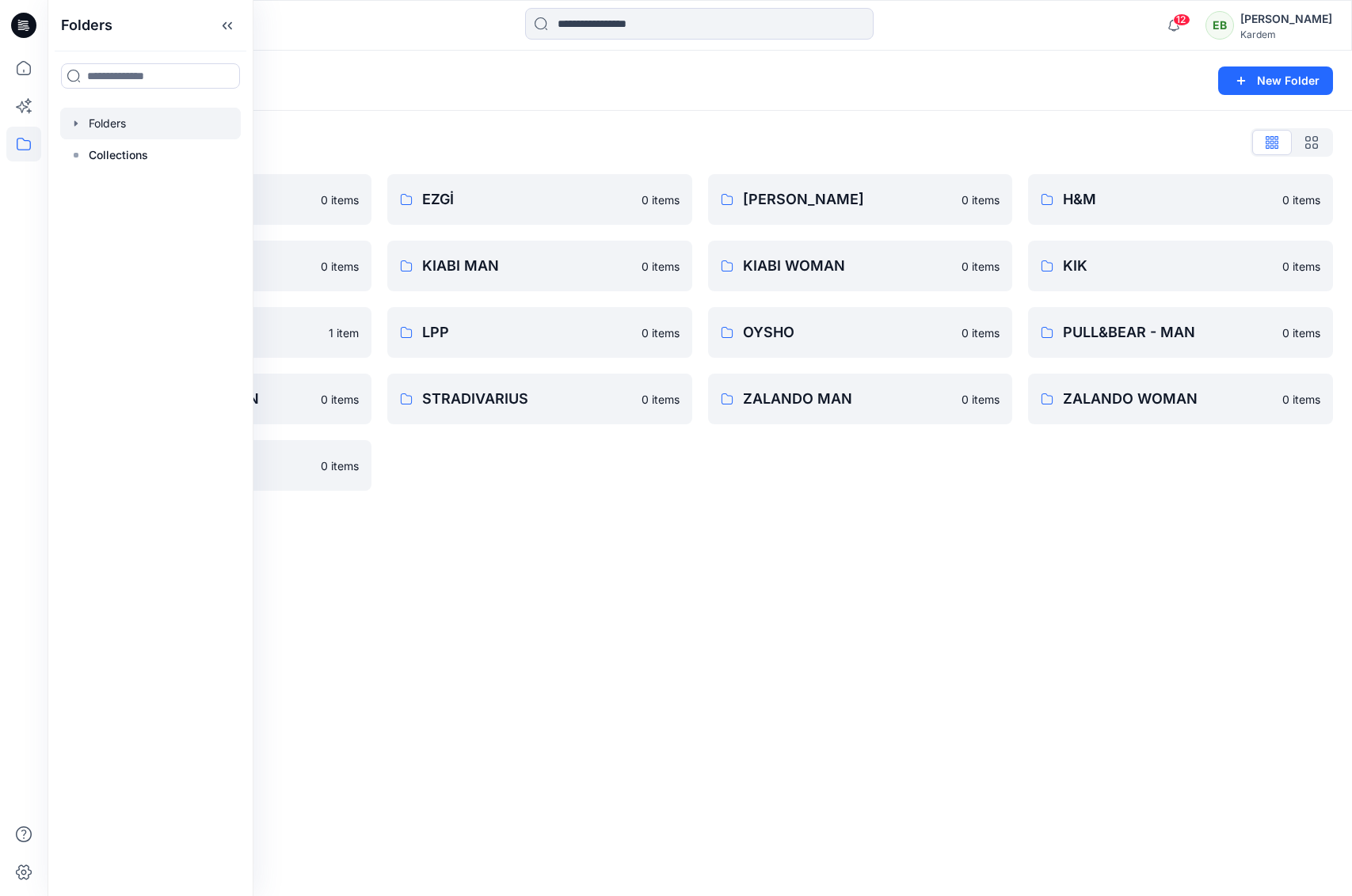
click at [79, 125] on icon "button" at bounding box center [75, 123] width 12 height 12
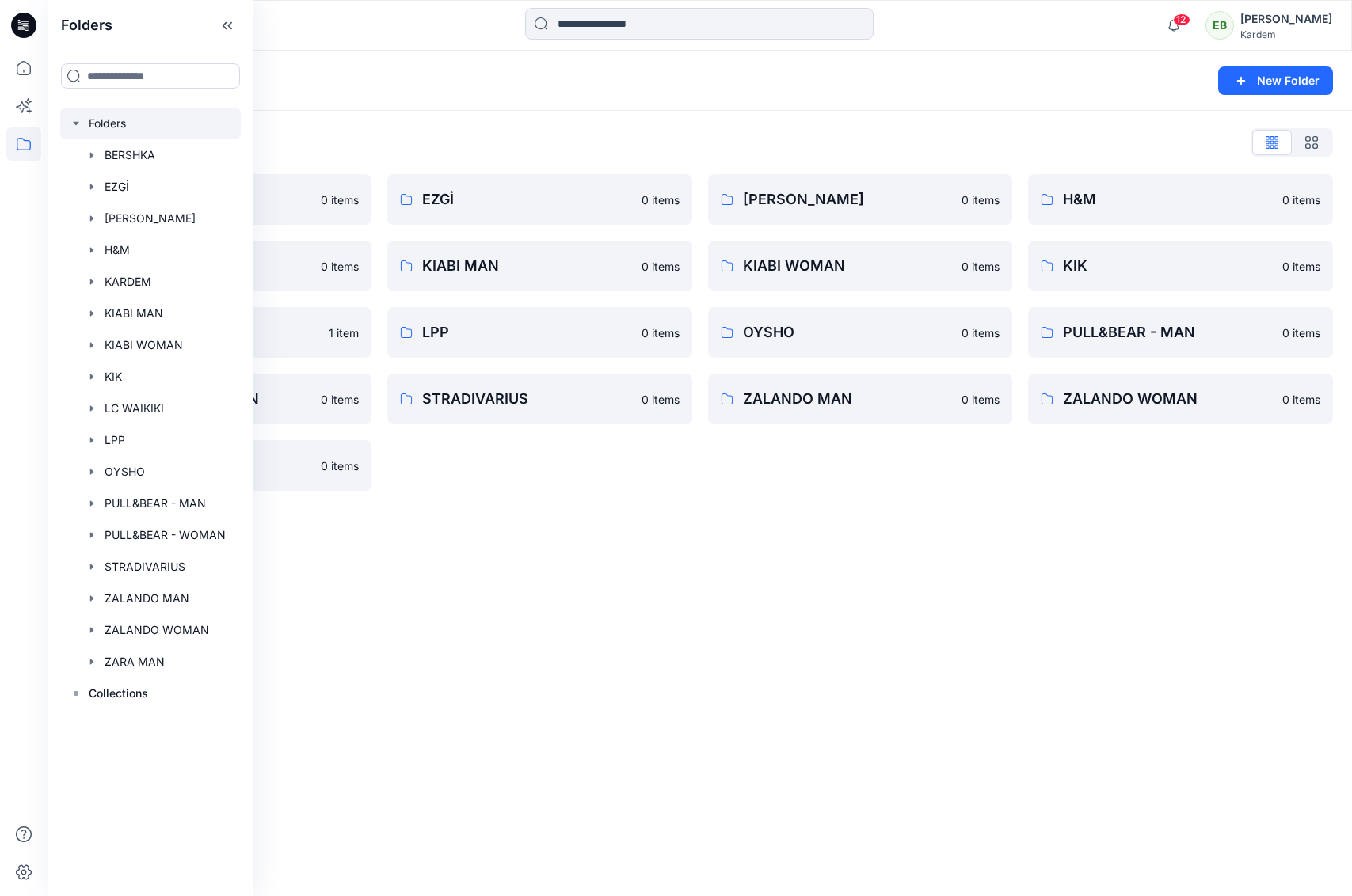
click at [585, 137] on div "Folders List" at bounding box center [699, 142] width 1266 height 26
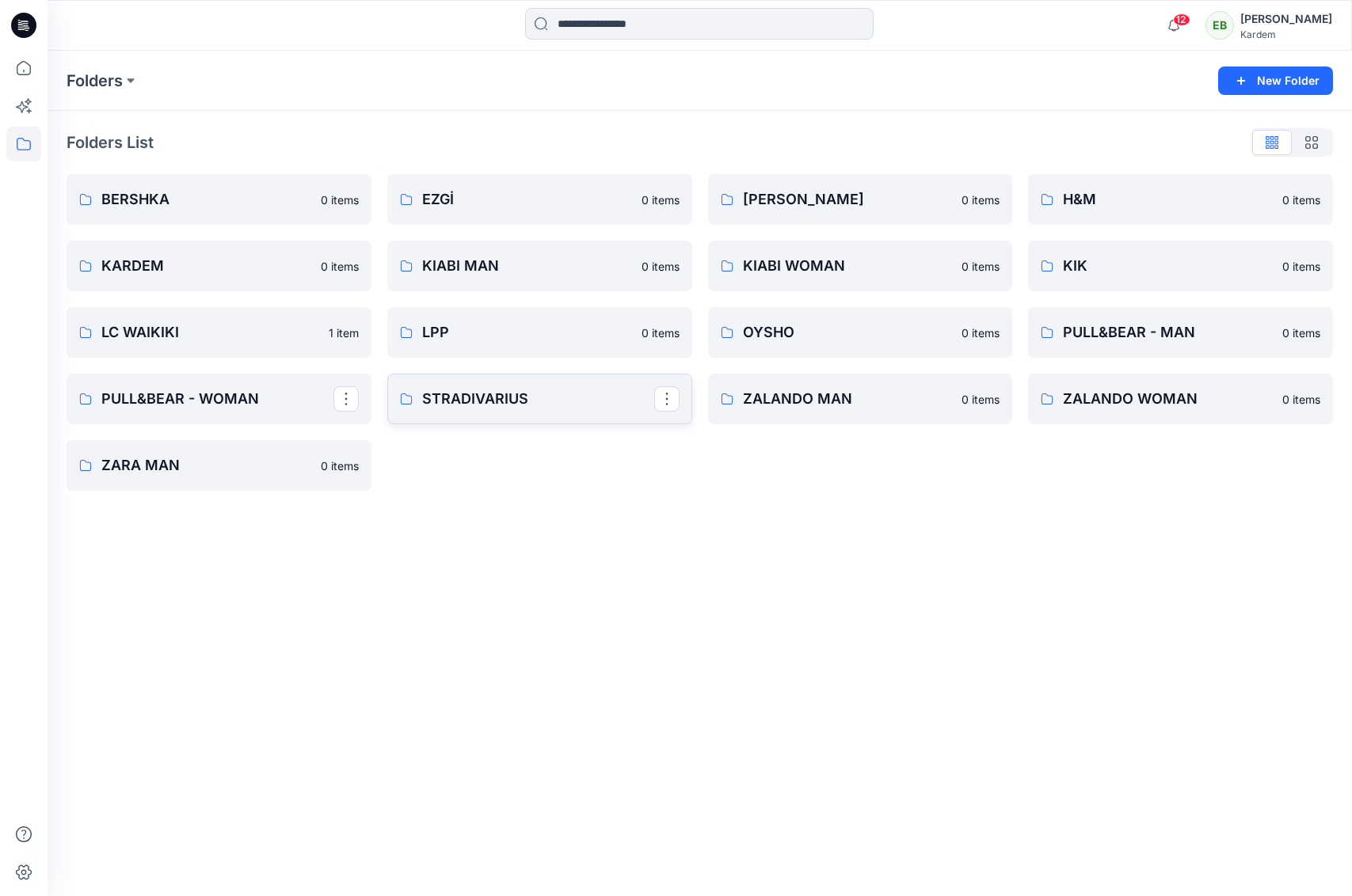
click at [541, 400] on p "STRADIVARIUS" at bounding box center [537, 398] width 232 height 22
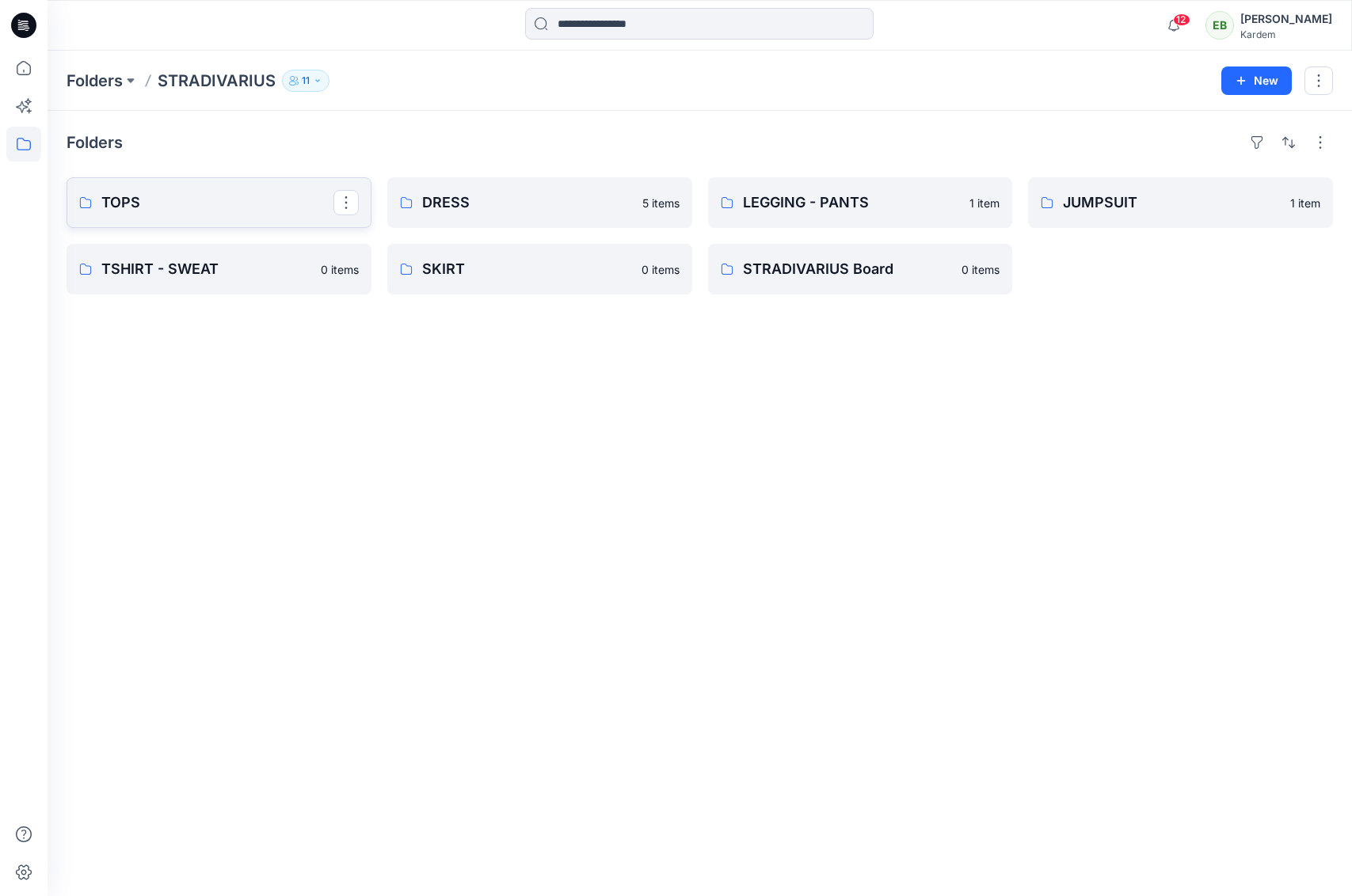
click at [212, 192] on p "TOPS" at bounding box center [217, 203] width 232 height 22
click at [155, 212] on p "TOPS" at bounding box center [217, 203] width 232 height 22
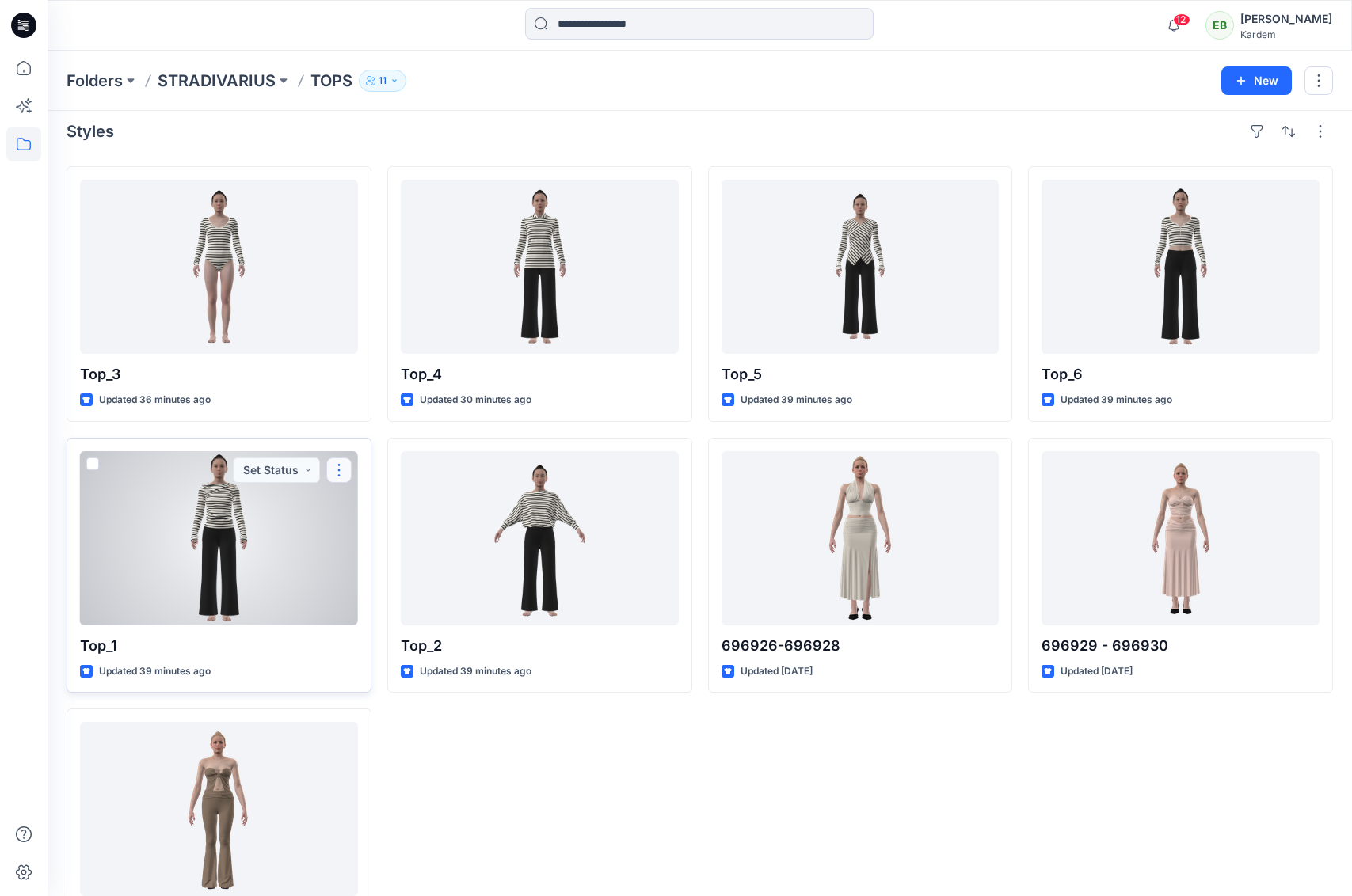
click at [330, 467] on button "button" at bounding box center [339, 469] width 26 height 26
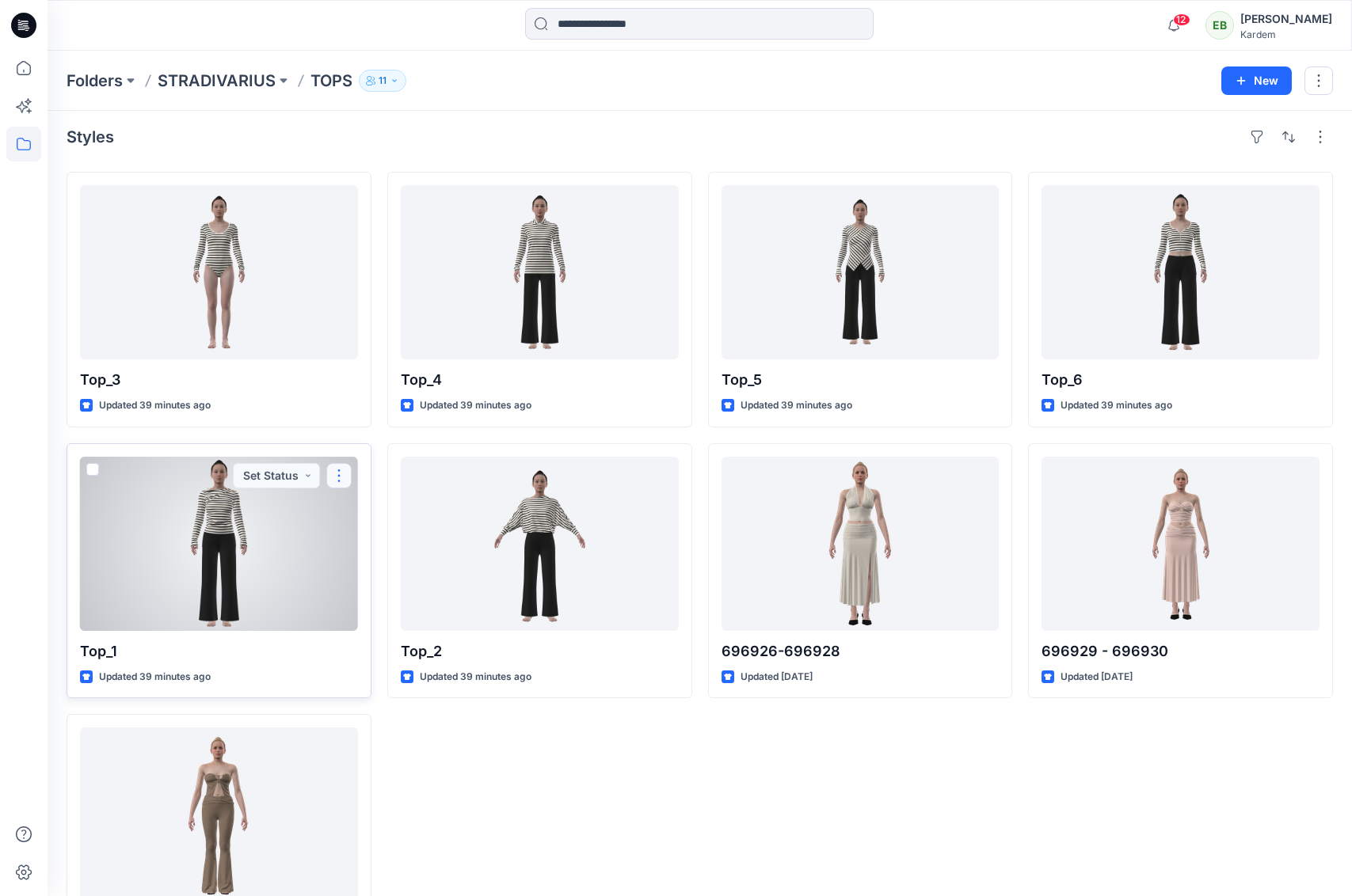
click at [343, 478] on button "button" at bounding box center [339, 475] width 26 height 26
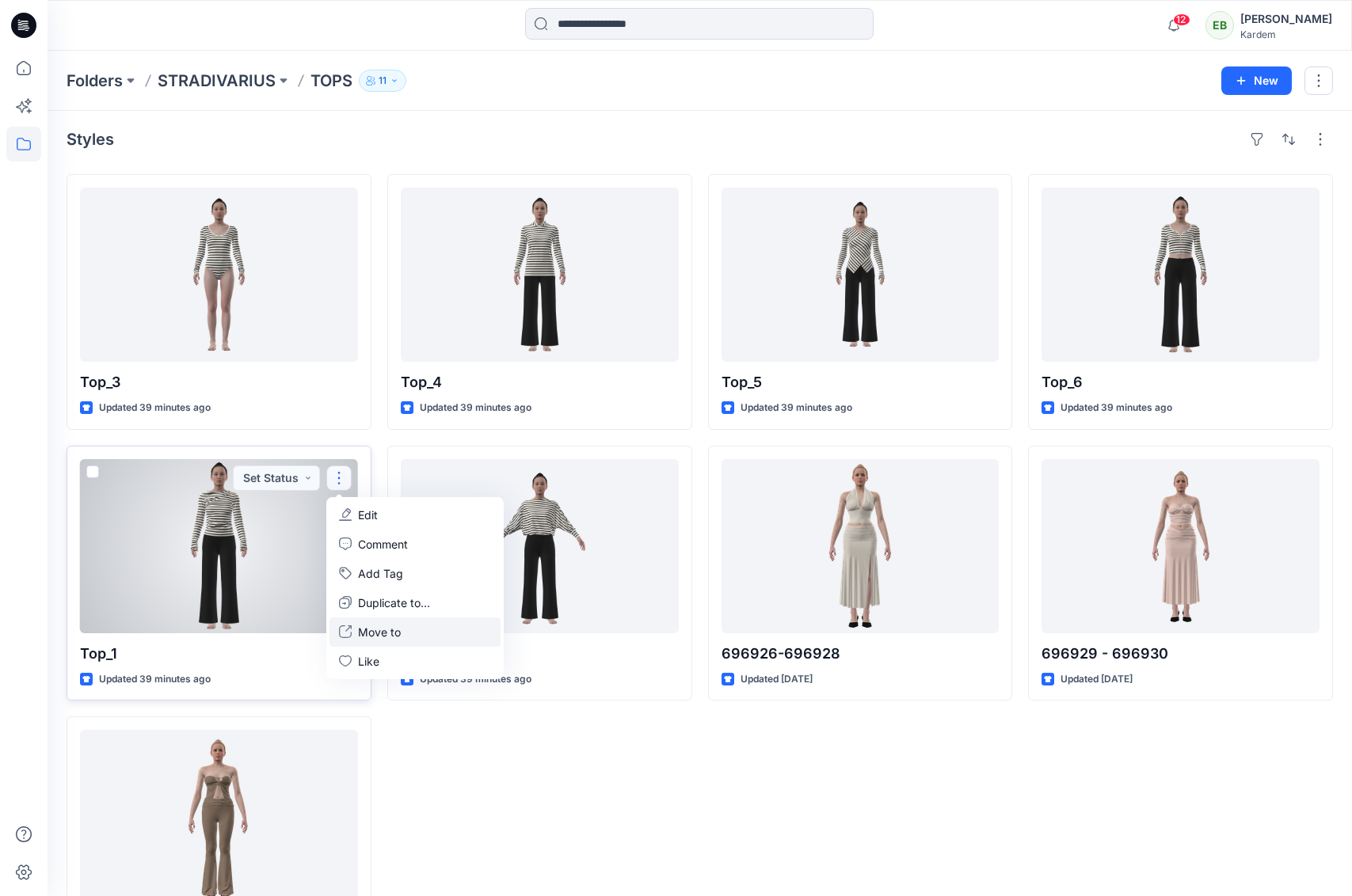
scroll to position [0, 0]
click at [379, 606] on p "Duplicate to..." at bounding box center [394, 601] width 72 height 17
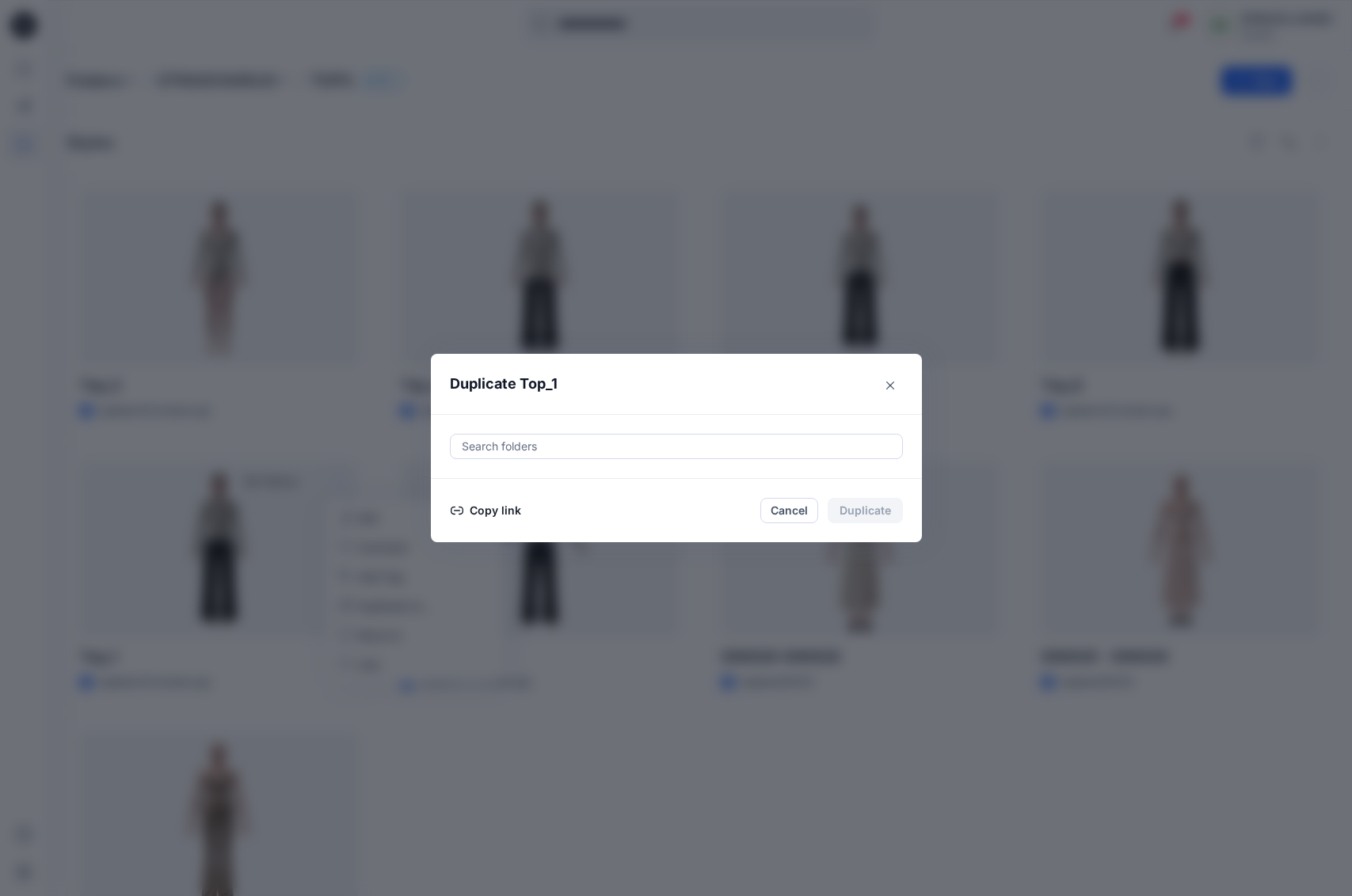
click at [489, 508] on button "Copy link" at bounding box center [485, 510] width 72 height 19
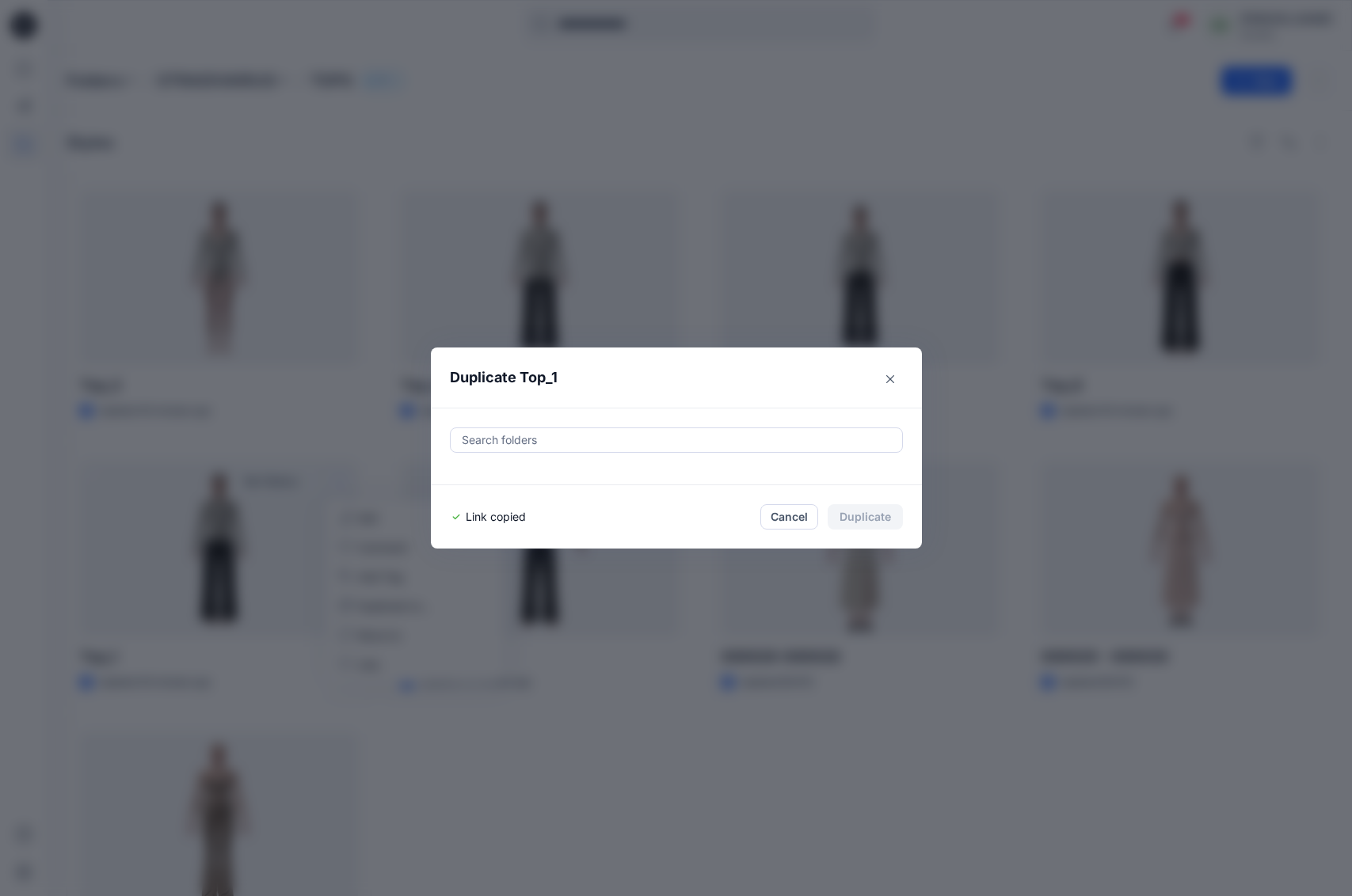
click at [380, 346] on div "Duplicate Top_1 Search folders Link copied Cancel Duplicate" at bounding box center [676, 448] width 1352 height 896
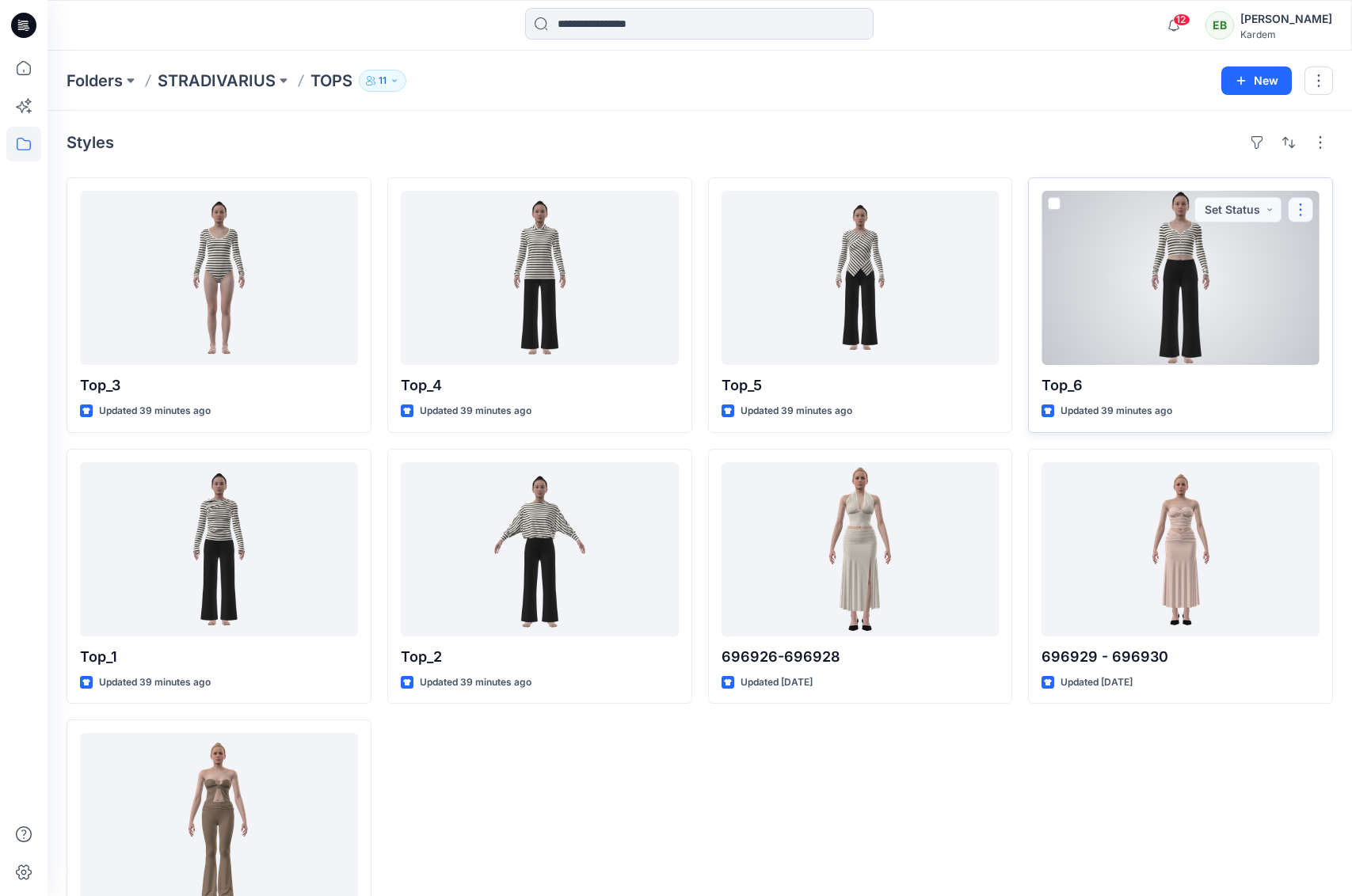
click at [1298, 212] on button "button" at bounding box center [1300, 209] width 26 height 26
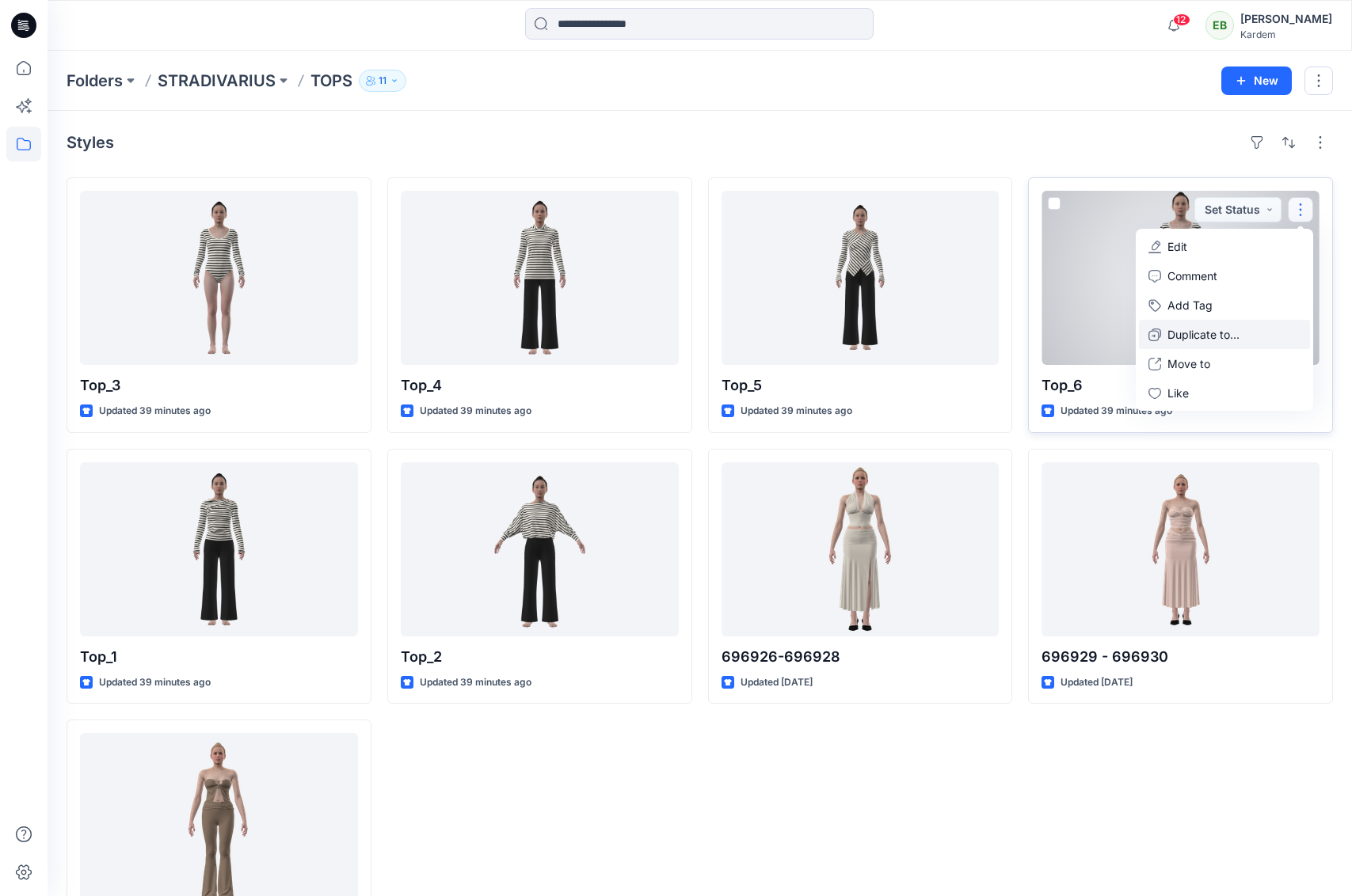
click at [1192, 337] on p "Duplicate to..." at bounding box center [1203, 335] width 72 height 17
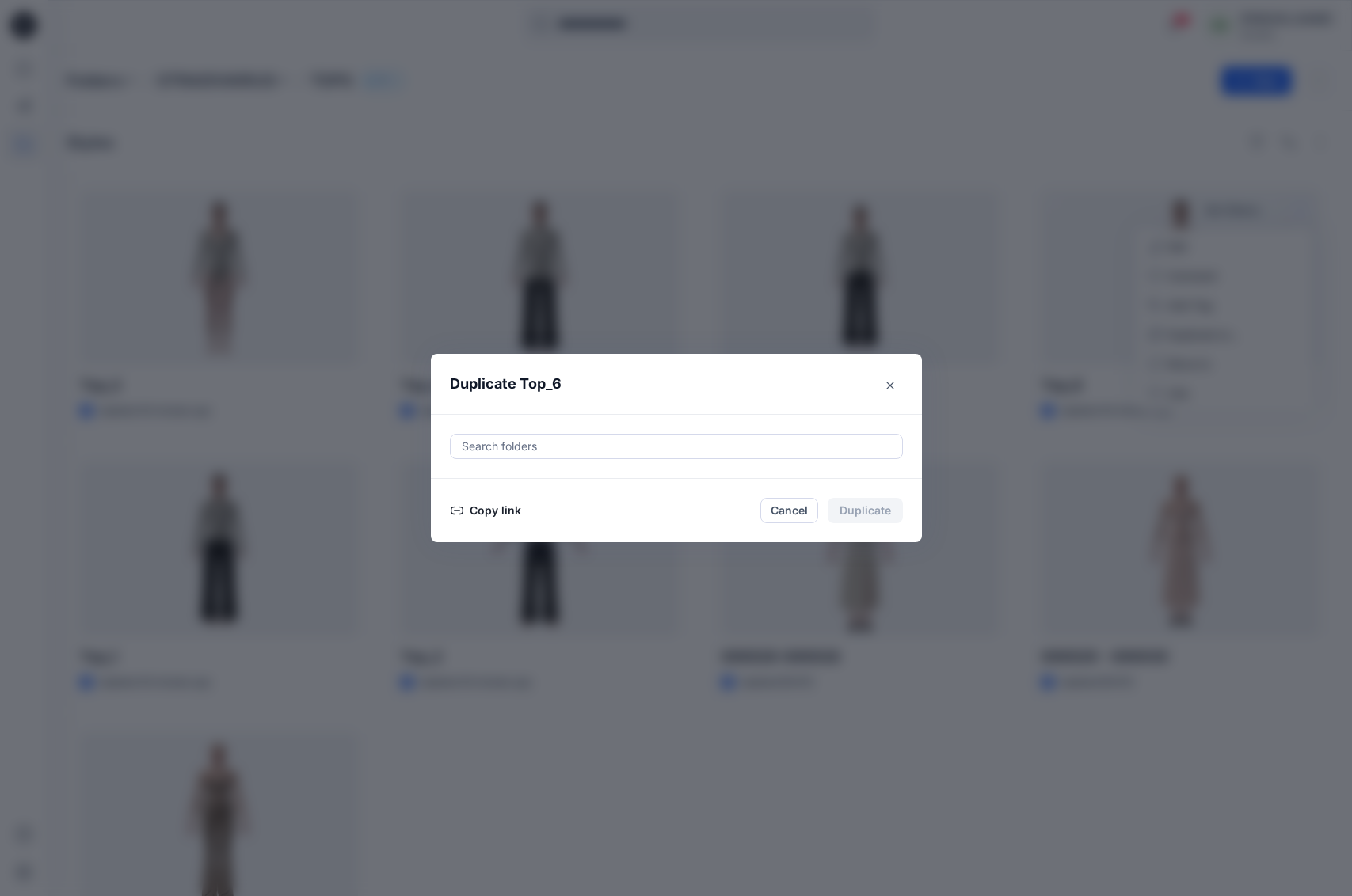
click at [503, 513] on button "Copy link" at bounding box center [485, 510] width 72 height 19
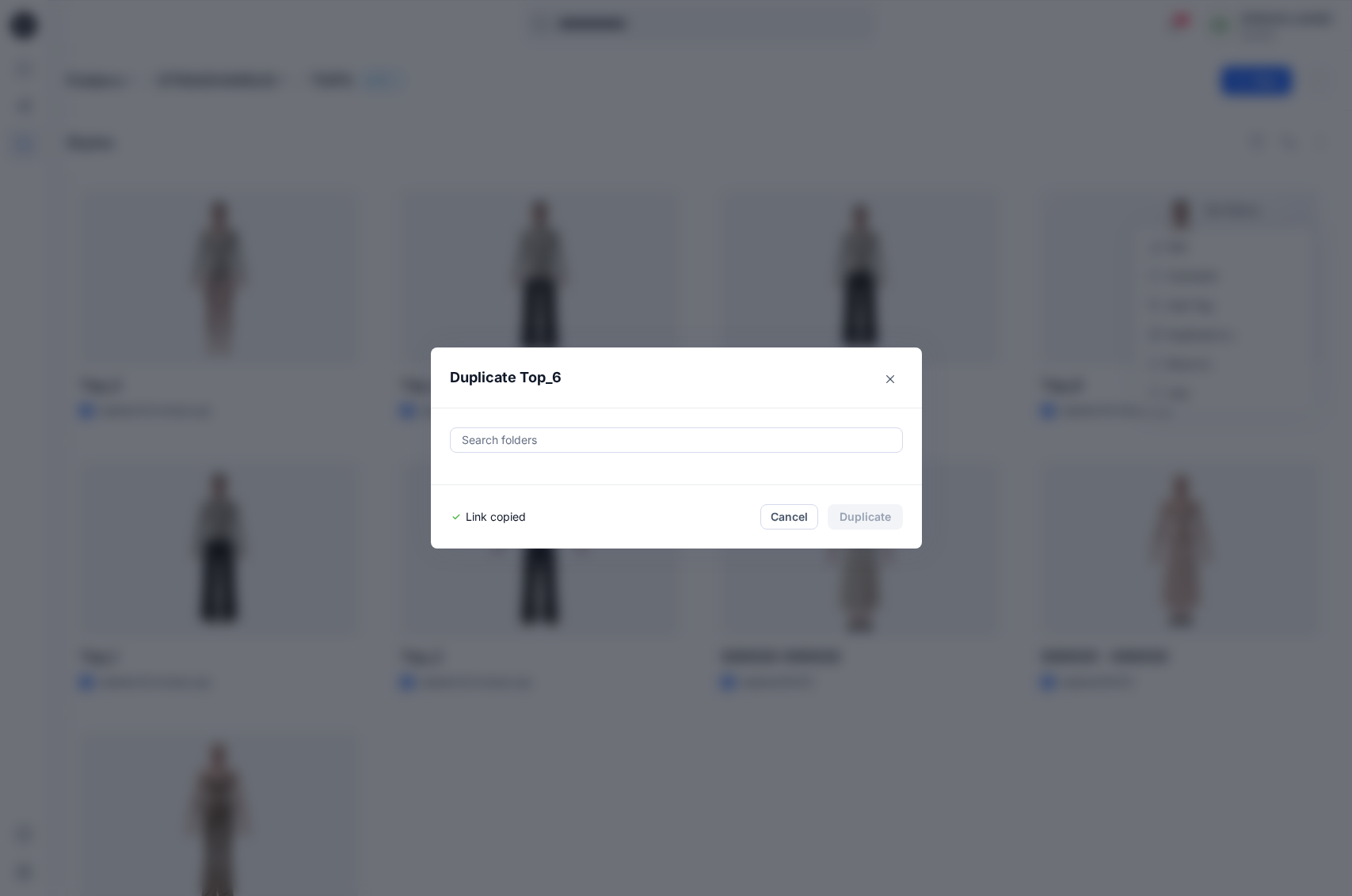
click at [337, 364] on div "Duplicate Top_6 Search folders Link copied Cancel Duplicate" at bounding box center [676, 448] width 1352 height 896
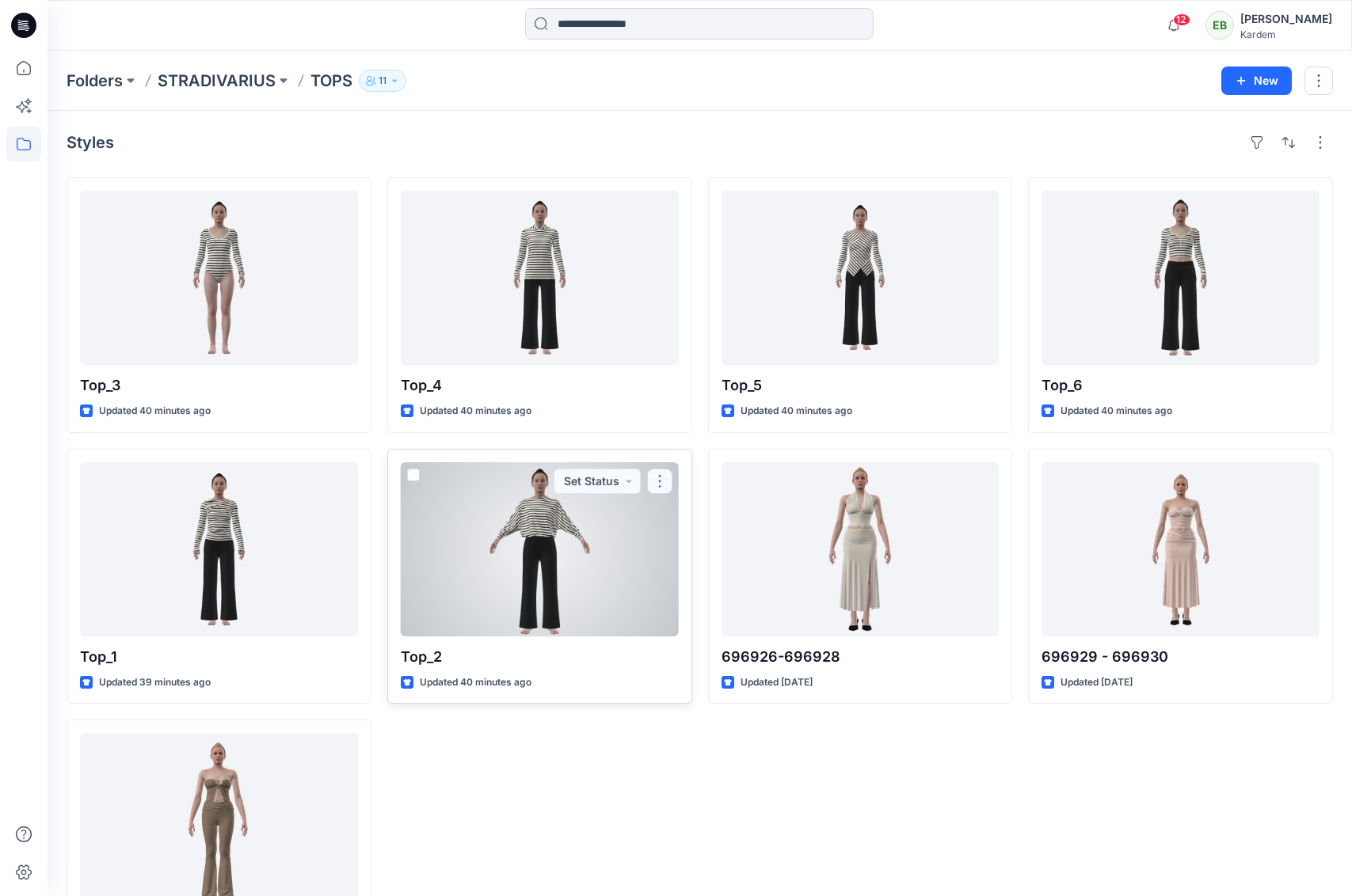
click at [660, 485] on button "button" at bounding box center [659, 481] width 26 height 26
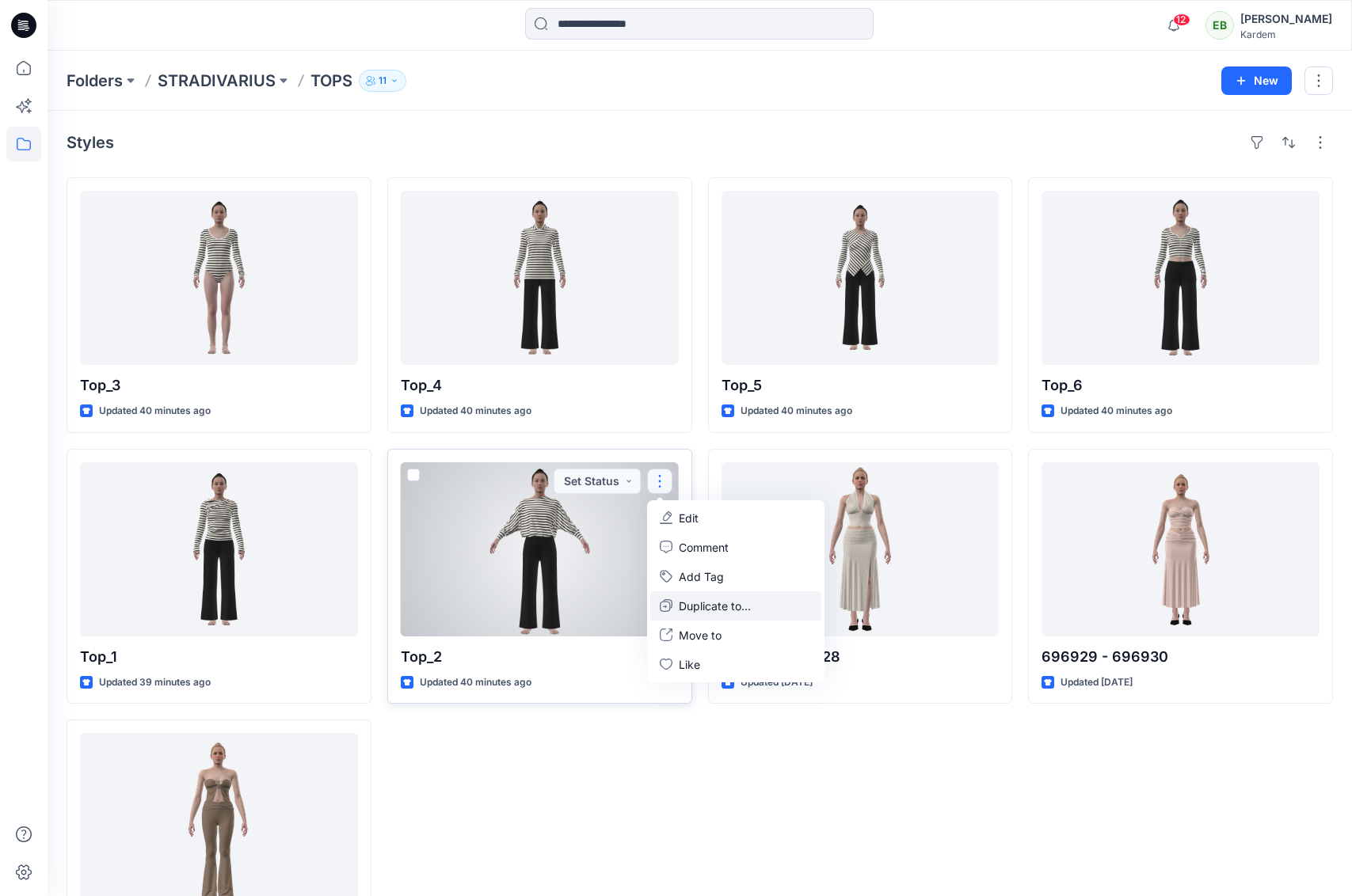
click at [705, 608] on p "Duplicate to..." at bounding box center [714, 606] width 72 height 17
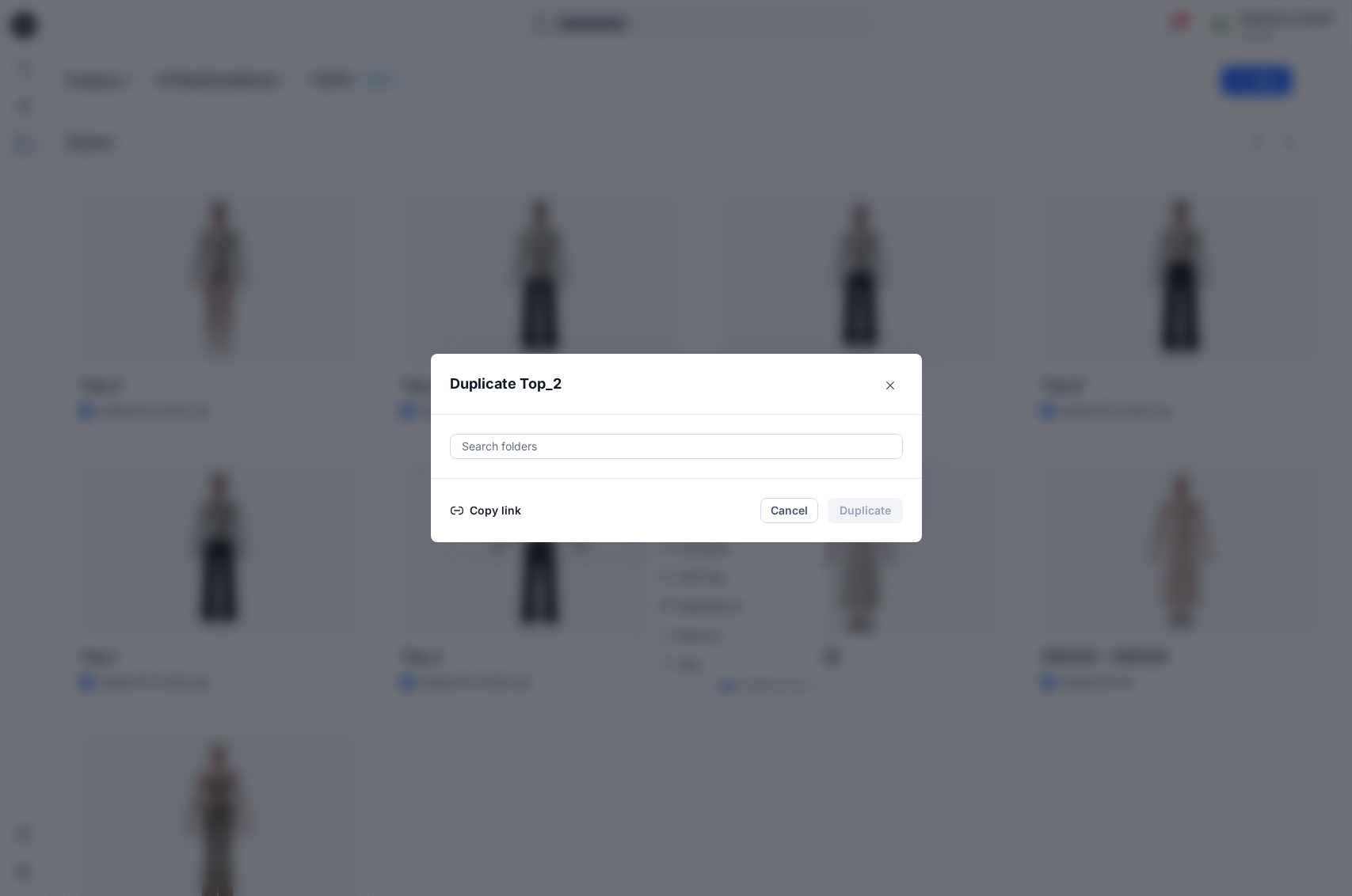
click at [504, 511] on button "Copy link" at bounding box center [485, 510] width 72 height 19
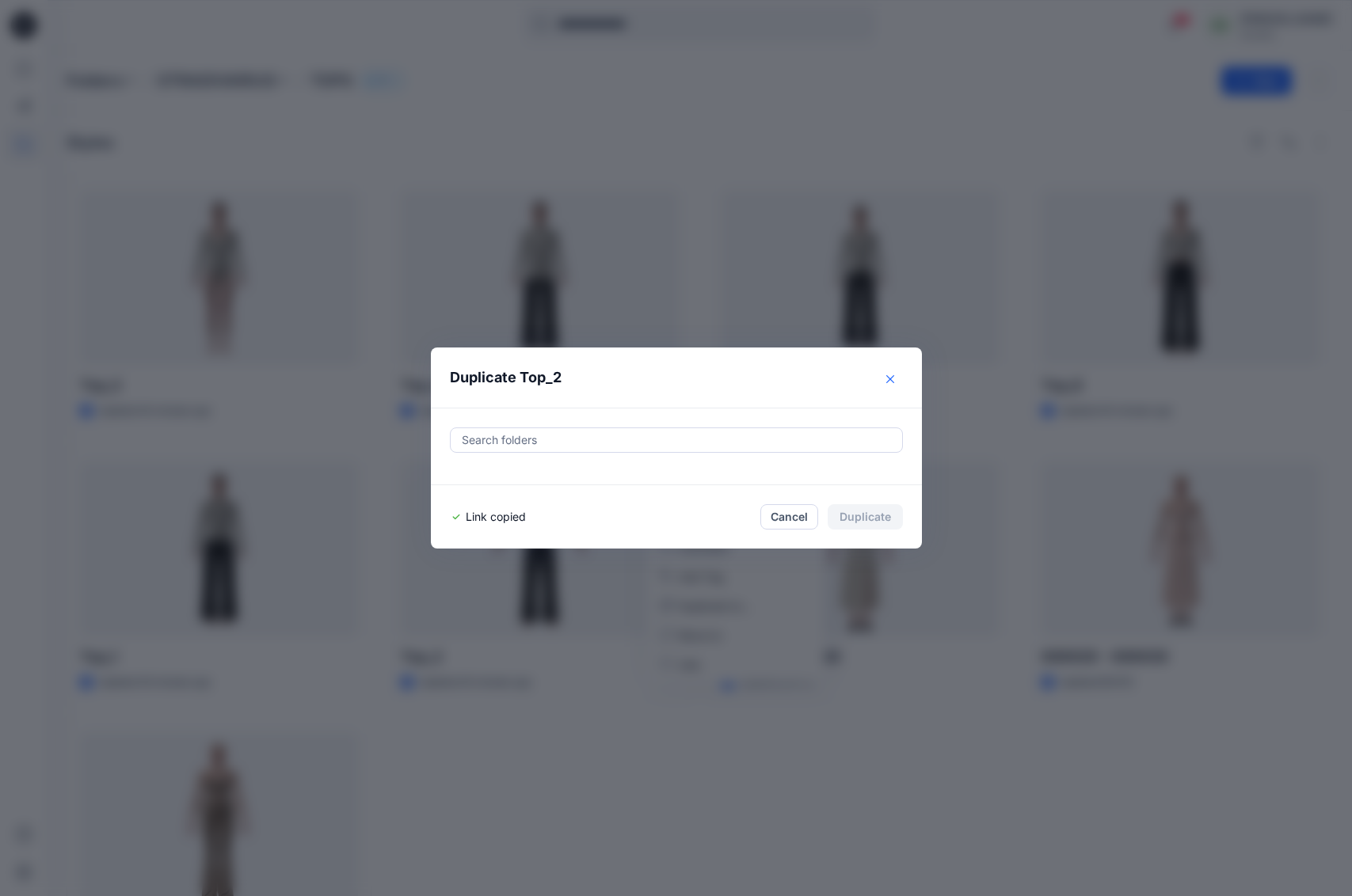
click at [886, 379] on icon "Close" at bounding box center [891, 379] width 8 height 8
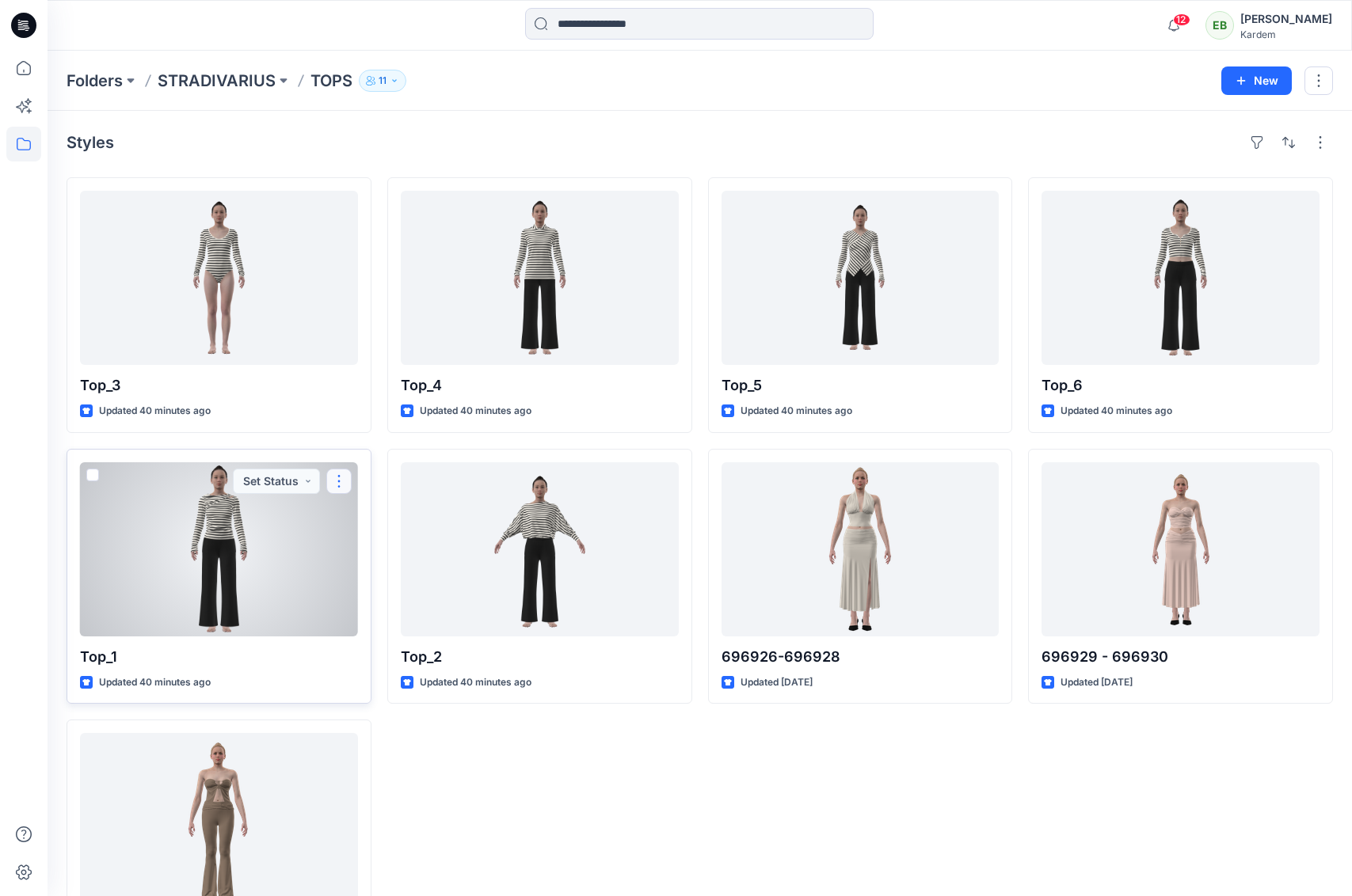
click at [343, 479] on button "button" at bounding box center [339, 481] width 26 height 26
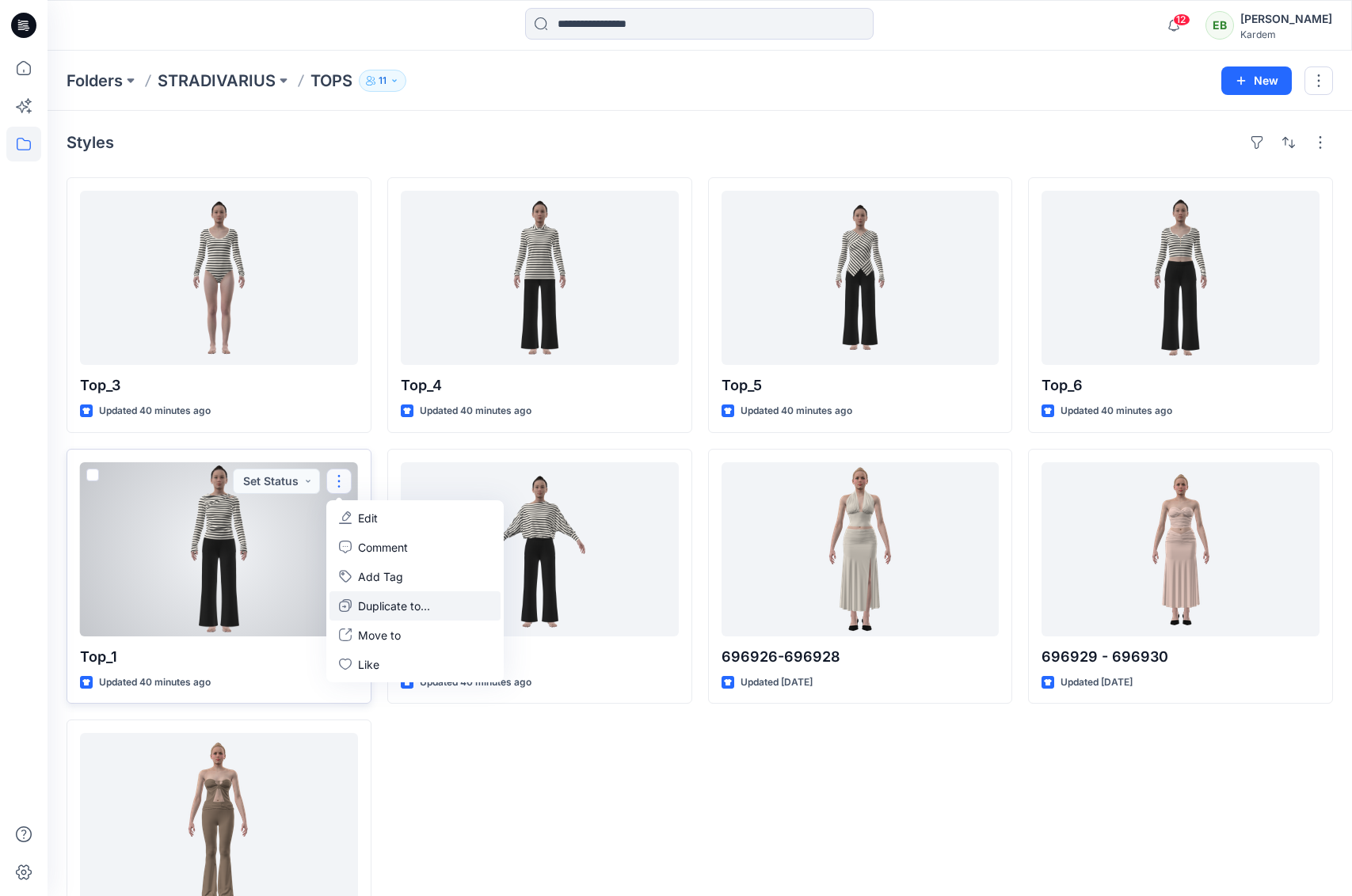
click at [386, 611] on p "Duplicate to..." at bounding box center [394, 606] width 72 height 17
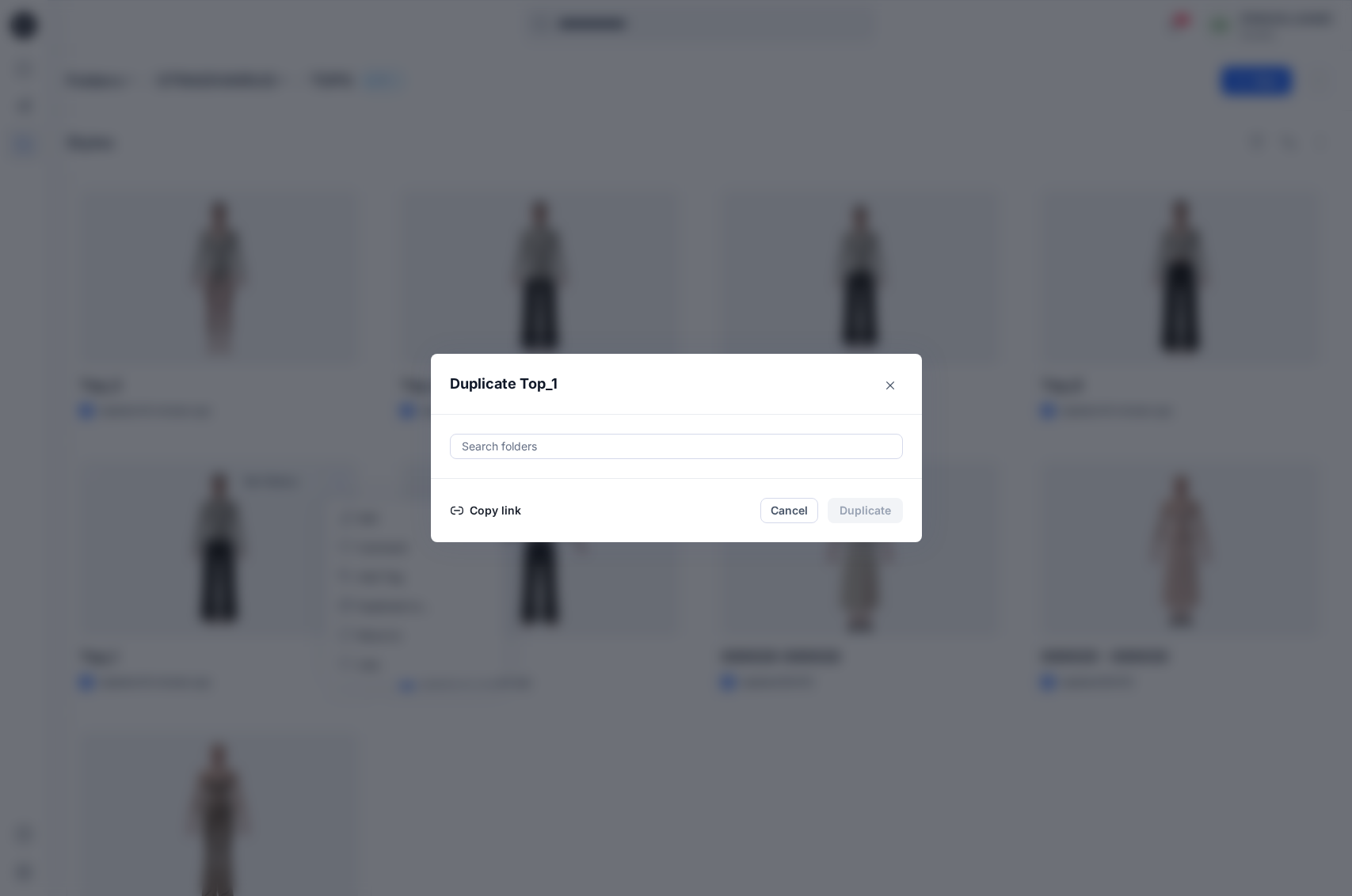
click at [472, 513] on button "Copy link" at bounding box center [485, 510] width 72 height 19
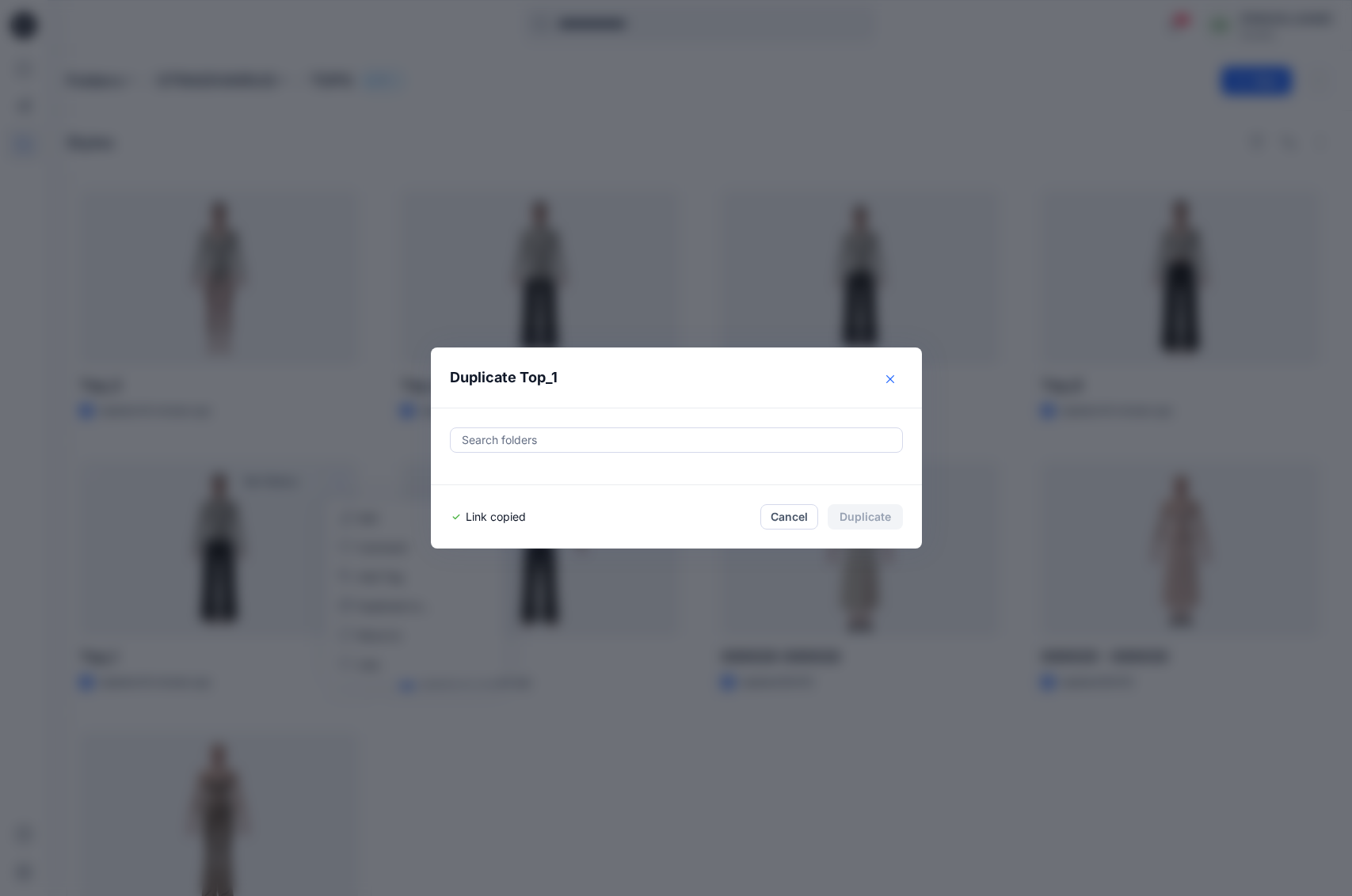
click at [888, 379] on icon "Close" at bounding box center [891, 379] width 8 height 8
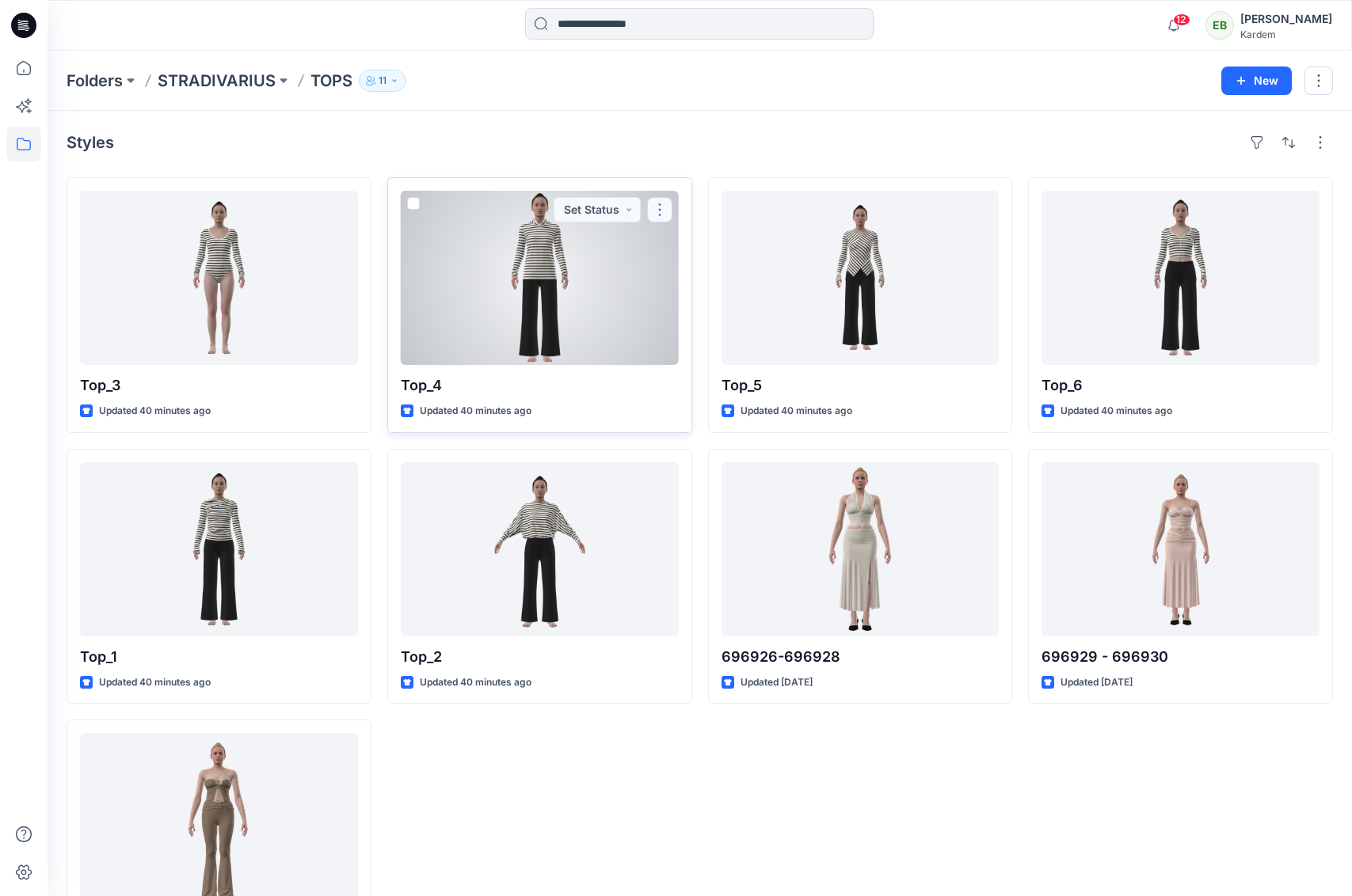
click at [667, 206] on button "button" at bounding box center [659, 209] width 26 height 26
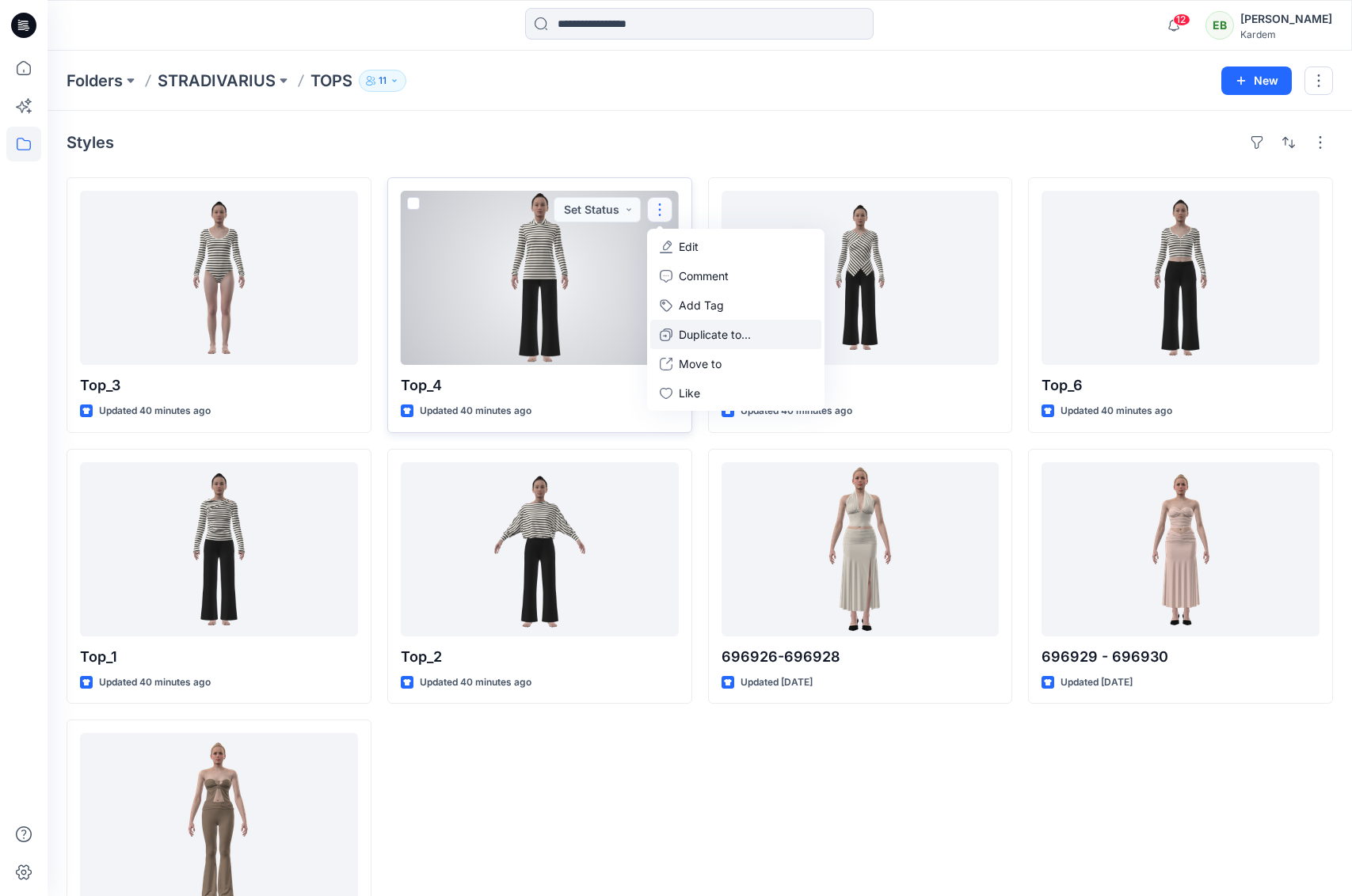
click at [711, 333] on p "Duplicate to..." at bounding box center [714, 335] width 72 height 17
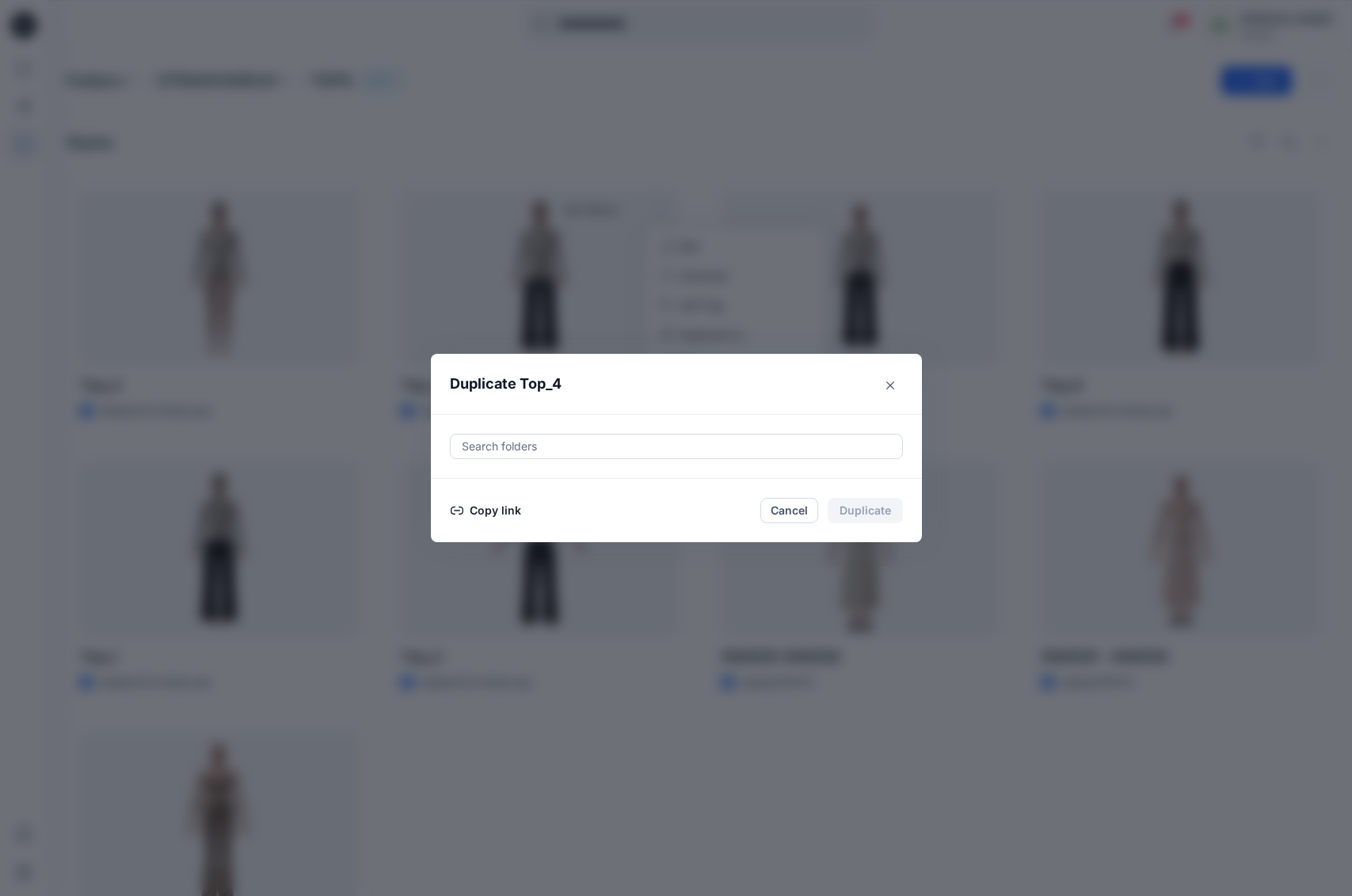
click at [499, 515] on button "Copy link" at bounding box center [485, 510] width 72 height 19
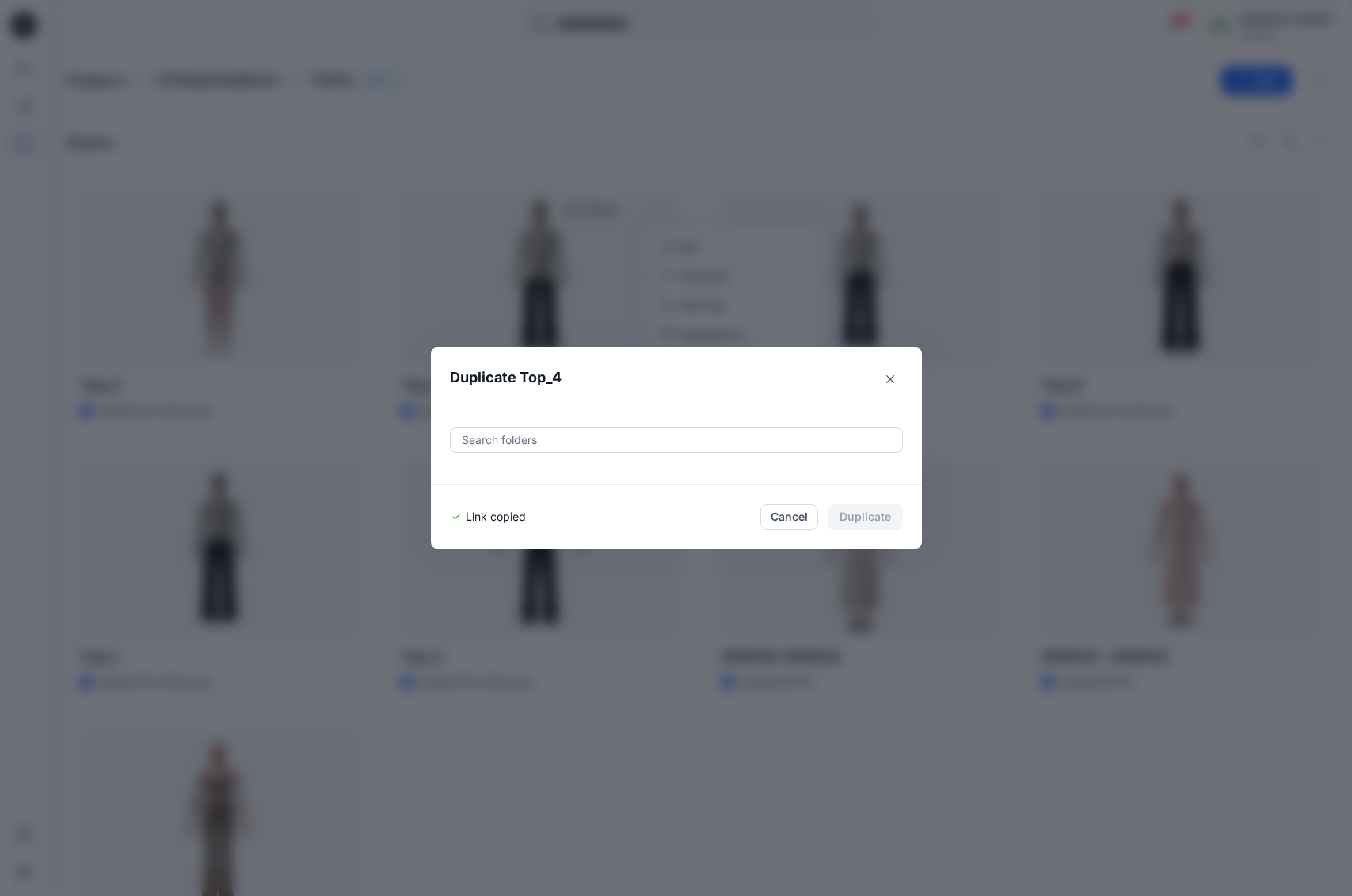
click at [304, 274] on div "Duplicate Top_4 Search folders Link copied Cancel Duplicate" at bounding box center [676, 448] width 1352 height 896
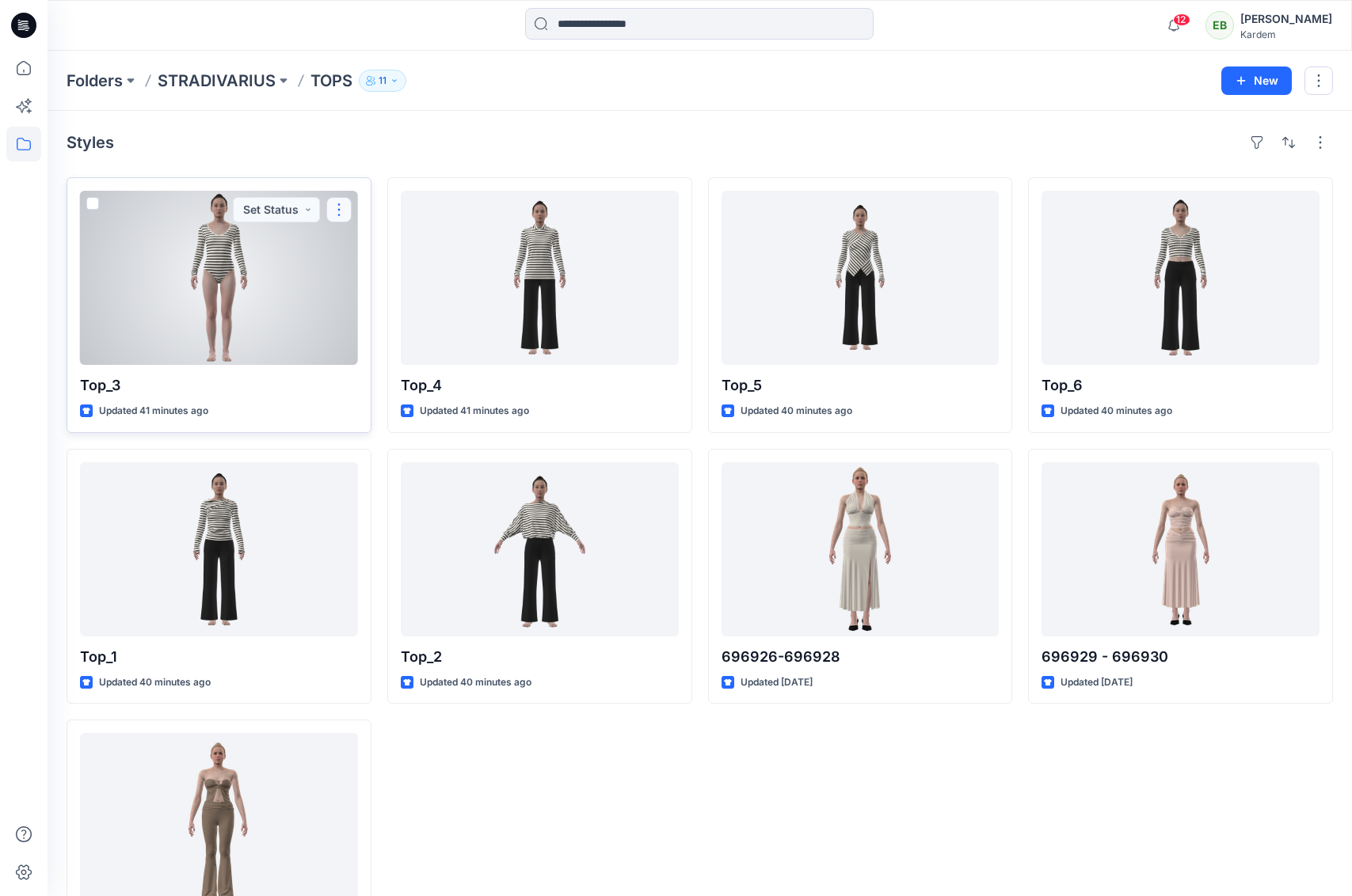
click at [333, 206] on button "button" at bounding box center [339, 209] width 26 height 26
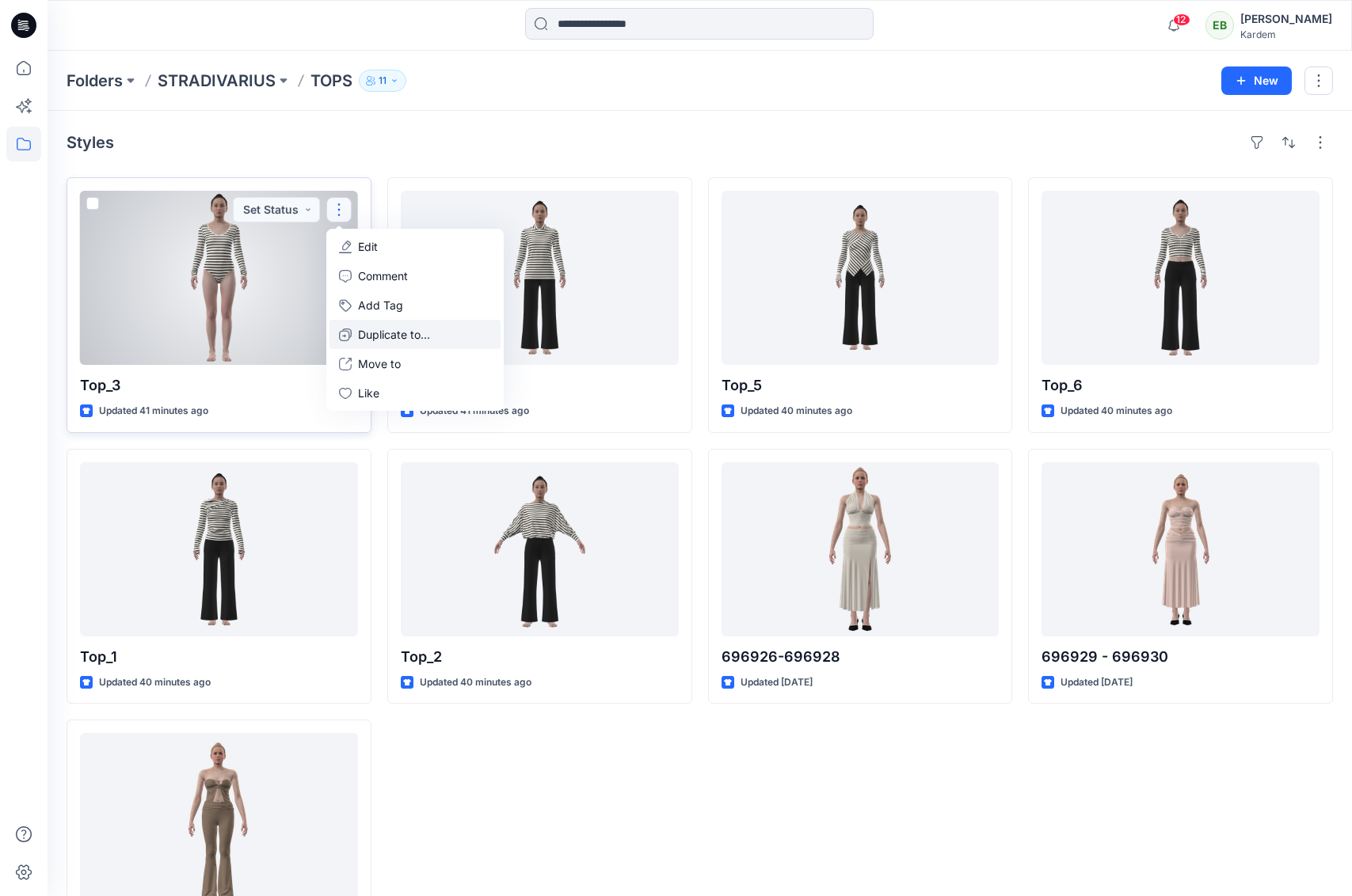
click at [364, 338] on p "Duplicate to..." at bounding box center [394, 335] width 72 height 17
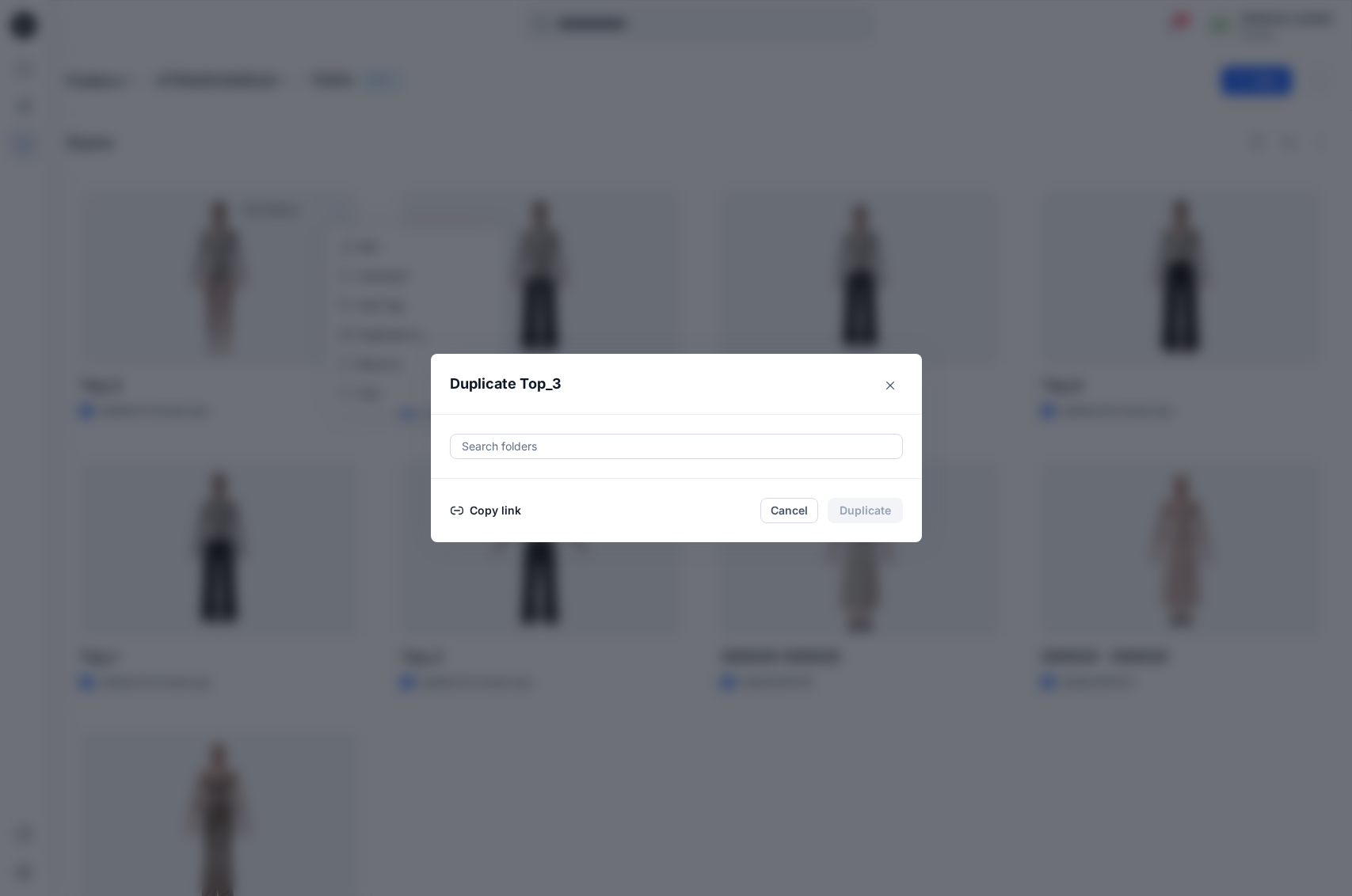
click at [494, 508] on button "Copy link" at bounding box center [485, 510] width 72 height 19
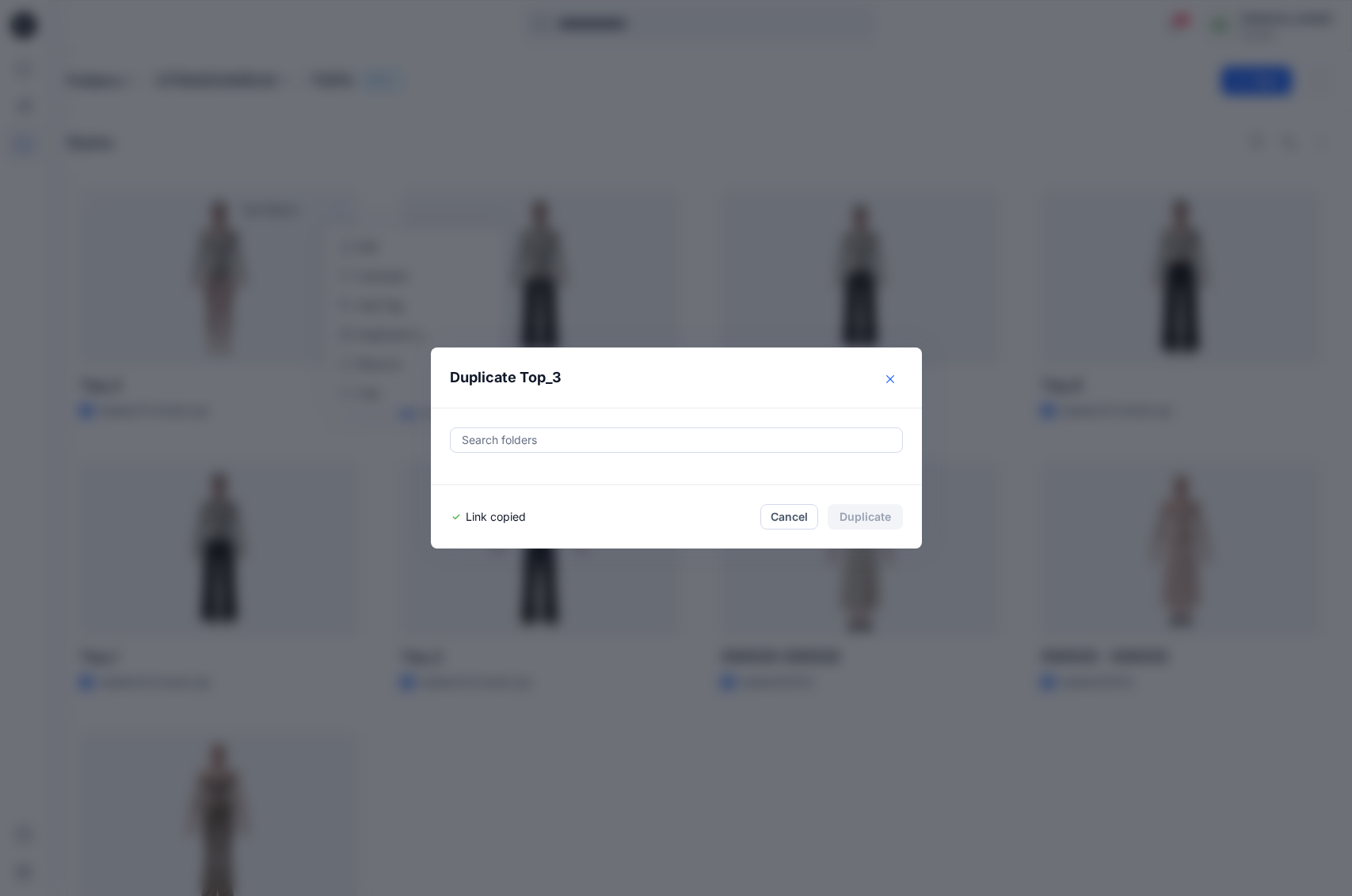
click at [887, 379] on icon "Close" at bounding box center [891, 379] width 8 height 8
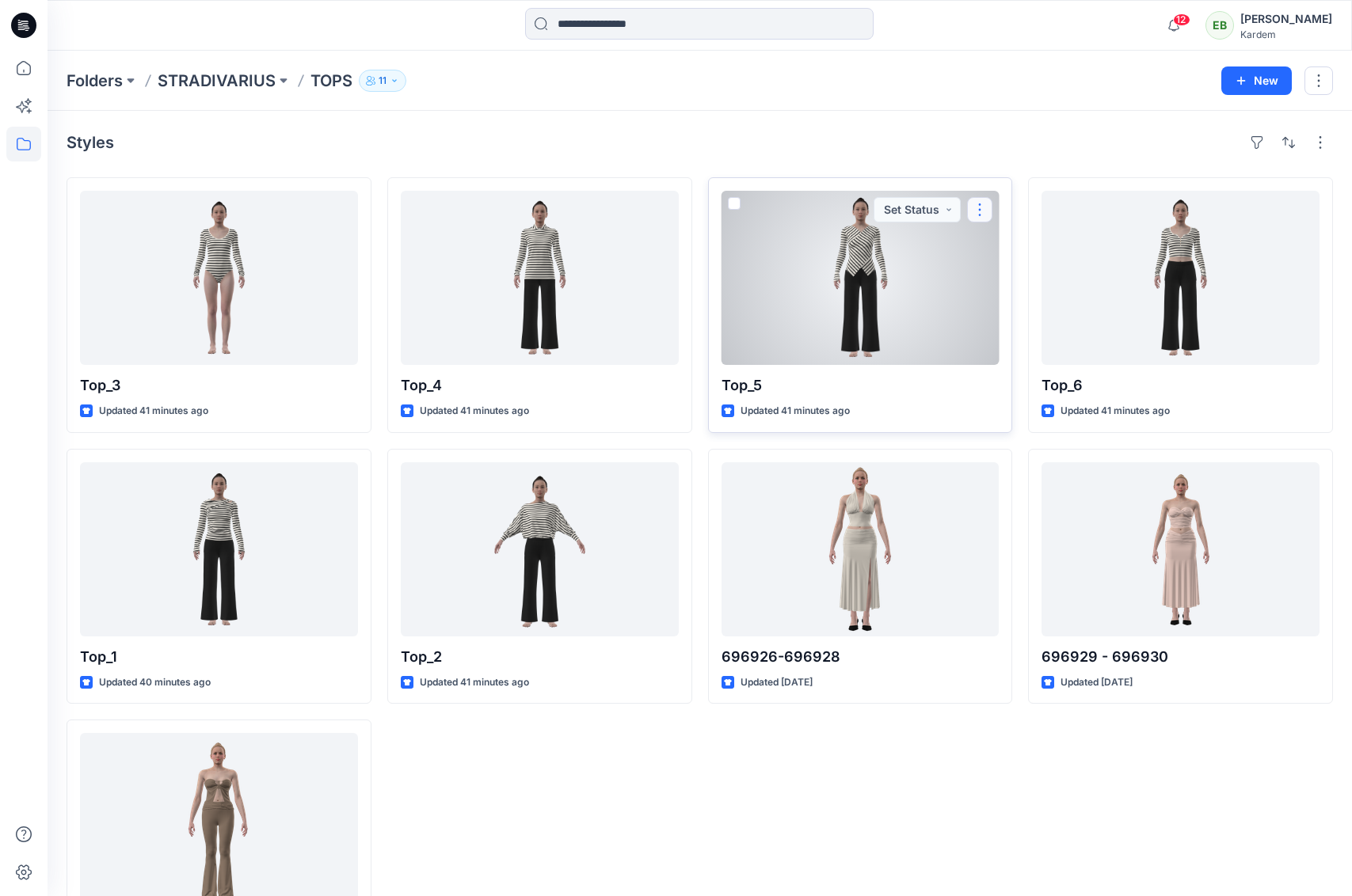
click at [984, 211] on button "button" at bounding box center [979, 209] width 26 height 26
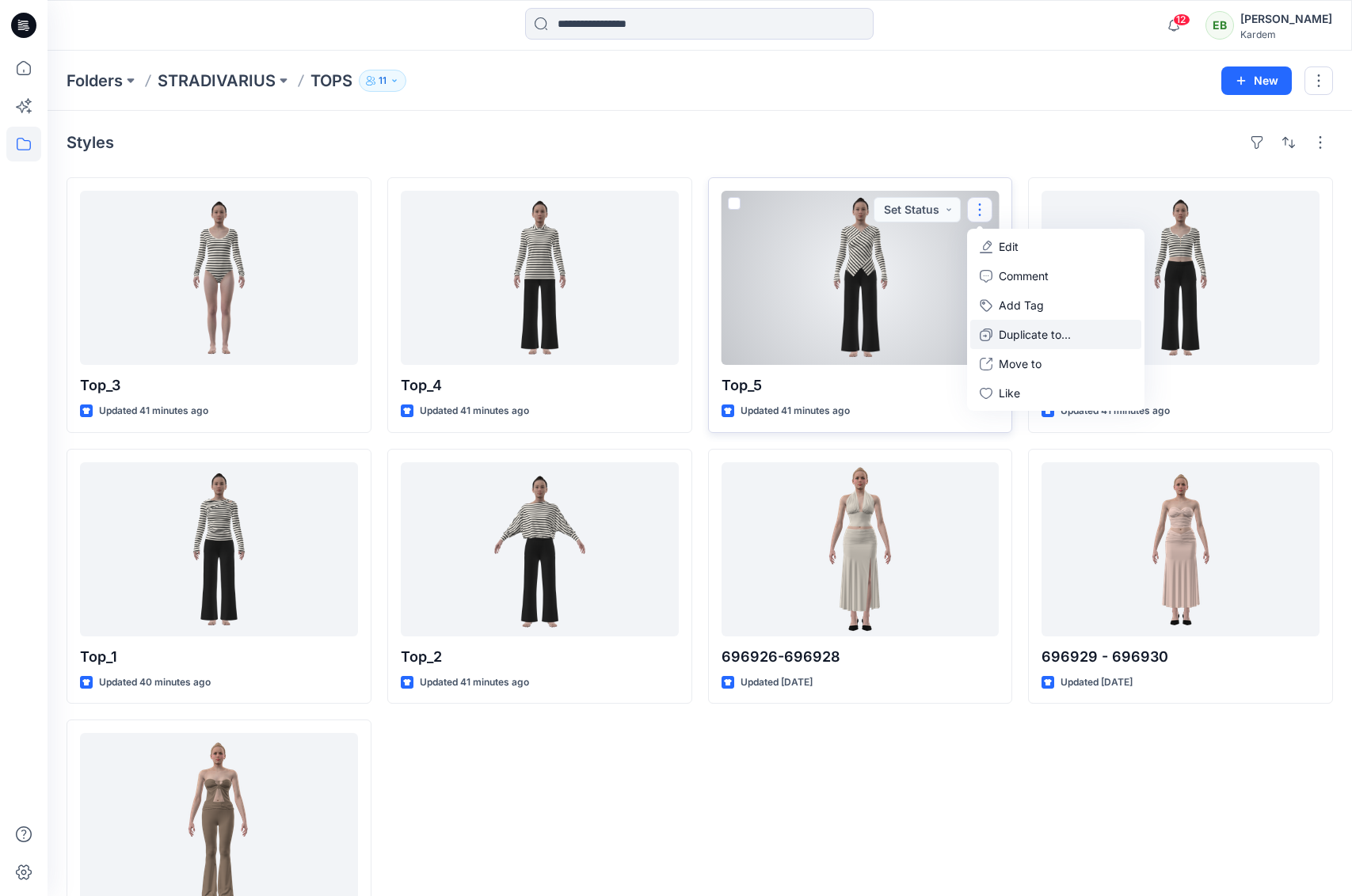
click at [1015, 331] on p "Duplicate to..." at bounding box center [1034, 335] width 72 height 17
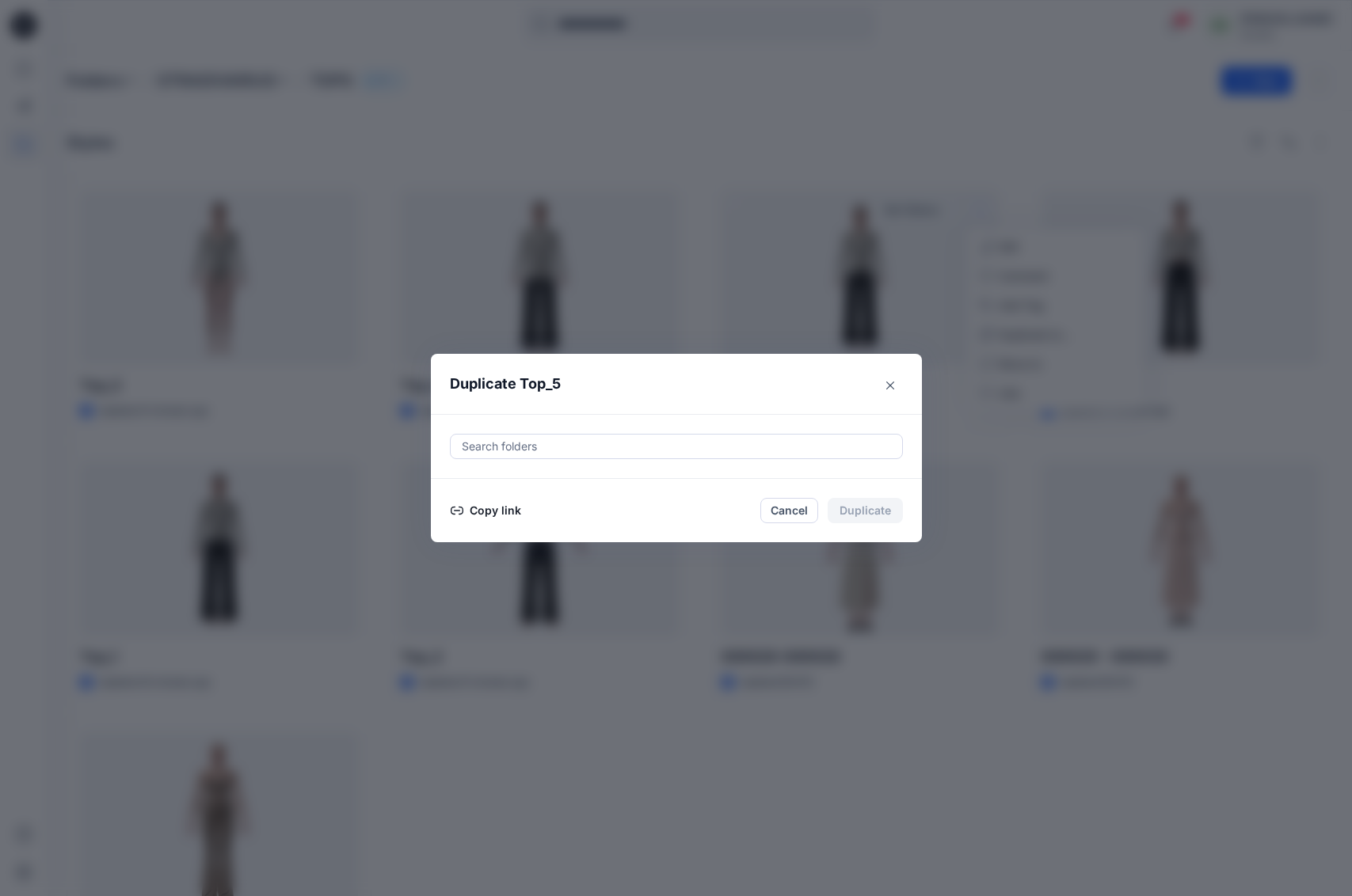
click at [494, 512] on button "Copy link" at bounding box center [485, 510] width 72 height 19
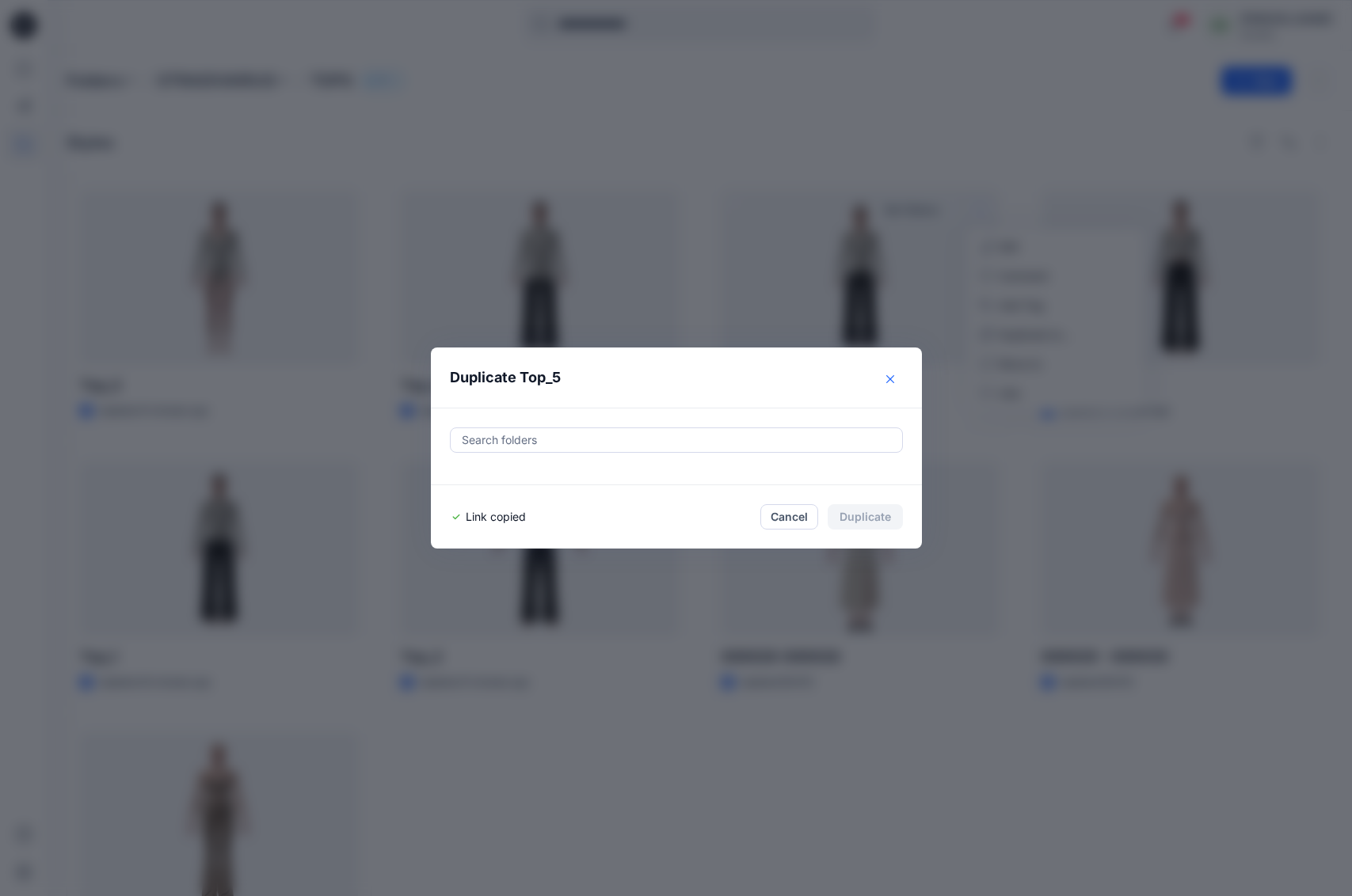
click at [887, 384] on button "Close" at bounding box center [890, 379] width 26 height 26
